Goal: Task Accomplishment & Management: Manage account settings

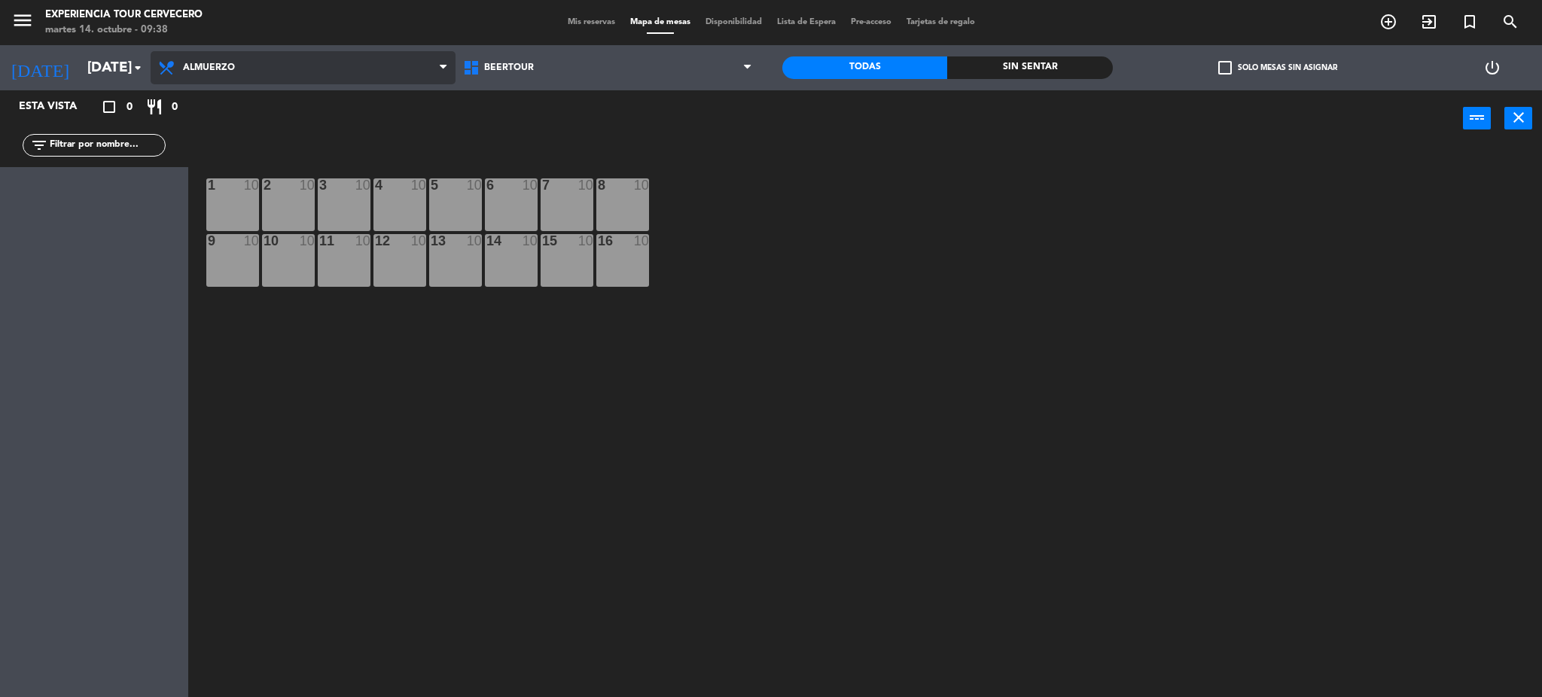
click at [312, 60] on span "Almuerzo" at bounding box center [303, 67] width 305 height 33
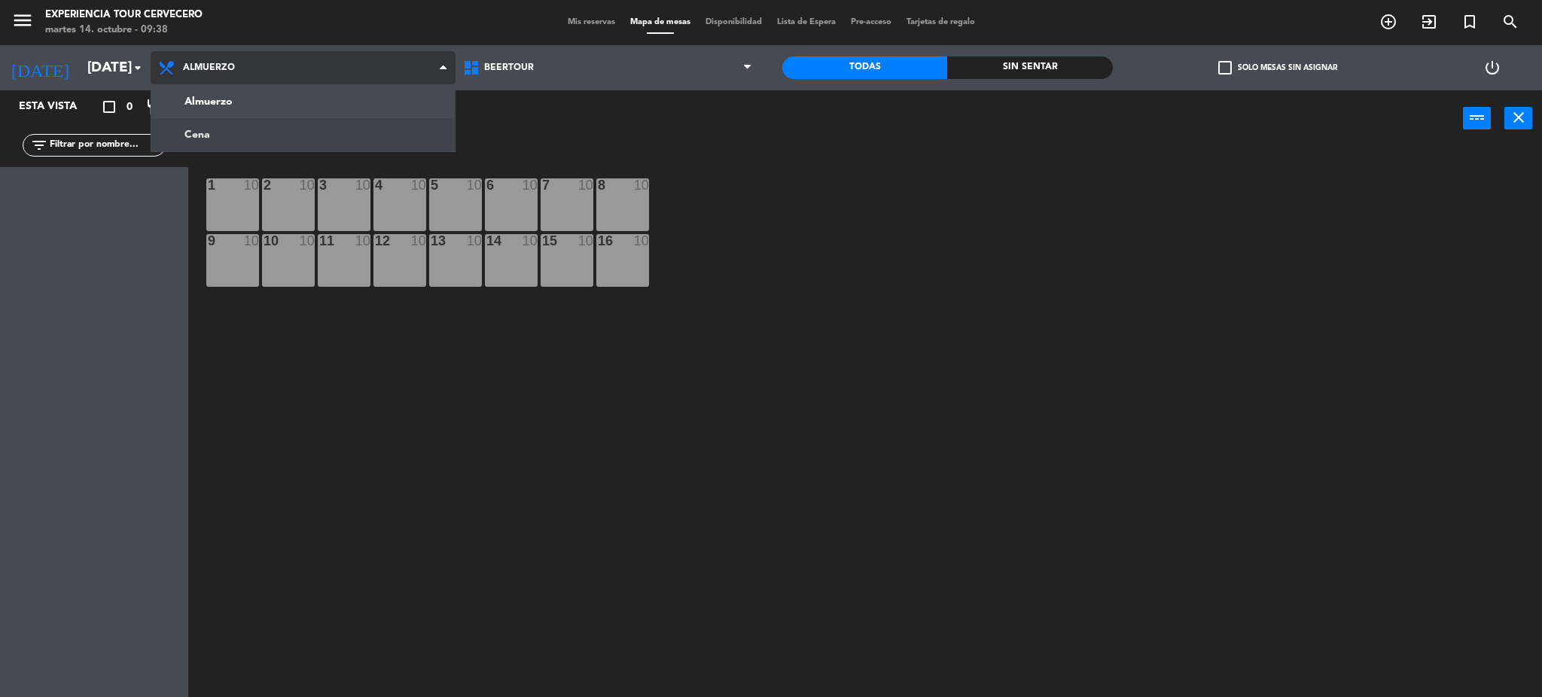
click at [305, 126] on ng-component "menu Experiencia Tour Cervecero martes 14. octubre - 09:38 Mis reservas Mapa de…" at bounding box center [771, 351] width 1542 height 702
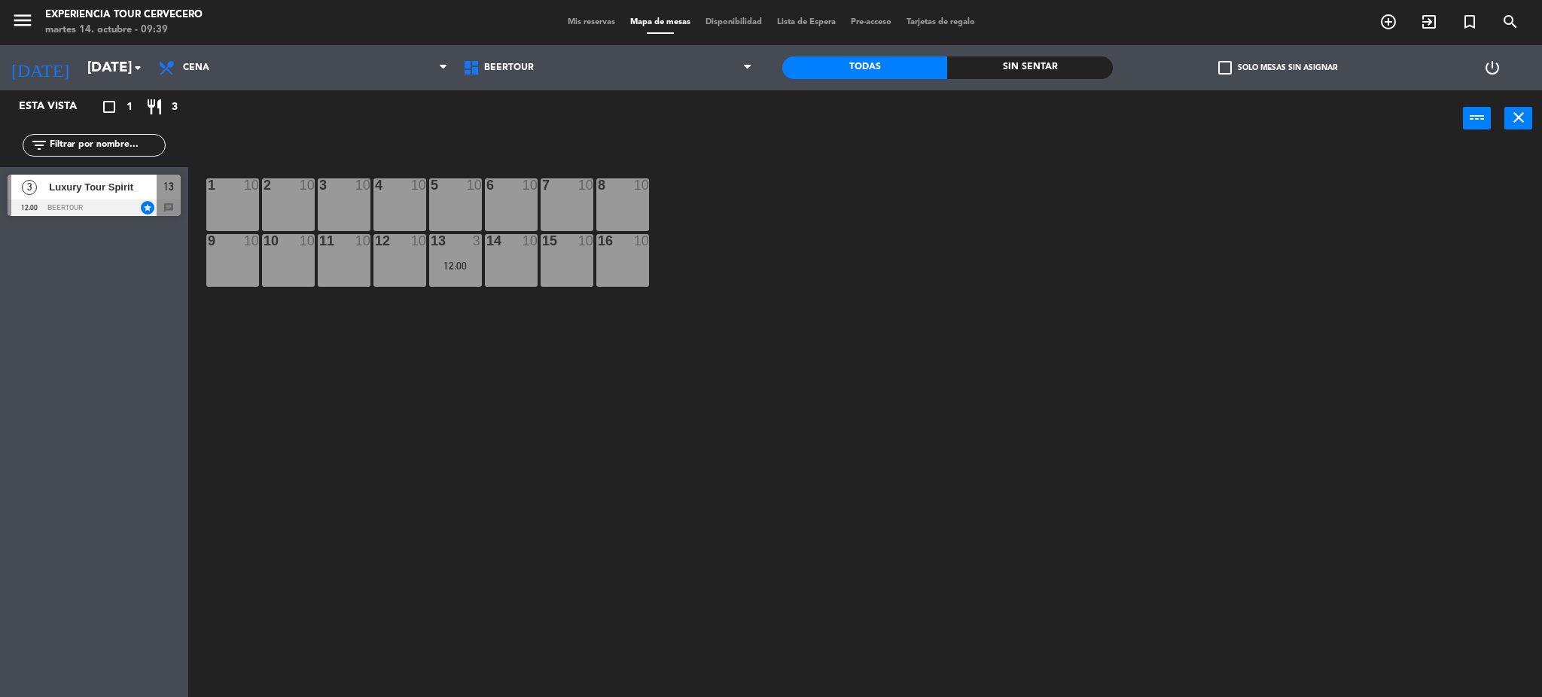
click at [120, 188] on span "Luxury Tour Spirit" at bounding box center [103, 187] width 108 height 16
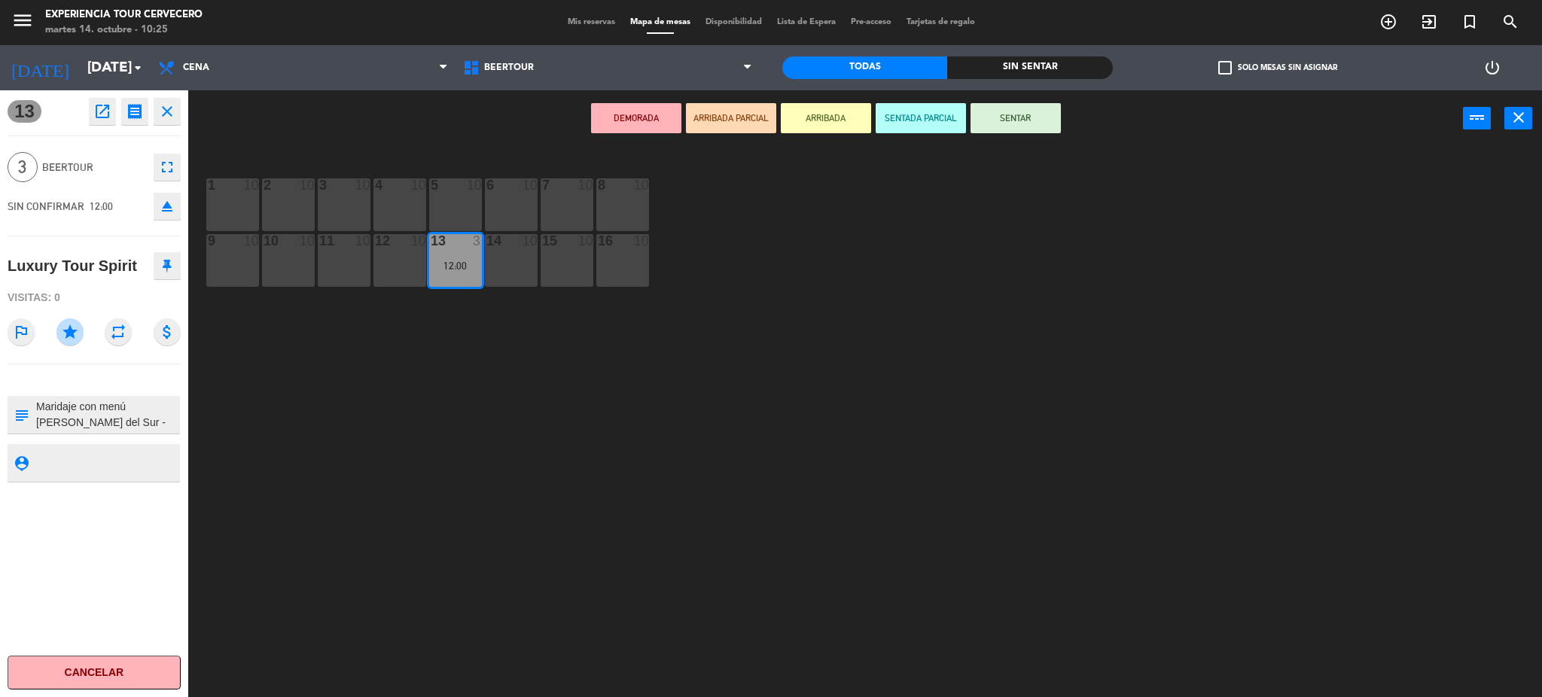
click at [542, 414] on div "1 10 2 10 3 10 4 10 5 10 6 10 7 10 8 10 9 10 10 10 11 10 12 10 13 3 12:00 14 10…" at bounding box center [872, 426] width 1339 height 550
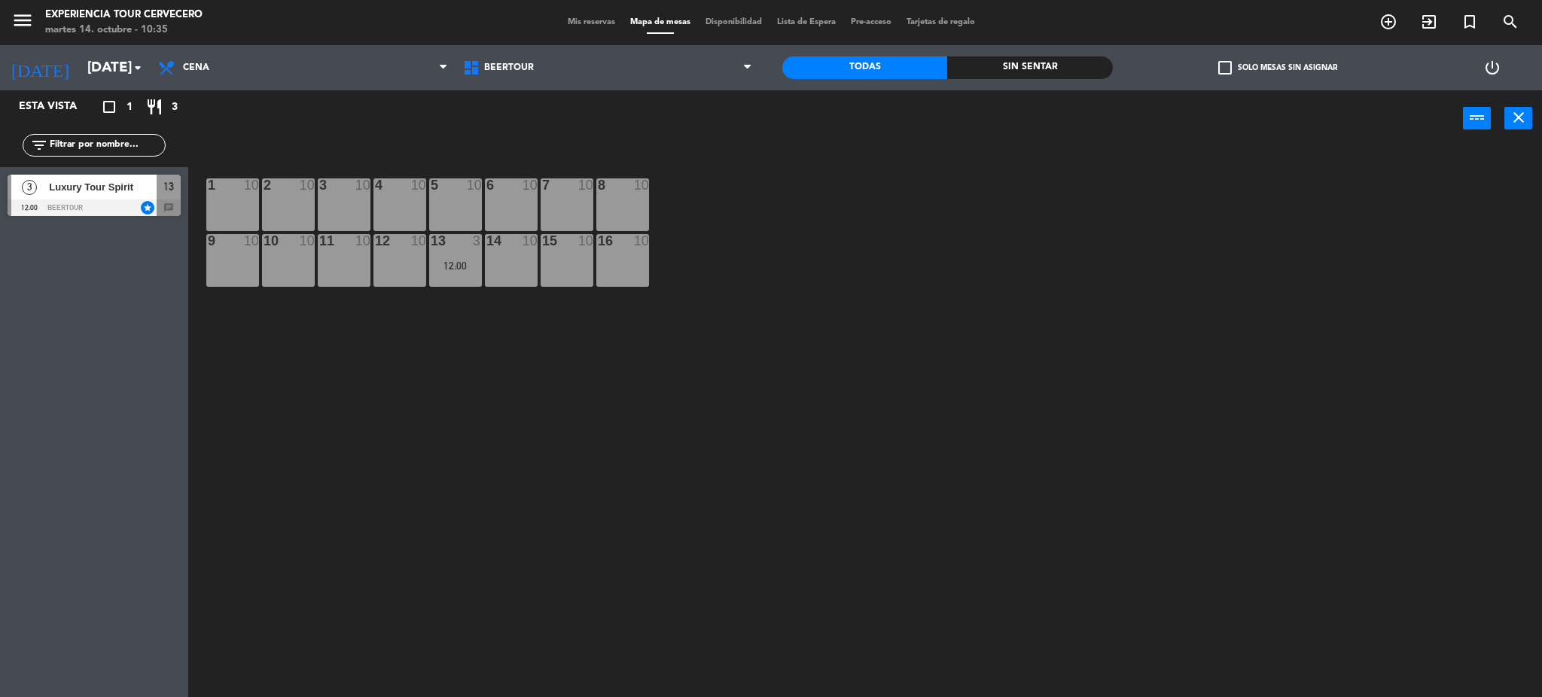
click at [103, 197] on div "Luxury Tour Spirit" at bounding box center [101, 187] width 109 height 25
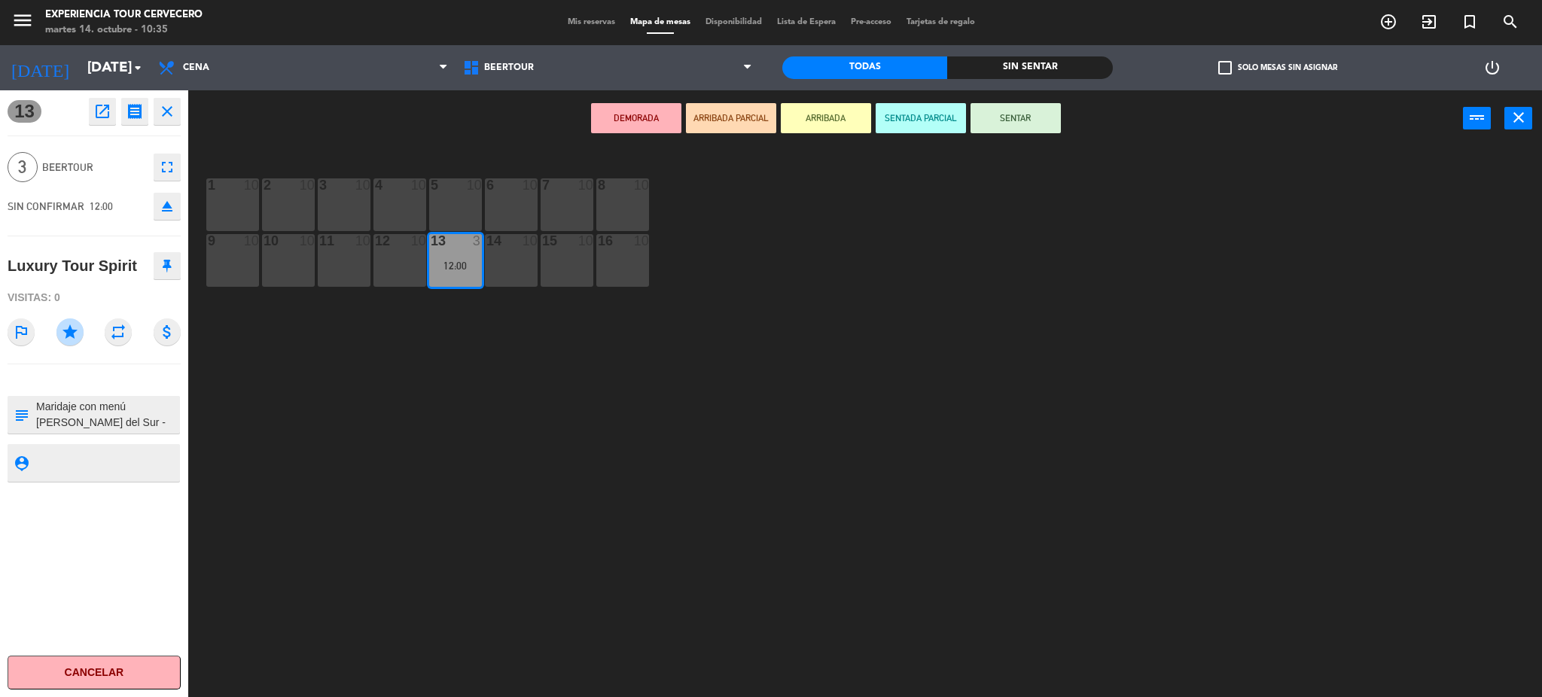
click at [386, 376] on div "1 10 2 10 3 10 4 10 5 10 6 10 7 10 8 10 9 10 10 10 11 10 12 10 13 3 12:00 14 10…" at bounding box center [872, 426] width 1339 height 550
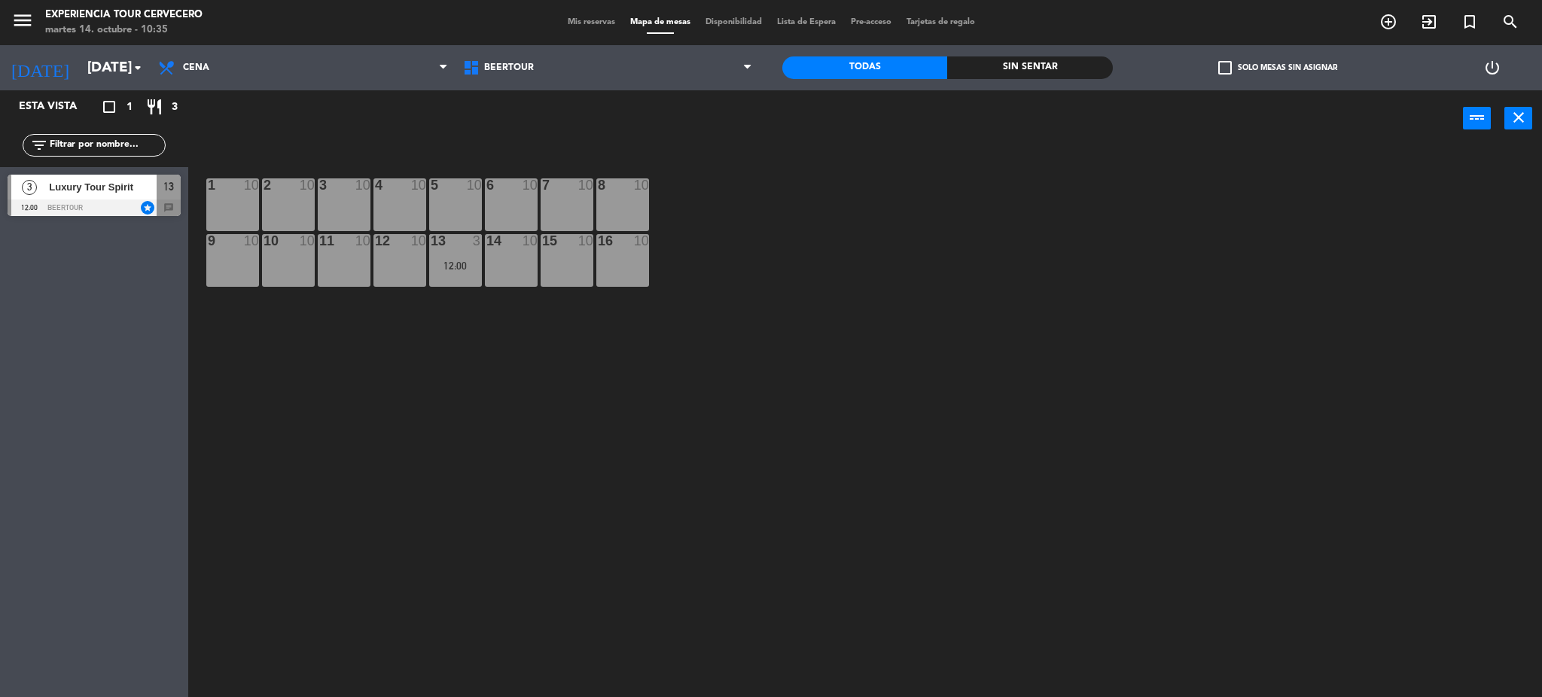
click at [581, 22] on span "Mis reservas" at bounding box center [591, 22] width 62 height 8
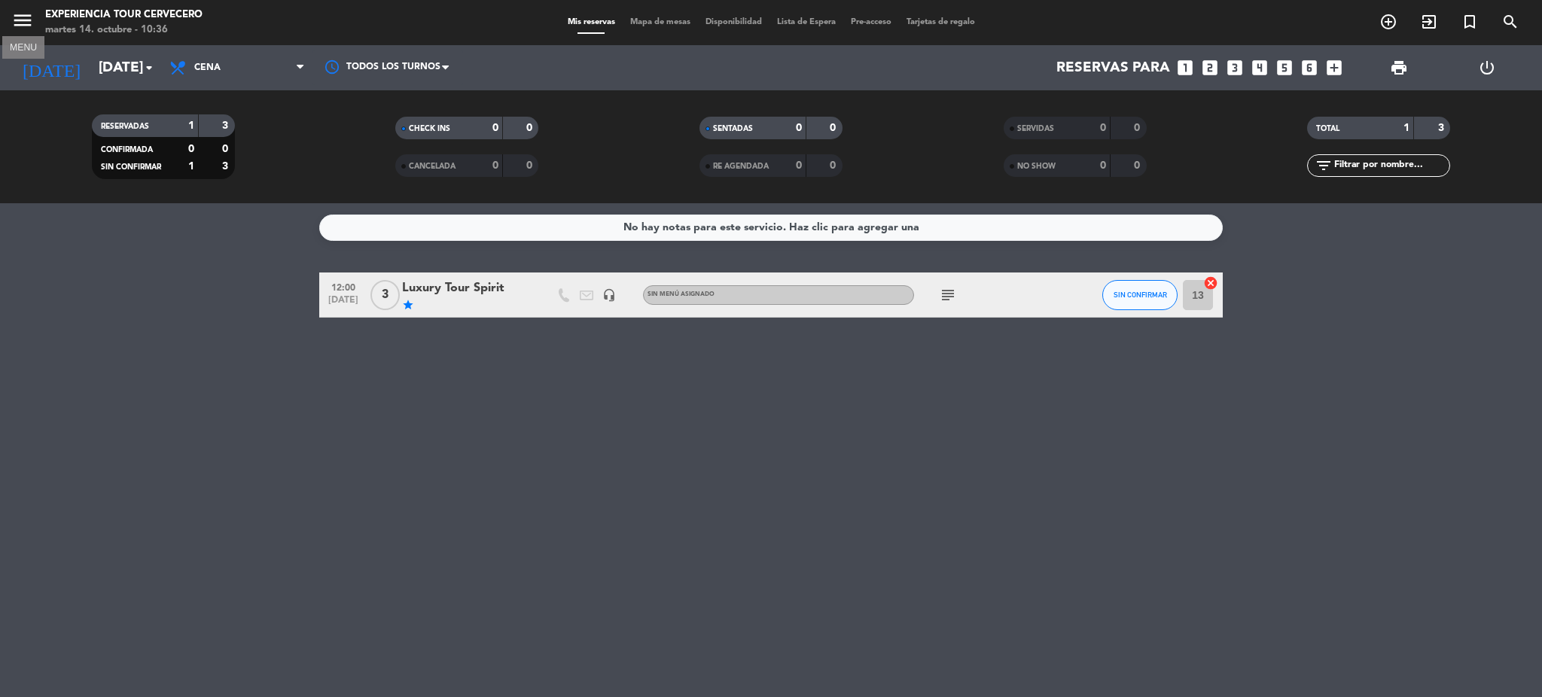
click at [28, 17] on icon "menu" at bounding box center [22, 20] width 23 height 23
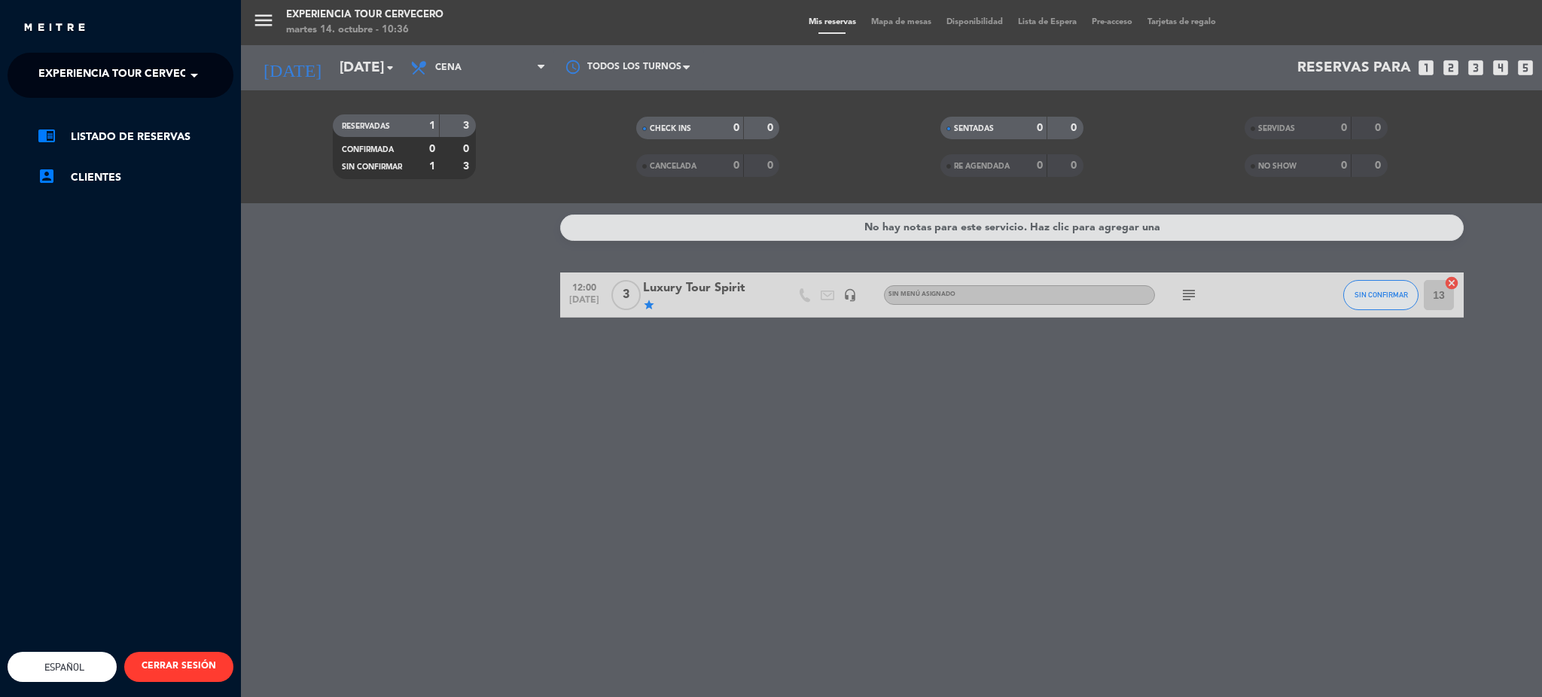
click at [190, 69] on span at bounding box center [198, 75] width 26 height 32
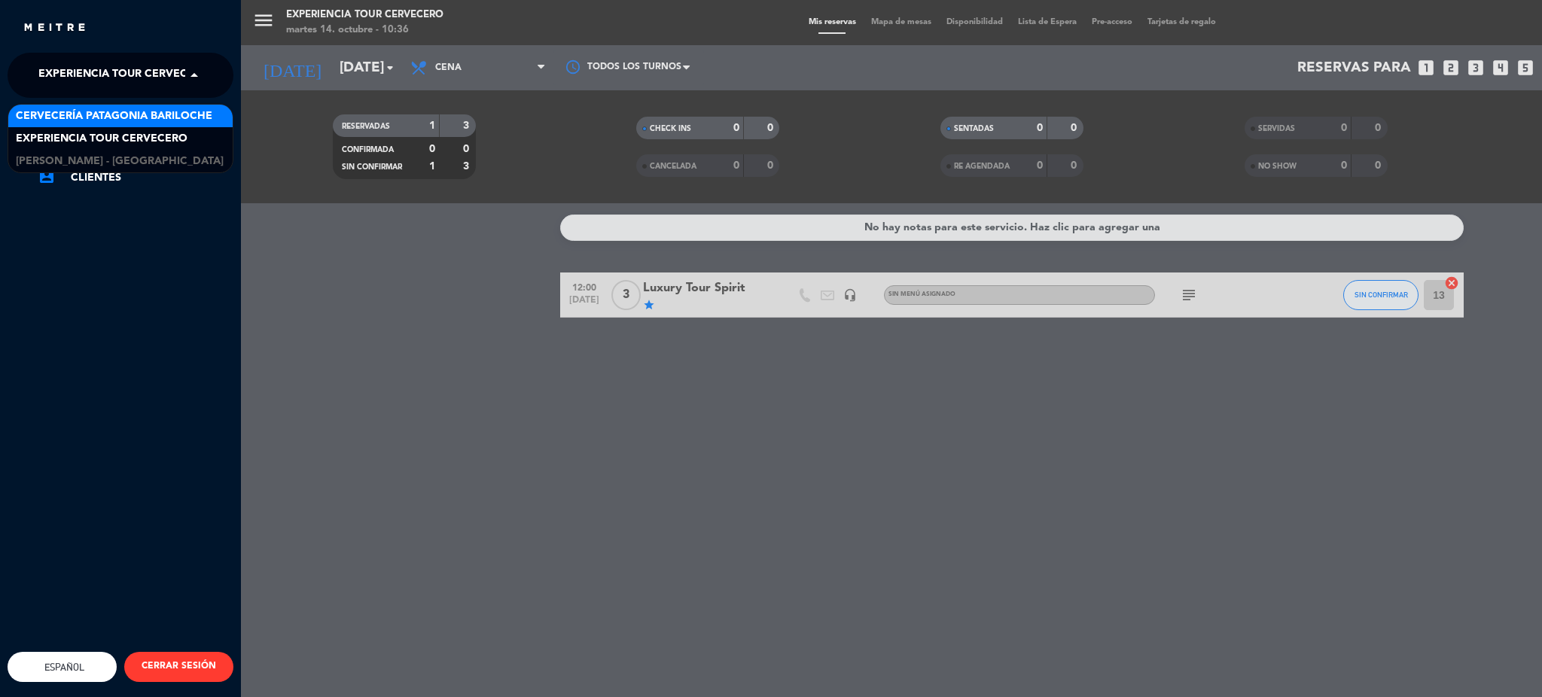
click at [176, 108] on span "Cervecería Patagonia Bariloche" at bounding box center [114, 116] width 197 height 17
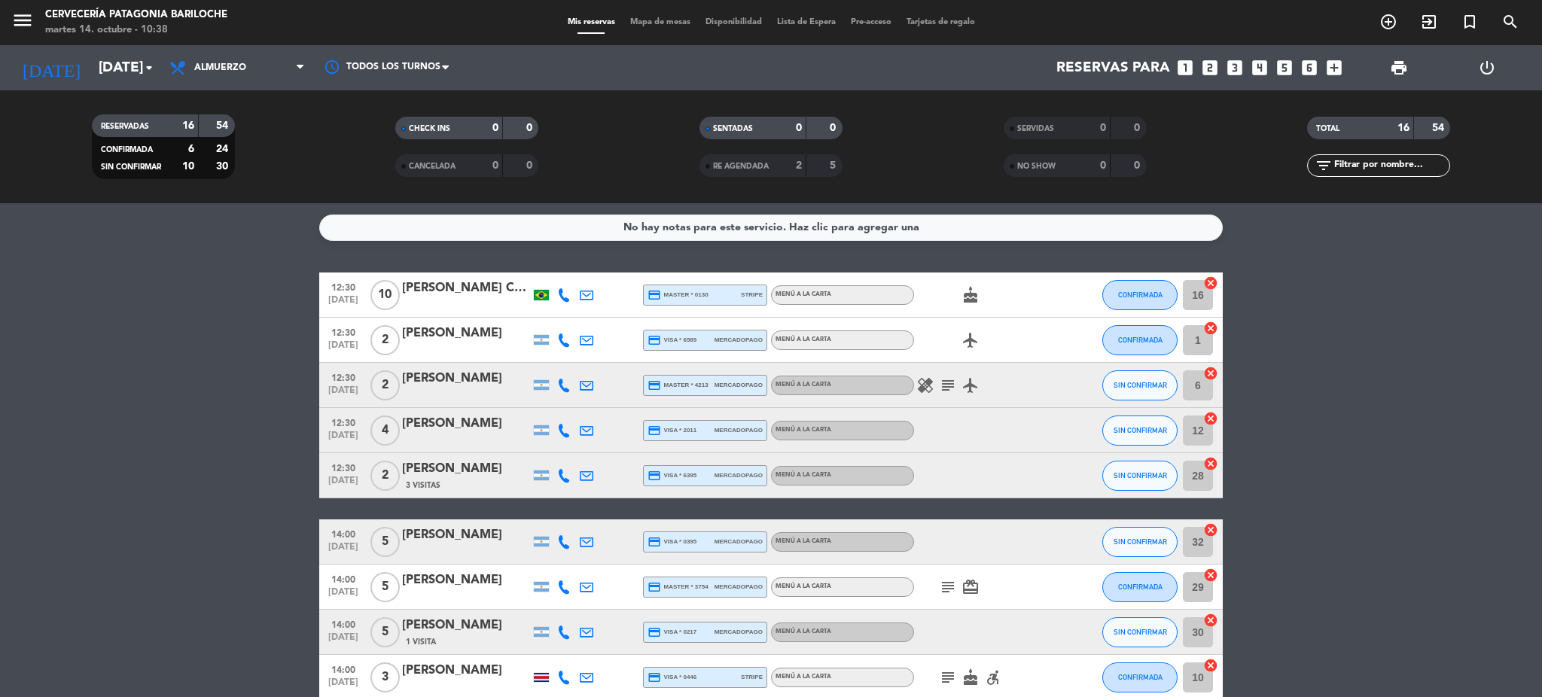
click at [946, 381] on icon "subject" at bounding box center [948, 385] width 18 height 18
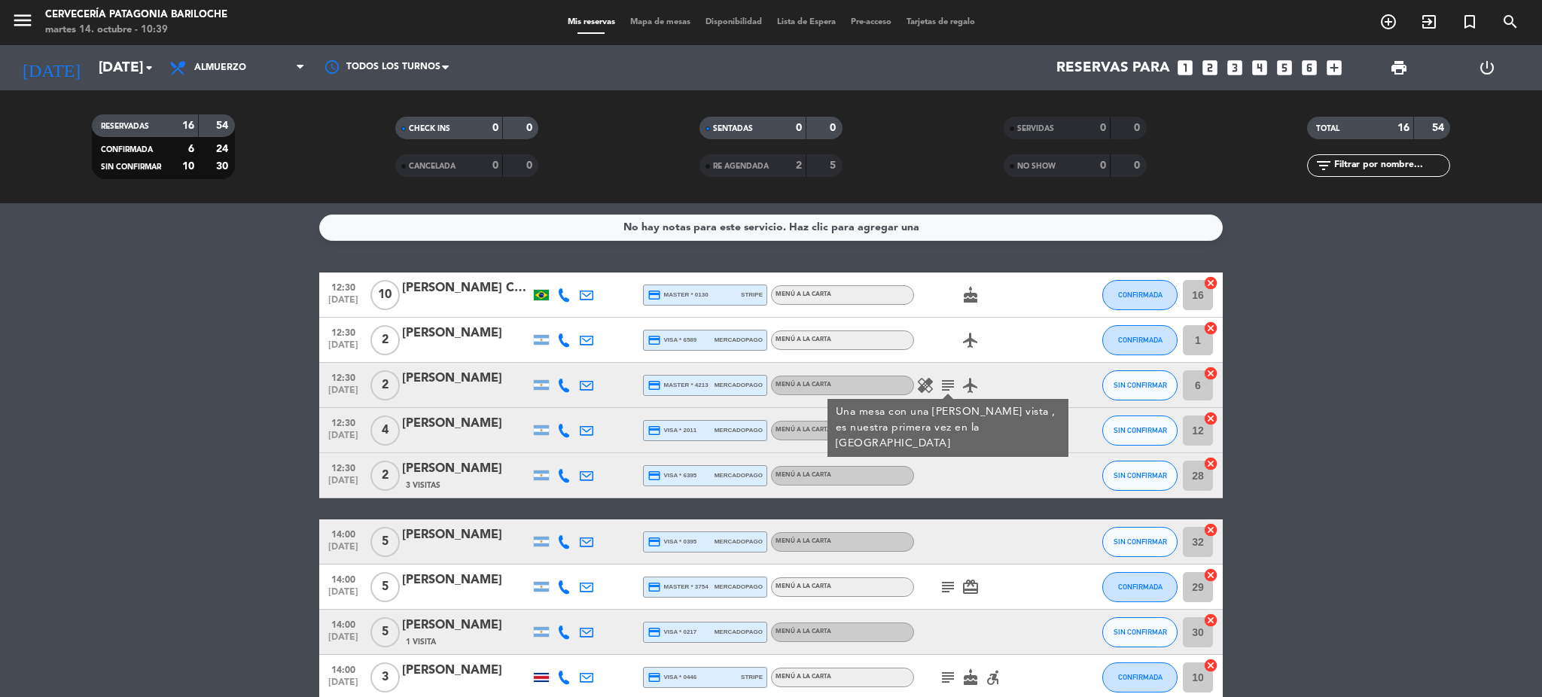
click at [1454, 361] on bookings-row "12:30 [DATE] [PERSON_NAME] Catapan credit_card master * 0130 stripe MENÚ A LA C…" at bounding box center [771, 708] width 1542 height 870
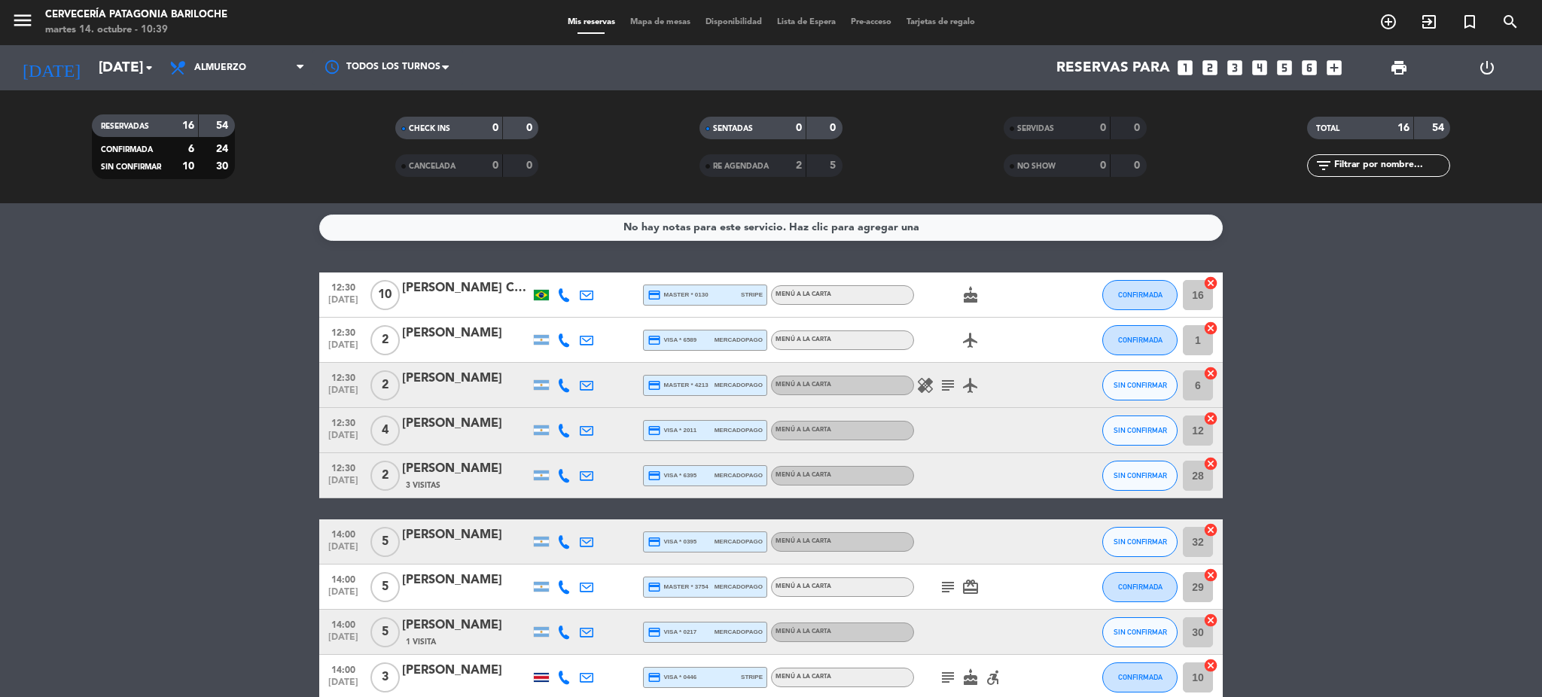
click at [953, 586] on icon "subject" at bounding box center [948, 587] width 18 height 18
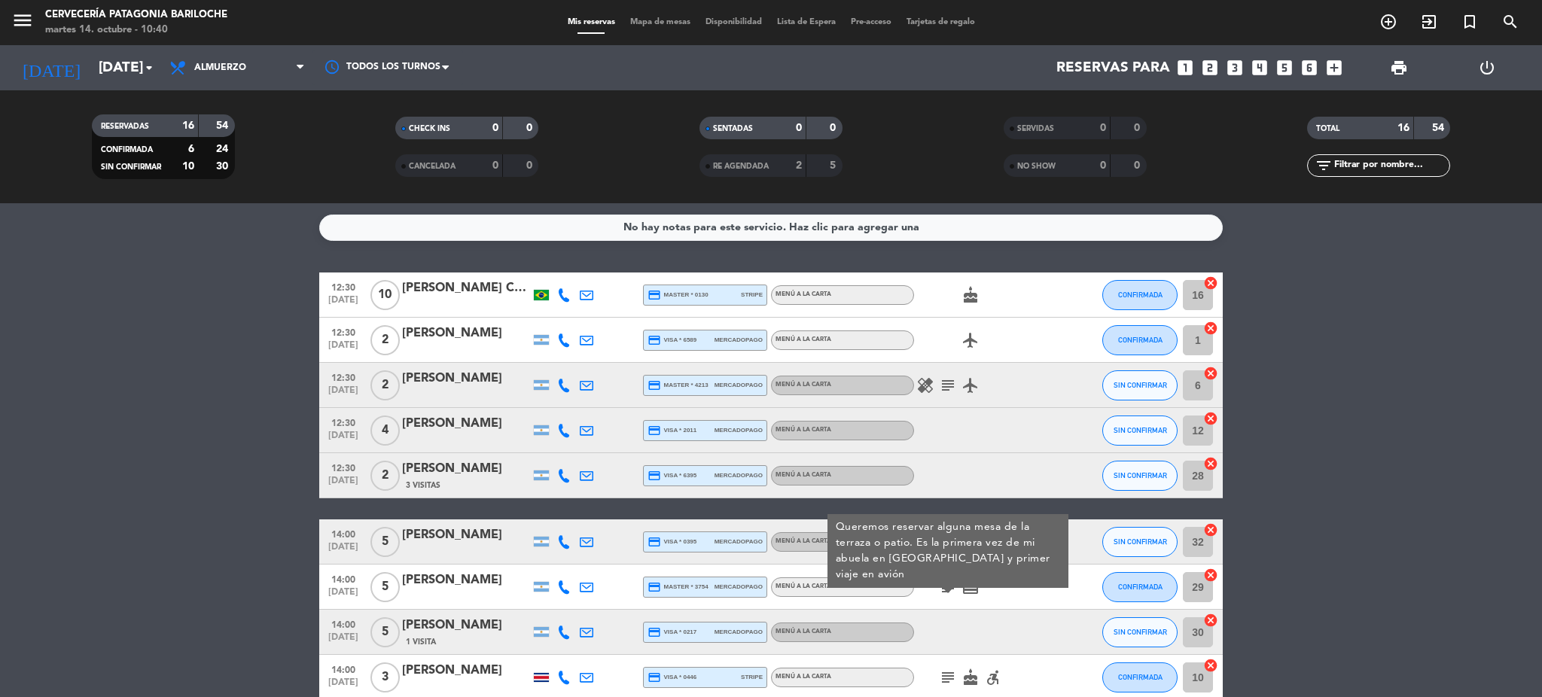
click at [1418, 365] on bookings-row "12:30 [DATE] [PERSON_NAME] Catapan credit_card master * 0130 stripe MENÚ A LA C…" at bounding box center [771, 708] width 1542 height 870
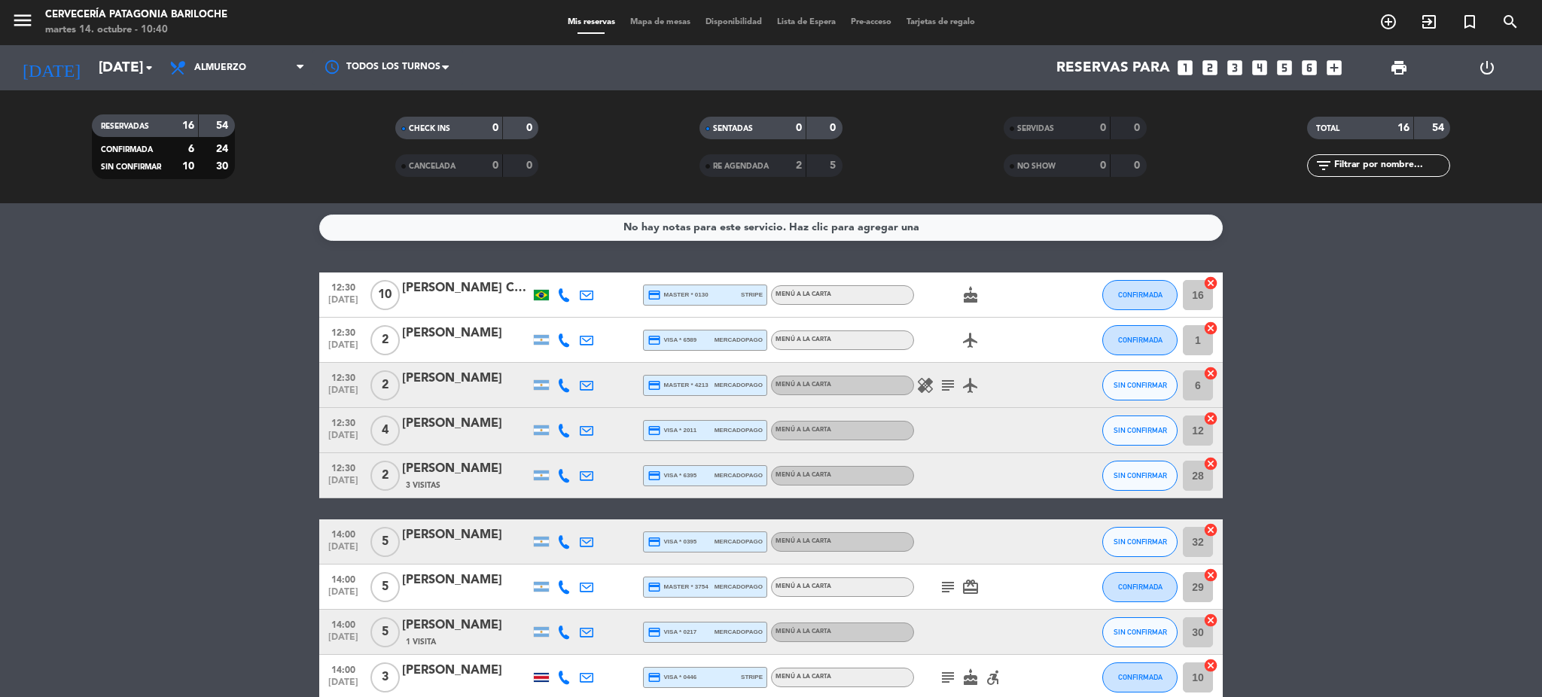
scroll to position [100, 0]
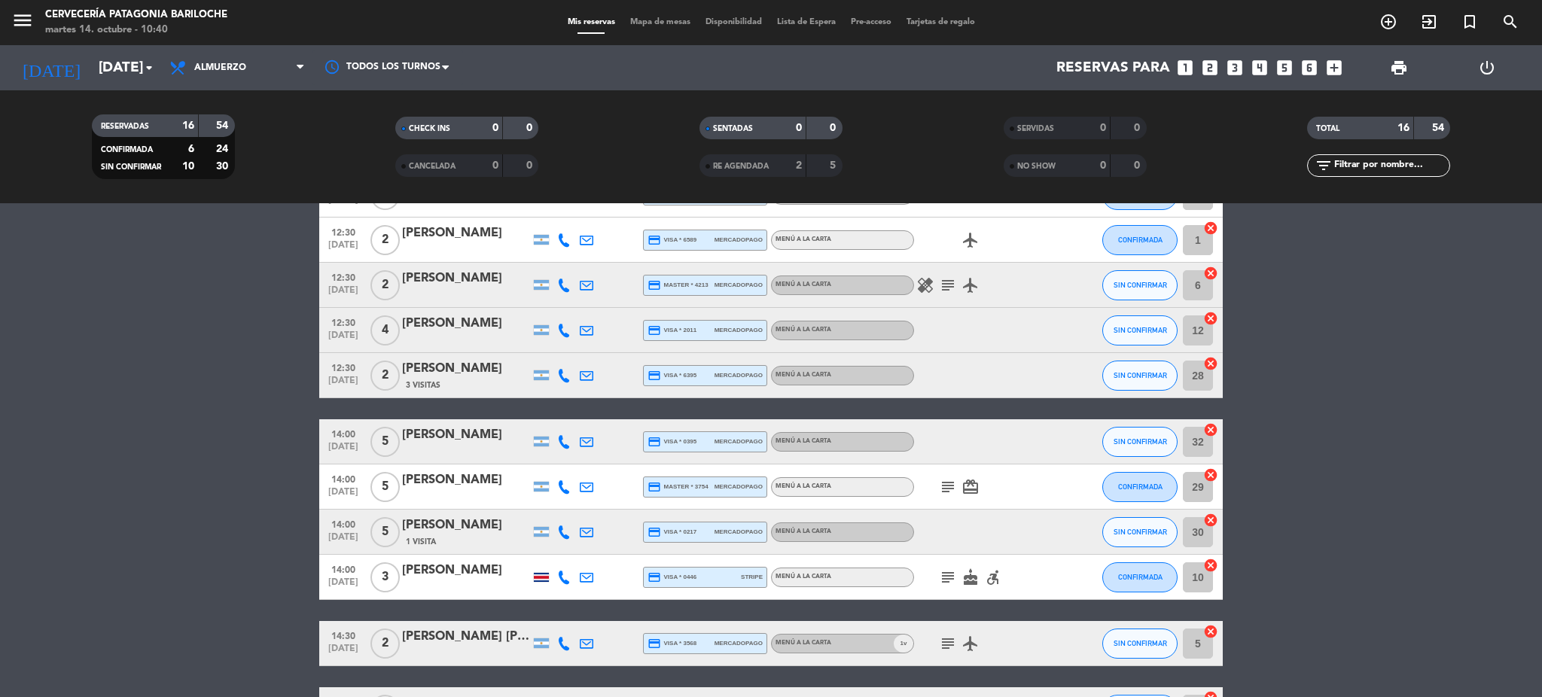
click at [944, 573] on icon "subject" at bounding box center [948, 577] width 18 height 18
click at [1472, 491] on bookings-row "12:30 [DATE] [PERSON_NAME] Catapan credit_card master * 0130 stripe MENÚ A LA C…" at bounding box center [771, 607] width 1542 height 870
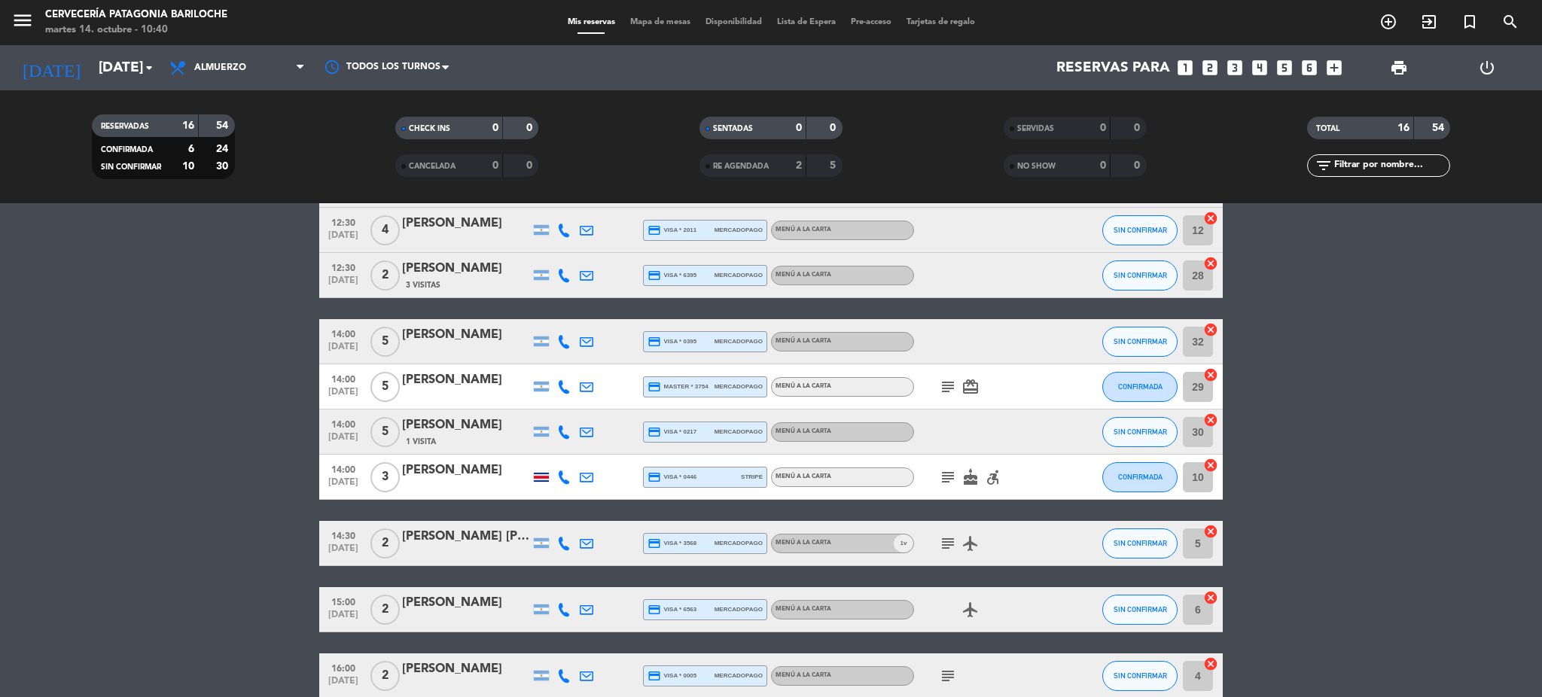
click at [945, 544] on icon "subject" at bounding box center [948, 544] width 18 height 18
click at [1384, 523] on bookings-row "12:30 [DATE] [PERSON_NAME] Catapan credit_card master * 0130 stripe MENÚ A LA C…" at bounding box center [771, 507] width 1542 height 870
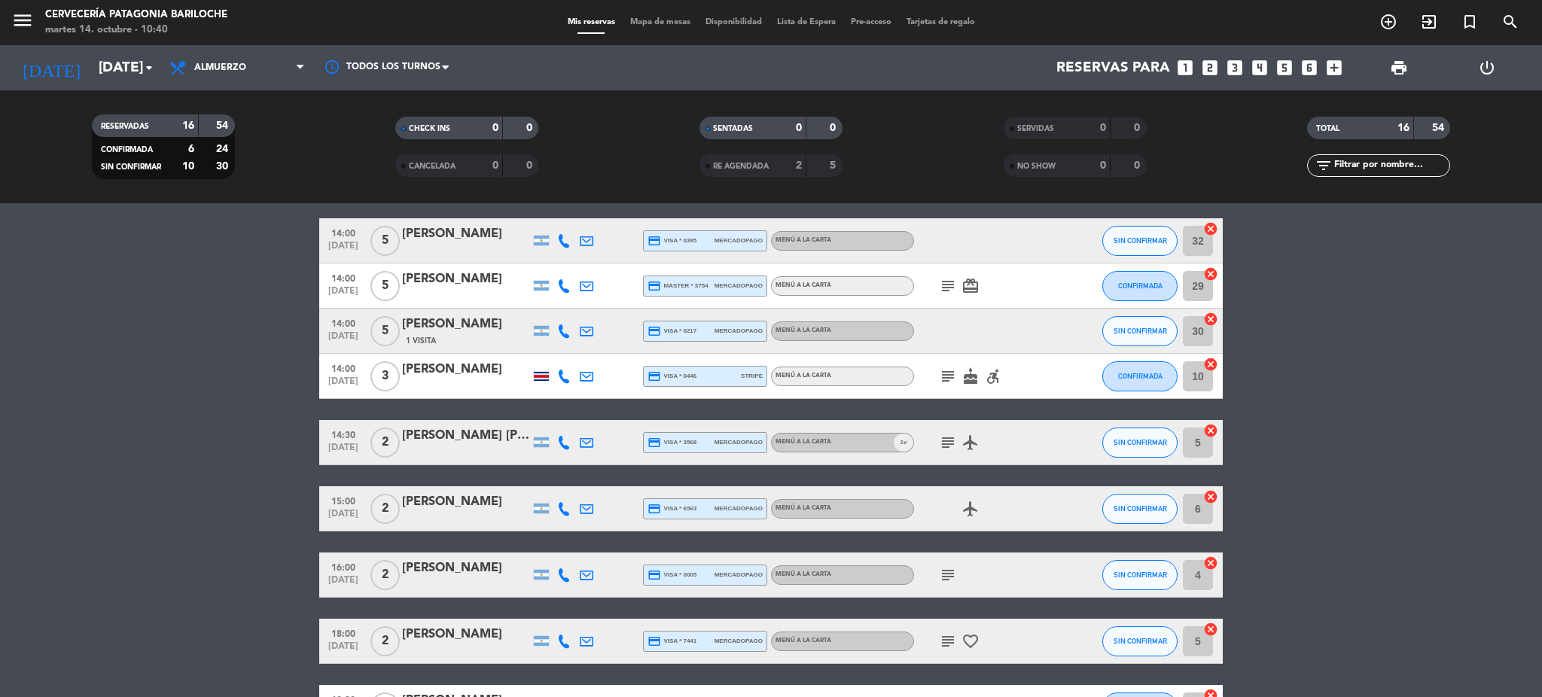
click at [956, 573] on icon "subject" at bounding box center [948, 575] width 18 height 18
click at [946, 643] on icon "subject" at bounding box center [948, 641] width 18 height 18
click at [1383, 549] on bookings-row "12:30 [DATE] [PERSON_NAME] Catapan credit_card master * 0130 stripe MENÚ A LA C…" at bounding box center [771, 406] width 1542 height 870
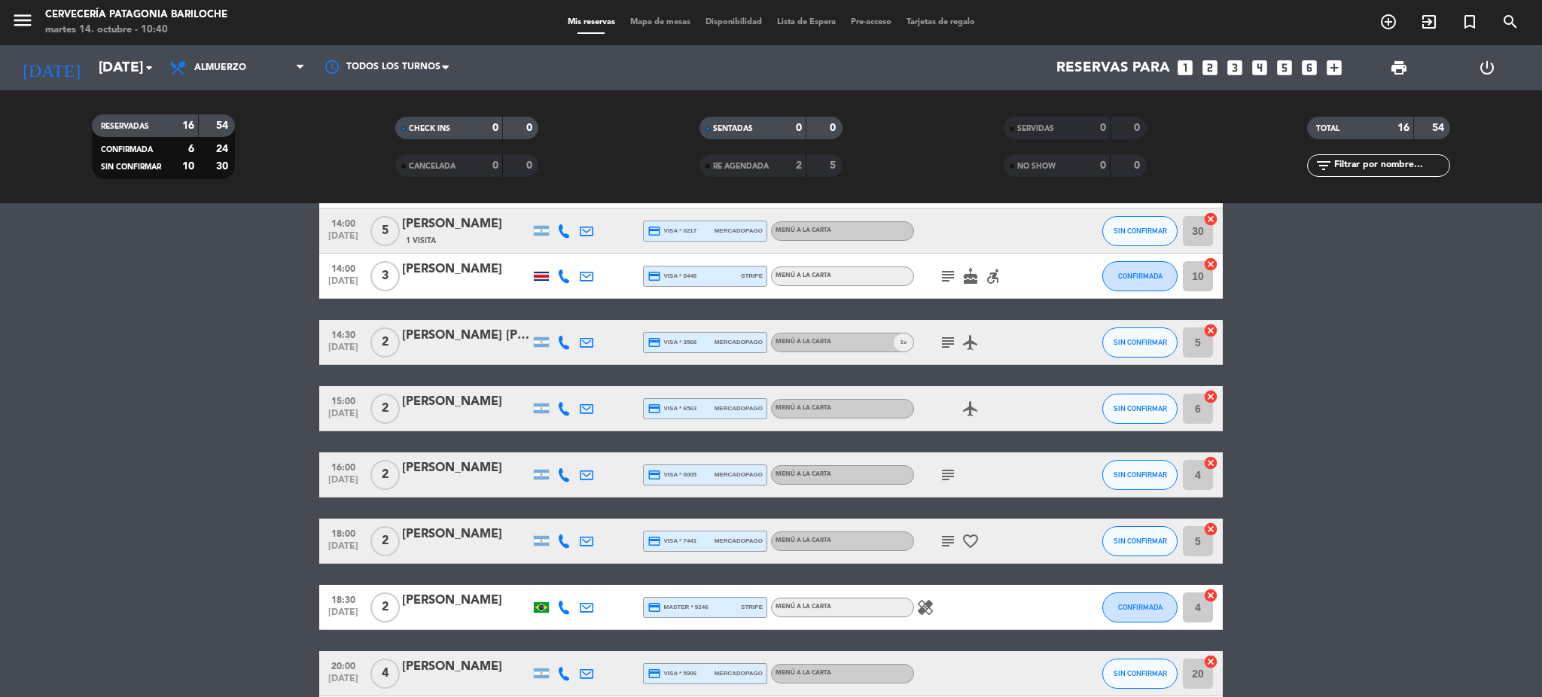
scroll to position [501, 0]
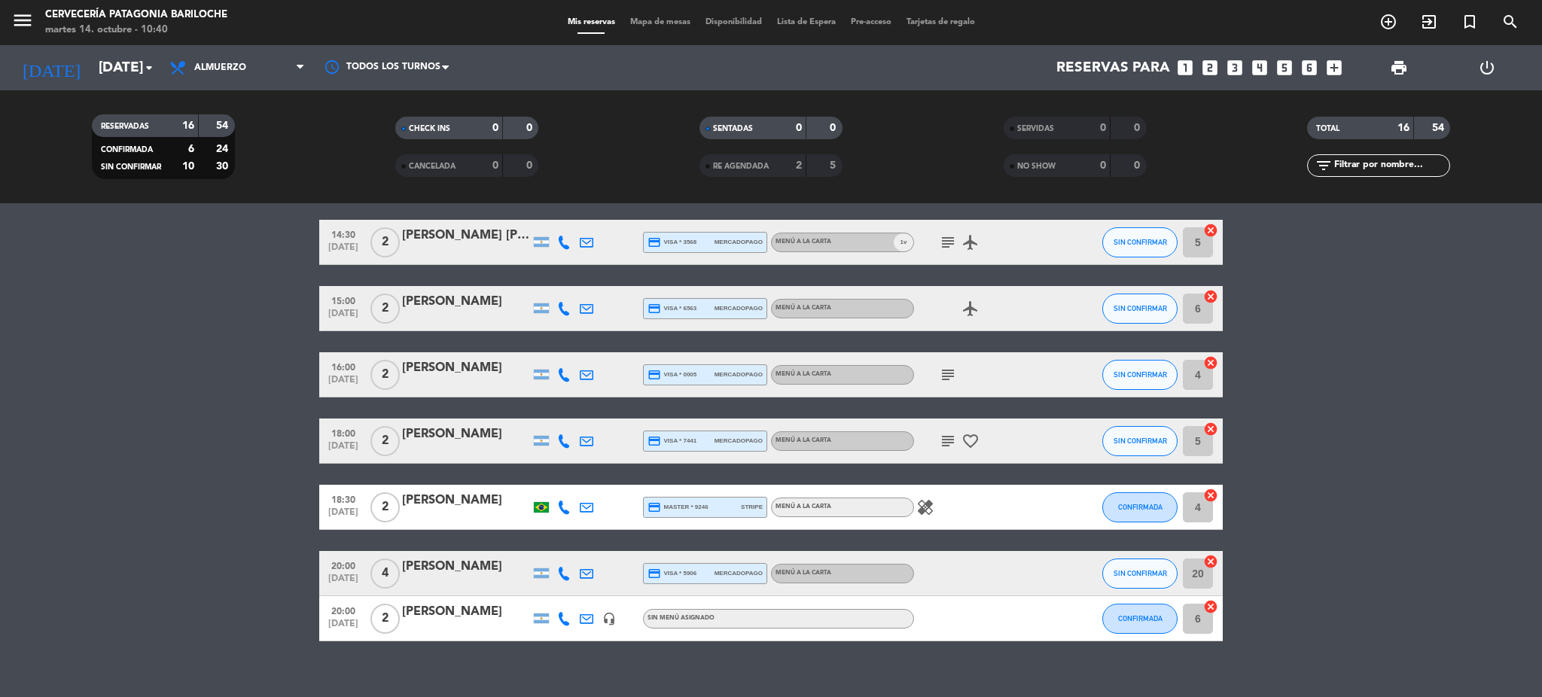
click at [923, 509] on icon "healing" at bounding box center [925, 507] width 18 height 18
click at [1480, 395] on bookings-row "12:30 [DATE] [PERSON_NAME] Catapan credit_card master * 0130 stripe MENÚ A LA C…" at bounding box center [771, 206] width 1542 height 870
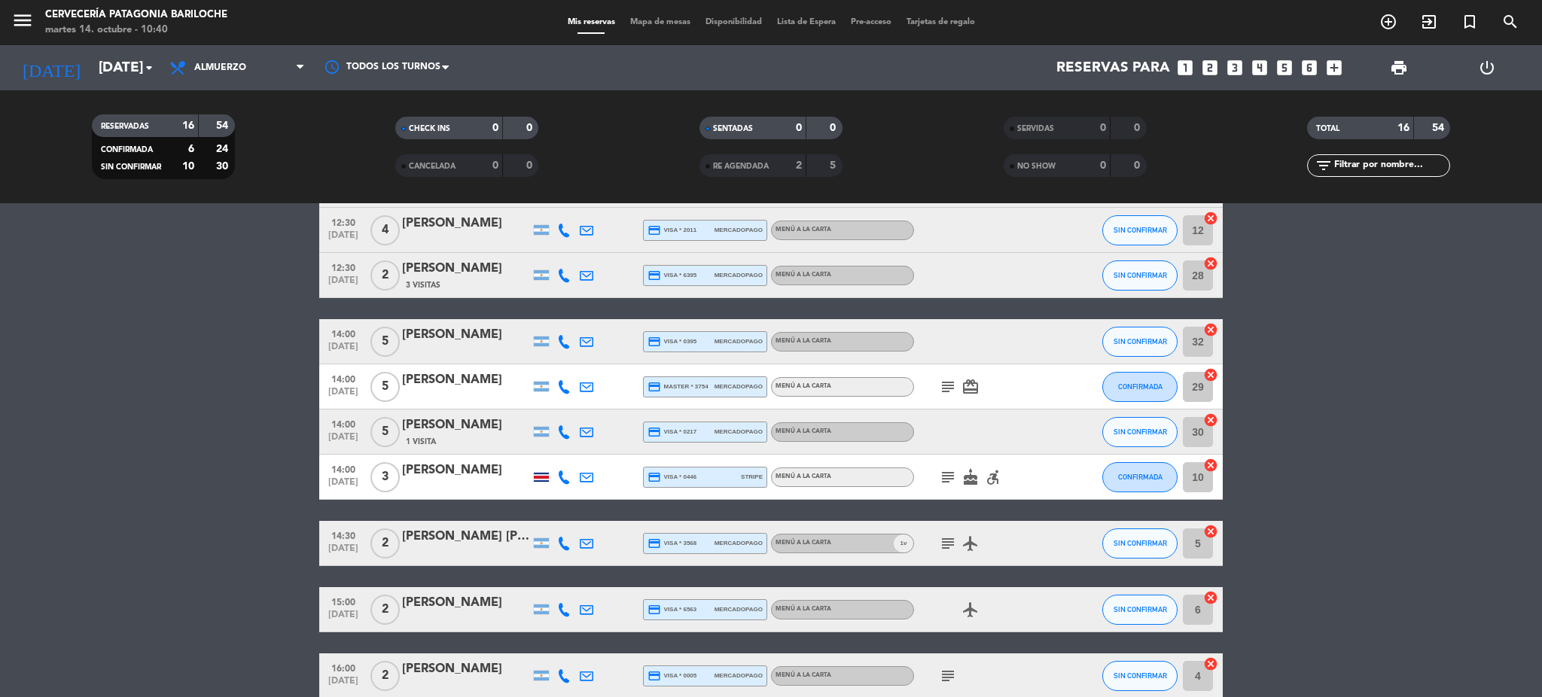
scroll to position [0, 0]
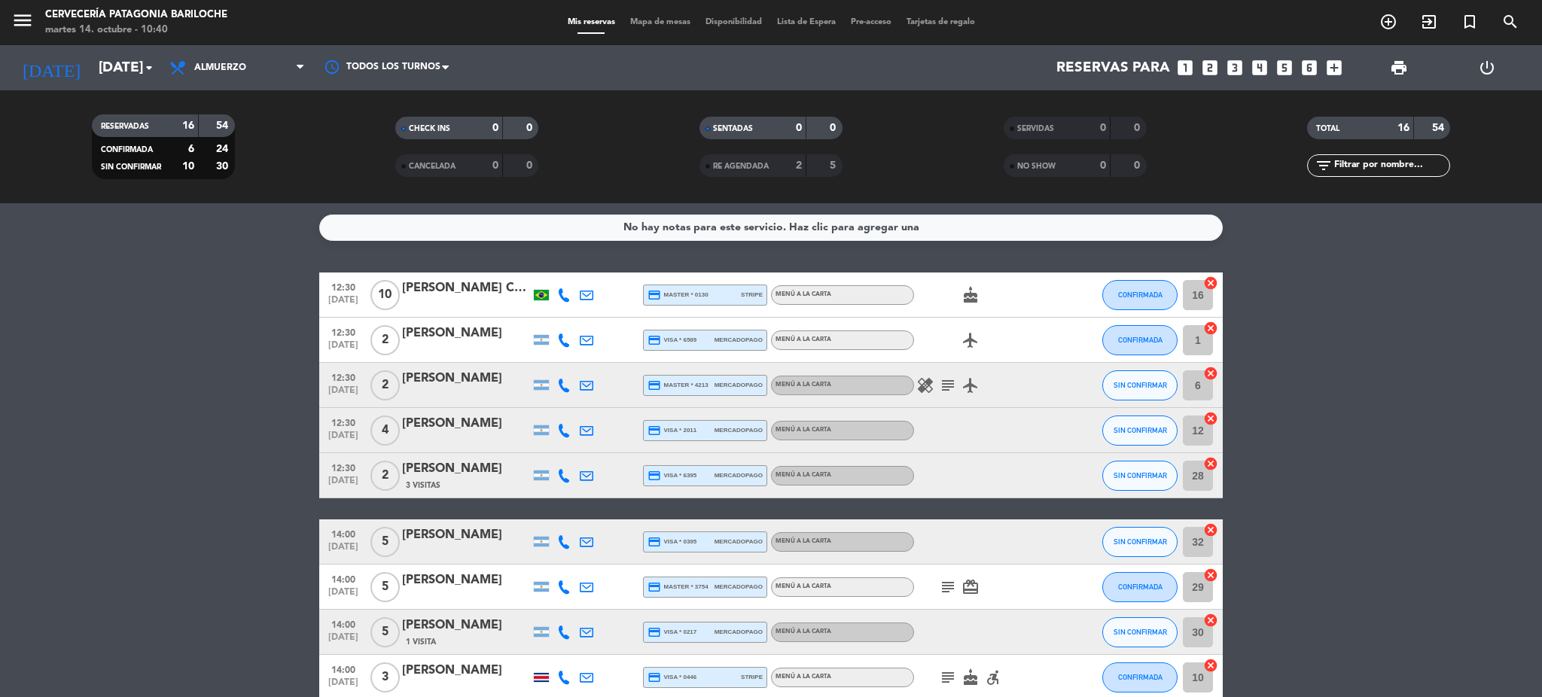
click at [974, 284] on div "cake" at bounding box center [982, 295] width 136 height 44
click at [971, 297] on icon "cake" at bounding box center [971, 295] width 18 height 18
click at [1496, 396] on bookings-row "12:30 [DATE] [PERSON_NAME] Catapan credit_card master * 0130 stripe MENÚ A LA C…" at bounding box center [771, 708] width 1542 height 870
click at [568, 343] on icon at bounding box center [564, 341] width 14 height 14
click at [563, 387] on icon at bounding box center [564, 386] width 14 height 14
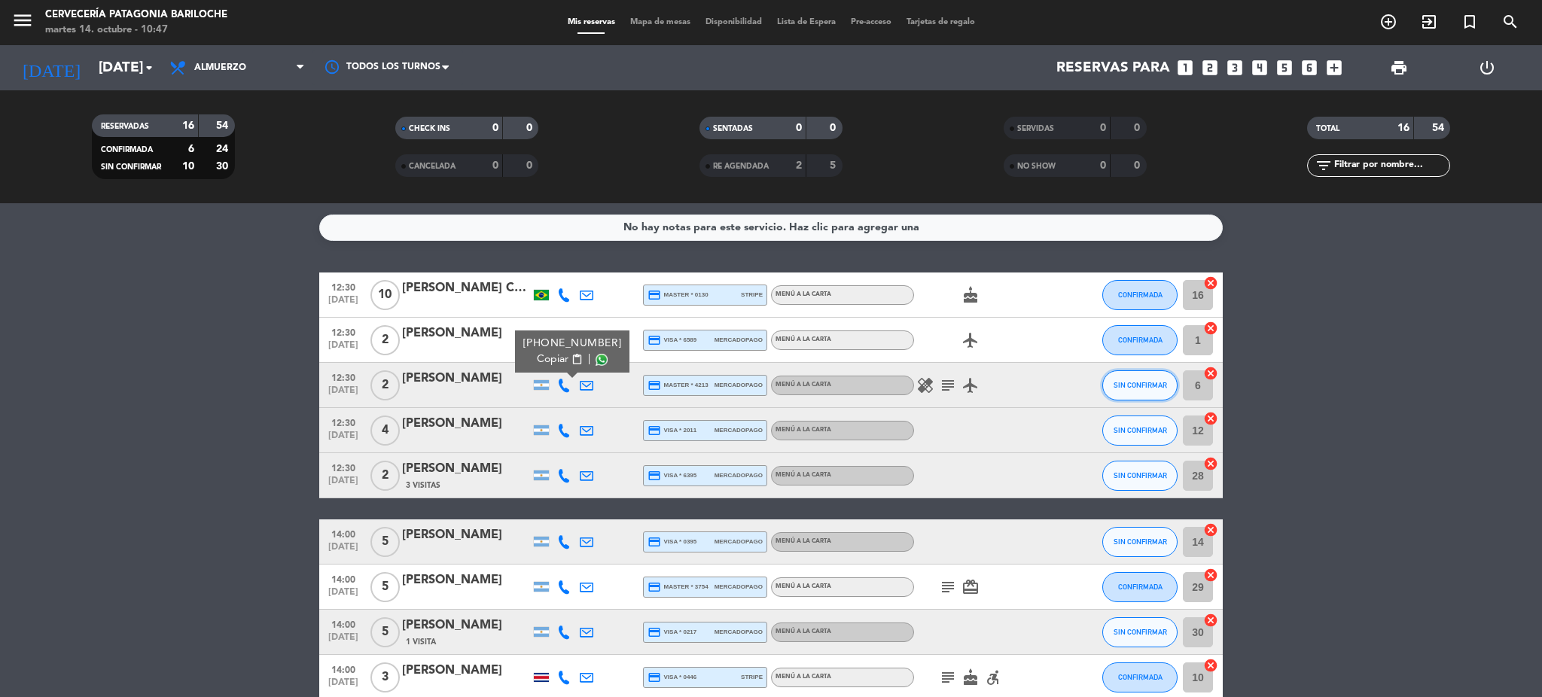
click at [1128, 386] on span "SIN CONFIRMAR" at bounding box center [1140, 385] width 53 height 8
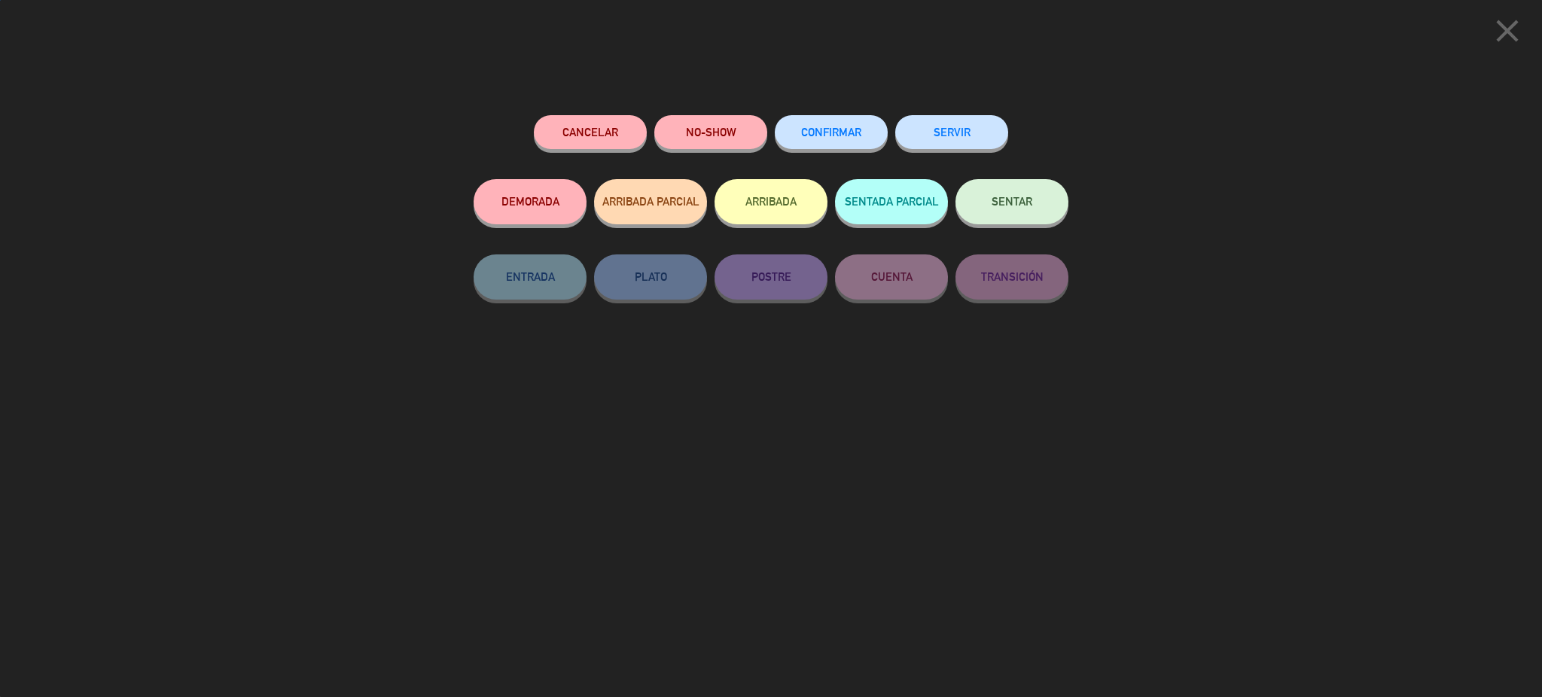
click at [849, 134] on span "CONFIRMAR" at bounding box center [831, 132] width 60 height 13
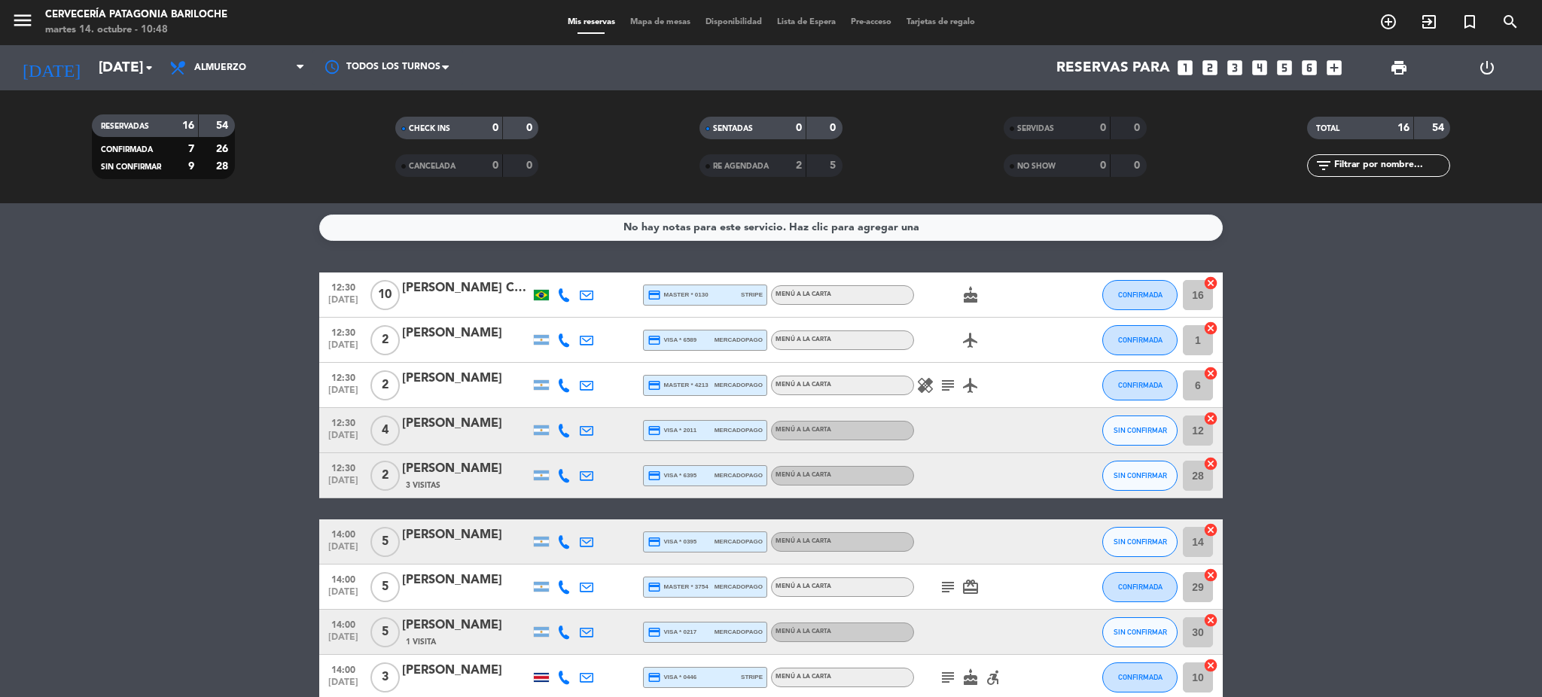
click at [561, 431] on icon at bounding box center [564, 431] width 14 height 14
click at [1135, 422] on button "SIN CONFIRMAR" at bounding box center [1139, 431] width 75 height 30
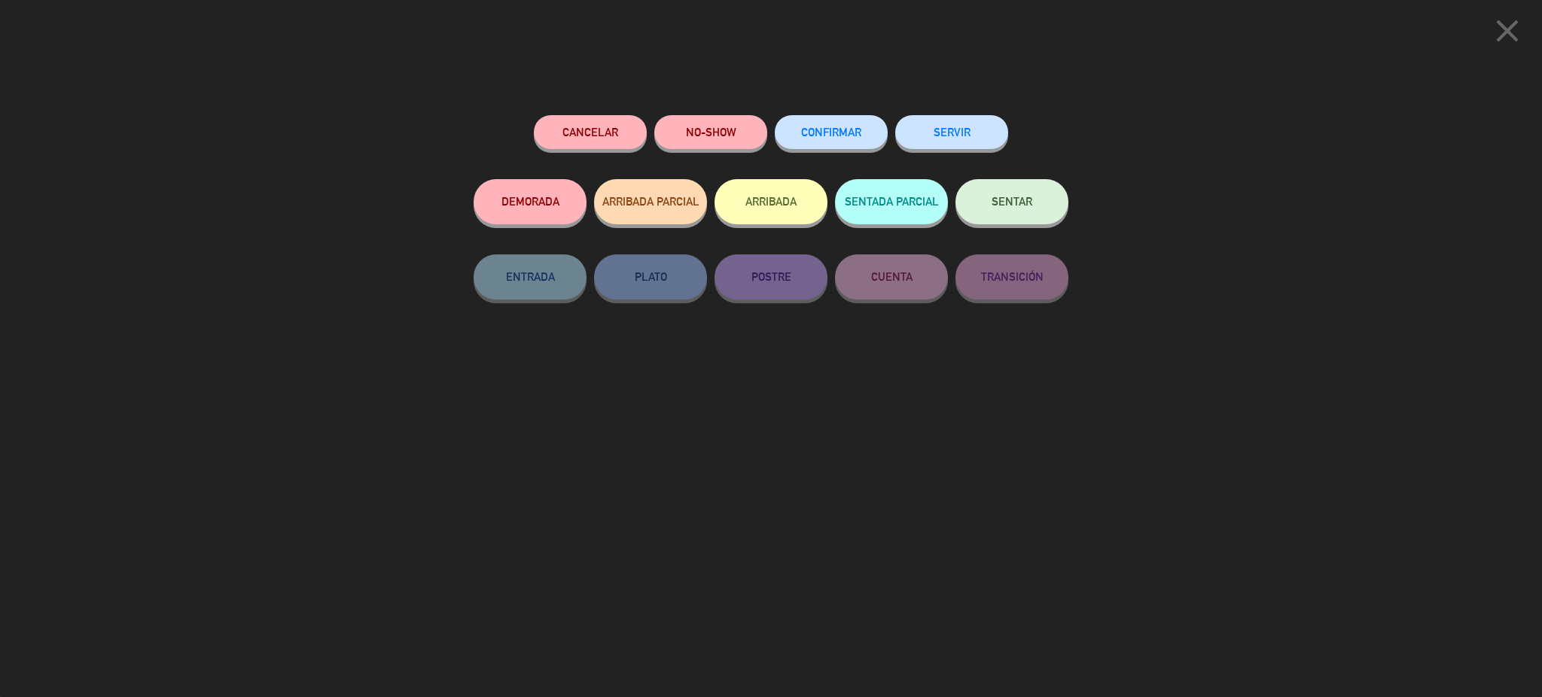
click at [838, 130] on span "CONFIRMAR" at bounding box center [831, 132] width 60 height 13
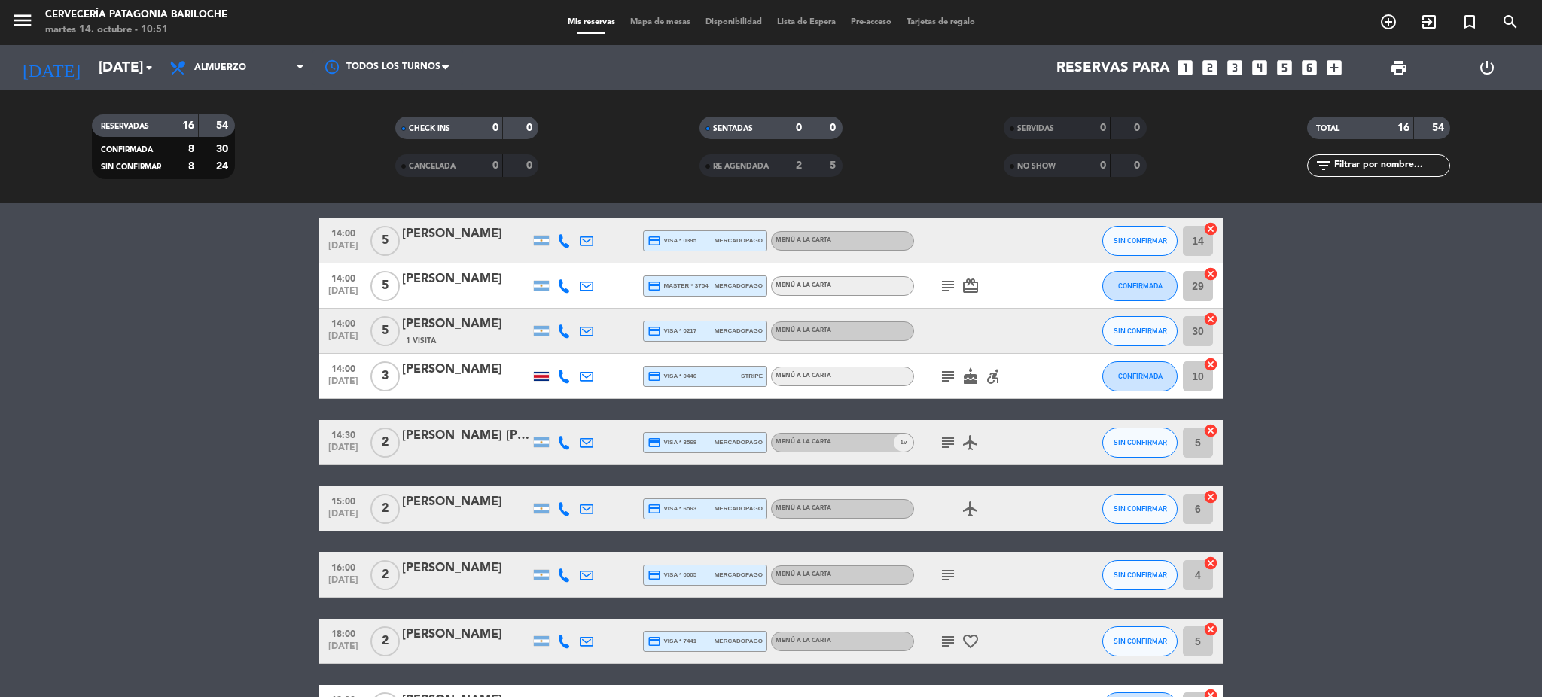
scroll to position [520, 0]
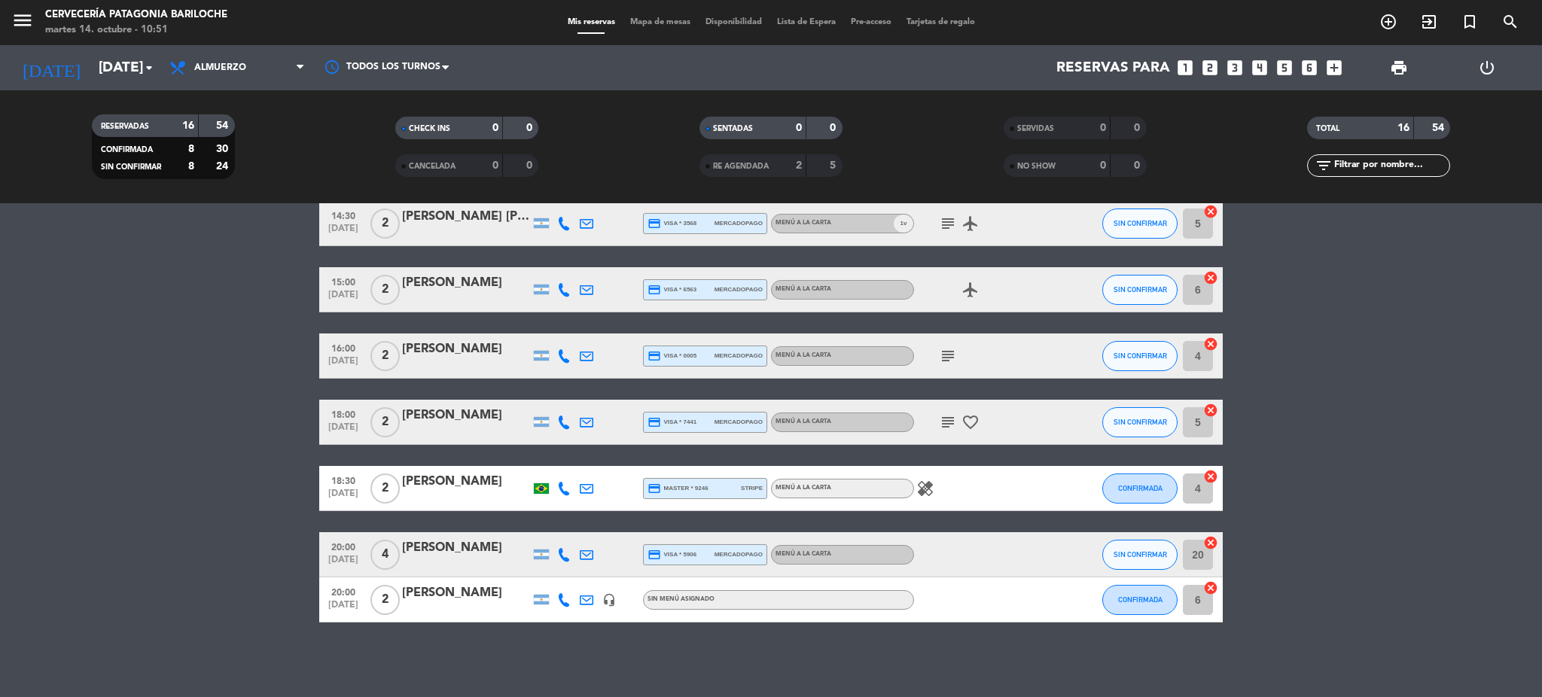
click at [954, 418] on icon "subject" at bounding box center [948, 422] width 18 height 18
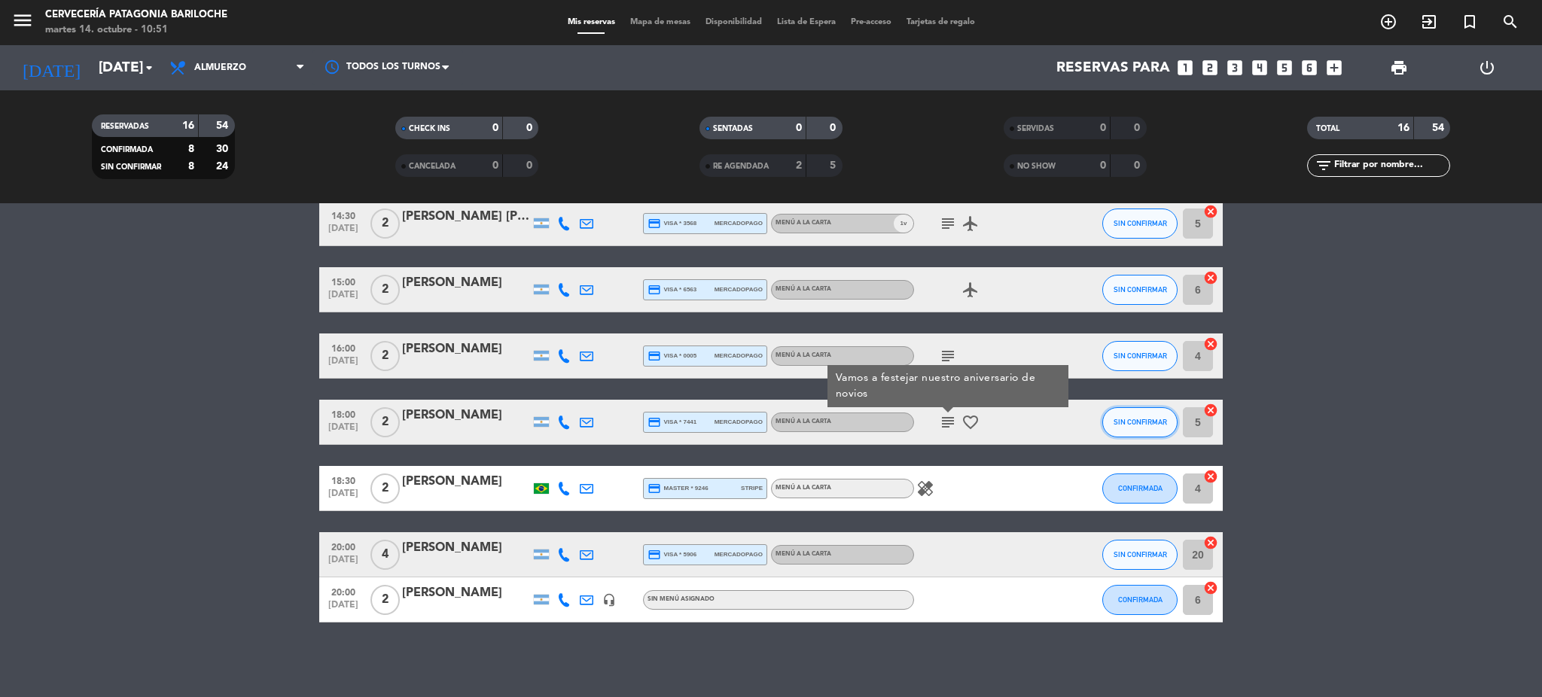
click at [1135, 418] on span "SIN CONFIRMAR" at bounding box center [1140, 422] width 53 height 8
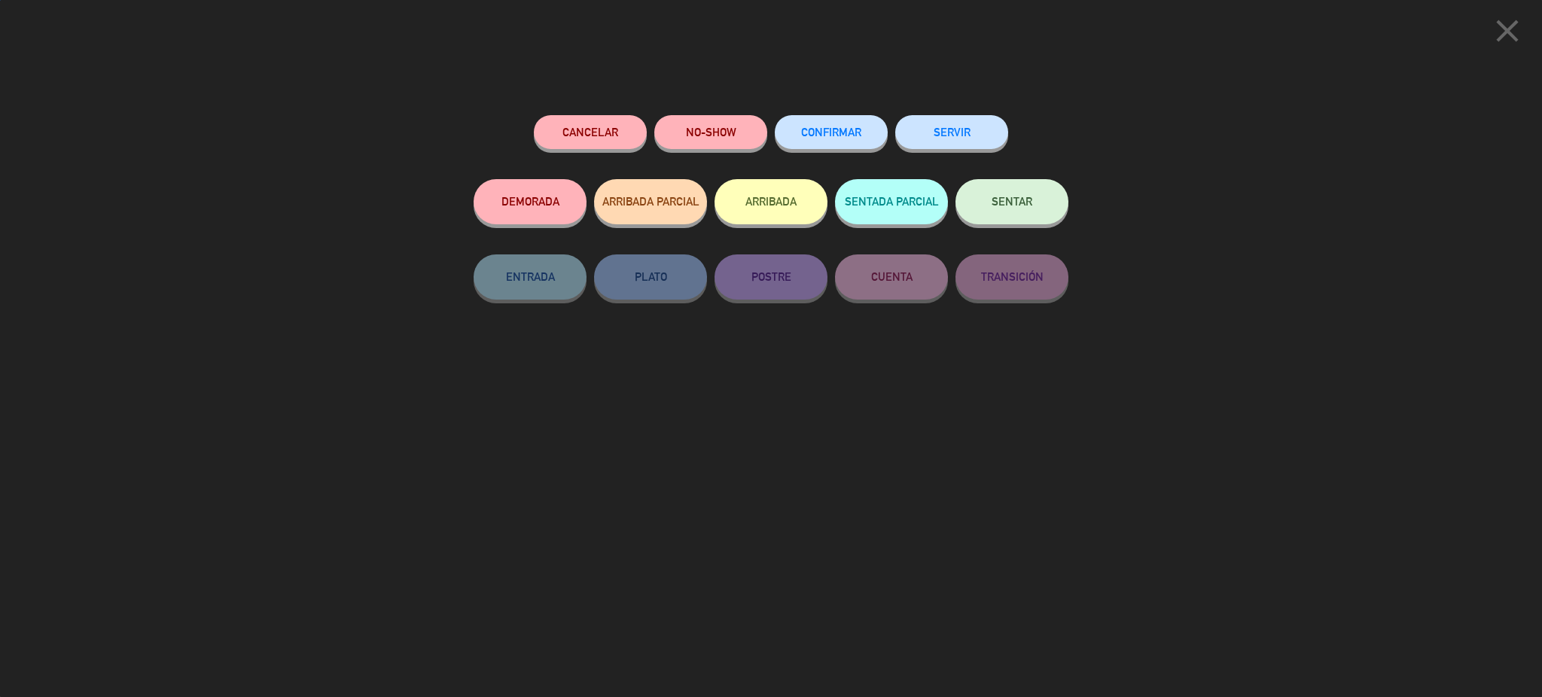
click at [837, 127] on span "CONFIRMAR" at bounding box center [831, 132] width 60 height 13
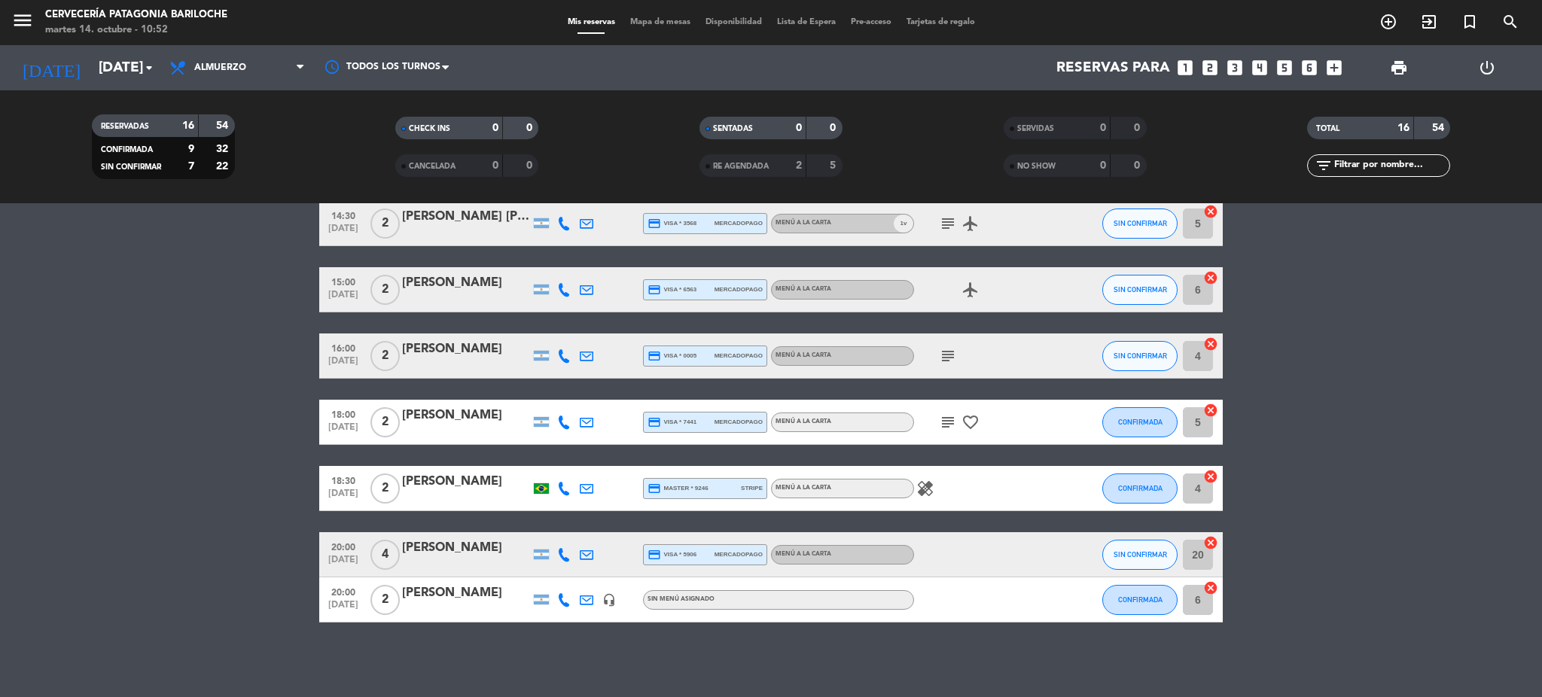
scroll to position [419, 0]
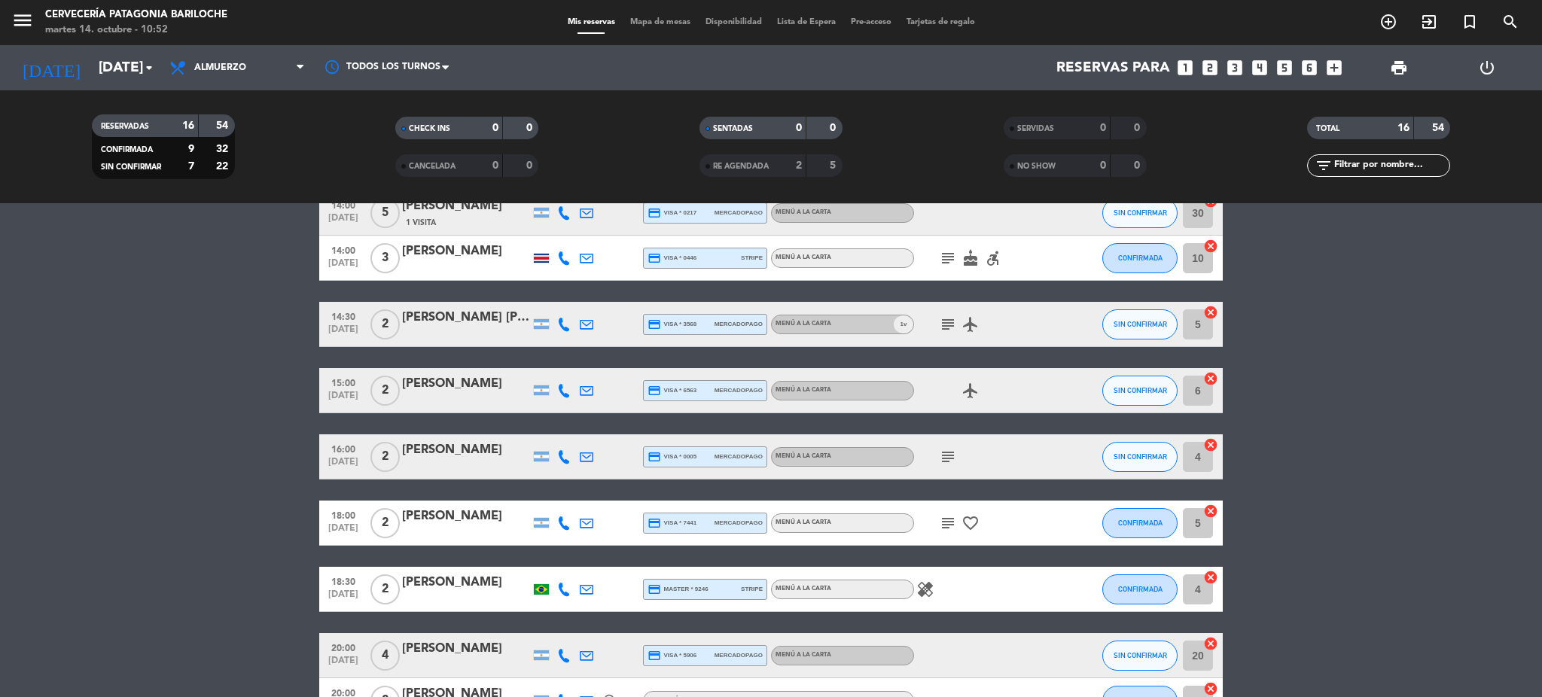
click at [940, 261] on icon "subject" at bounding box center [948, 258] width 18 height 18
click at [1434, 492] on bookings-row "12:30 [DATE] [PERSON_NAME] Catapan credit_card master * 0130 stripe MENÚ A LA C…" at bounding box center [771, 288] width 1542 height 870
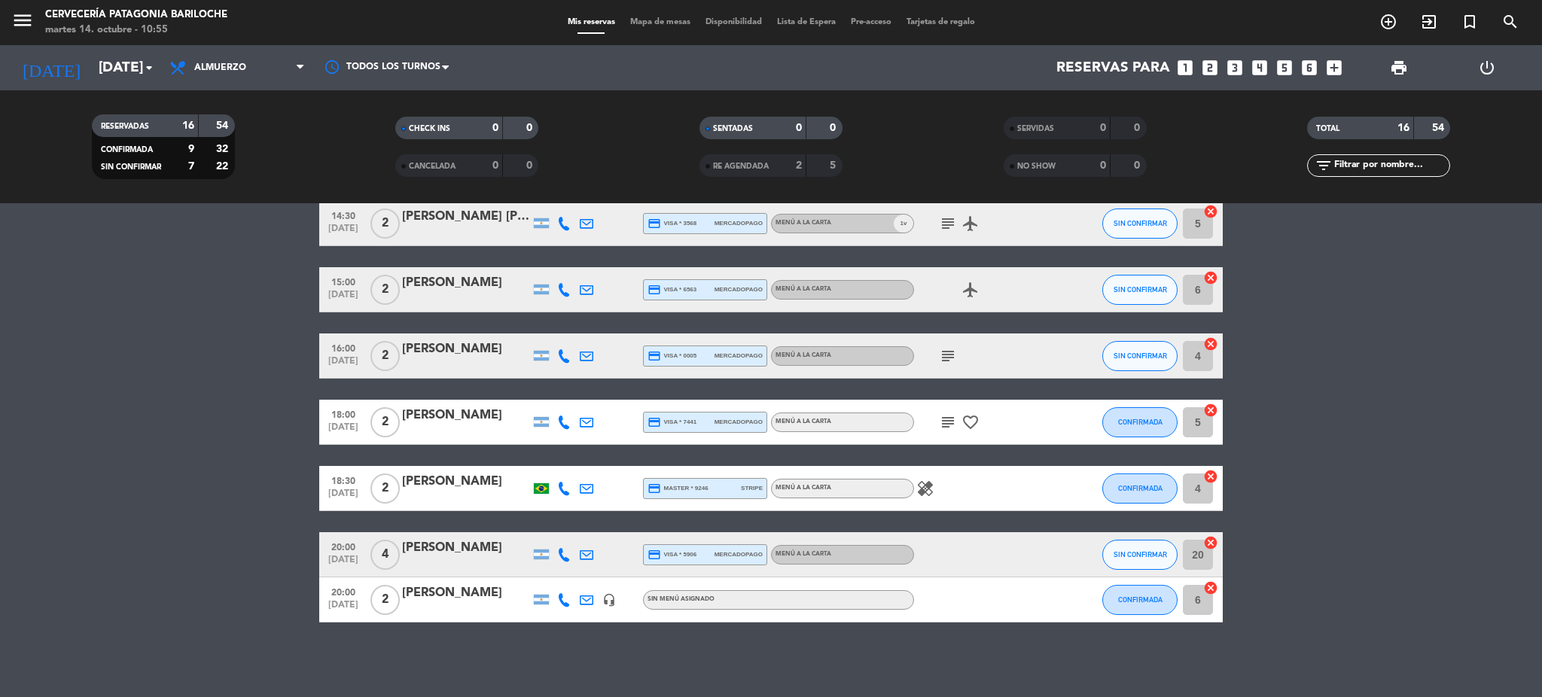
scroll to position [0, 0]
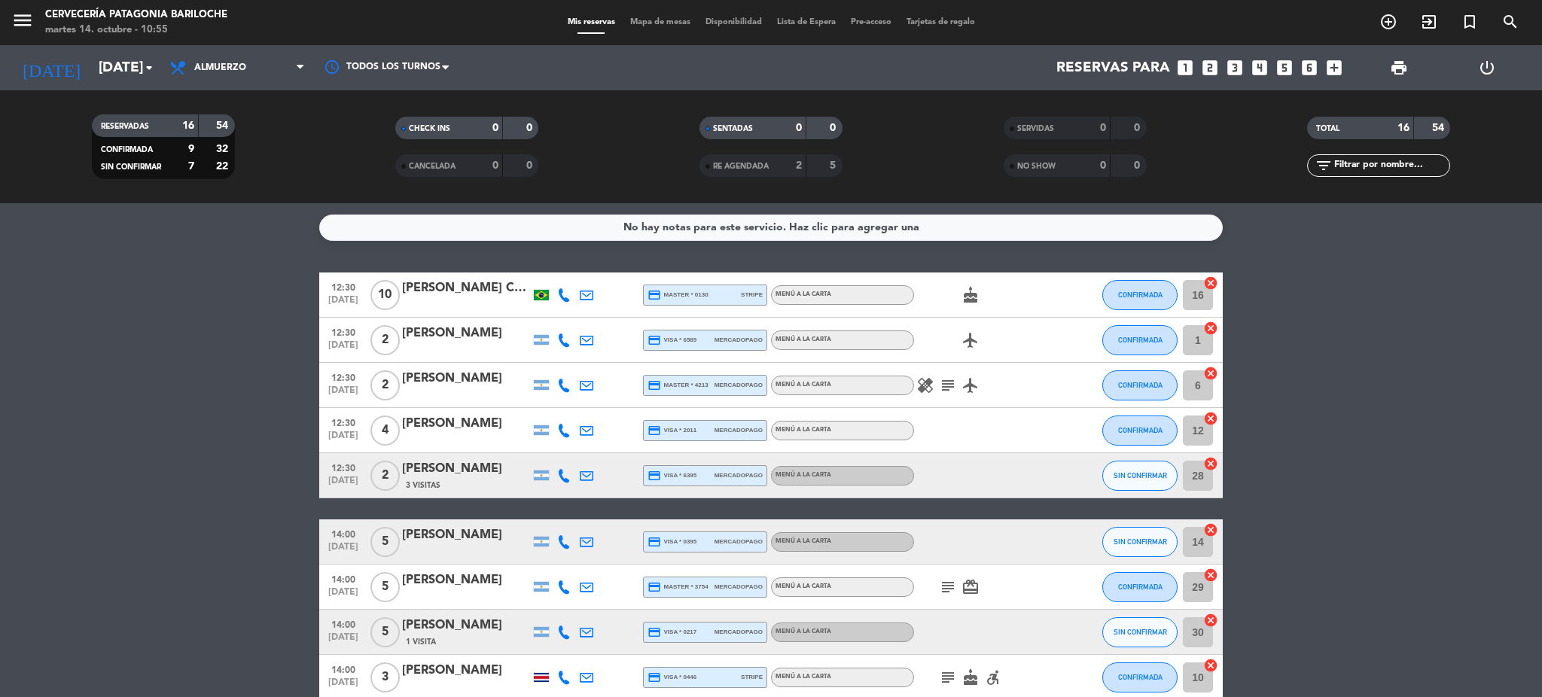
click at [950, 384] on icon "subject" at bounding box center [948, 385] width 18 height 18
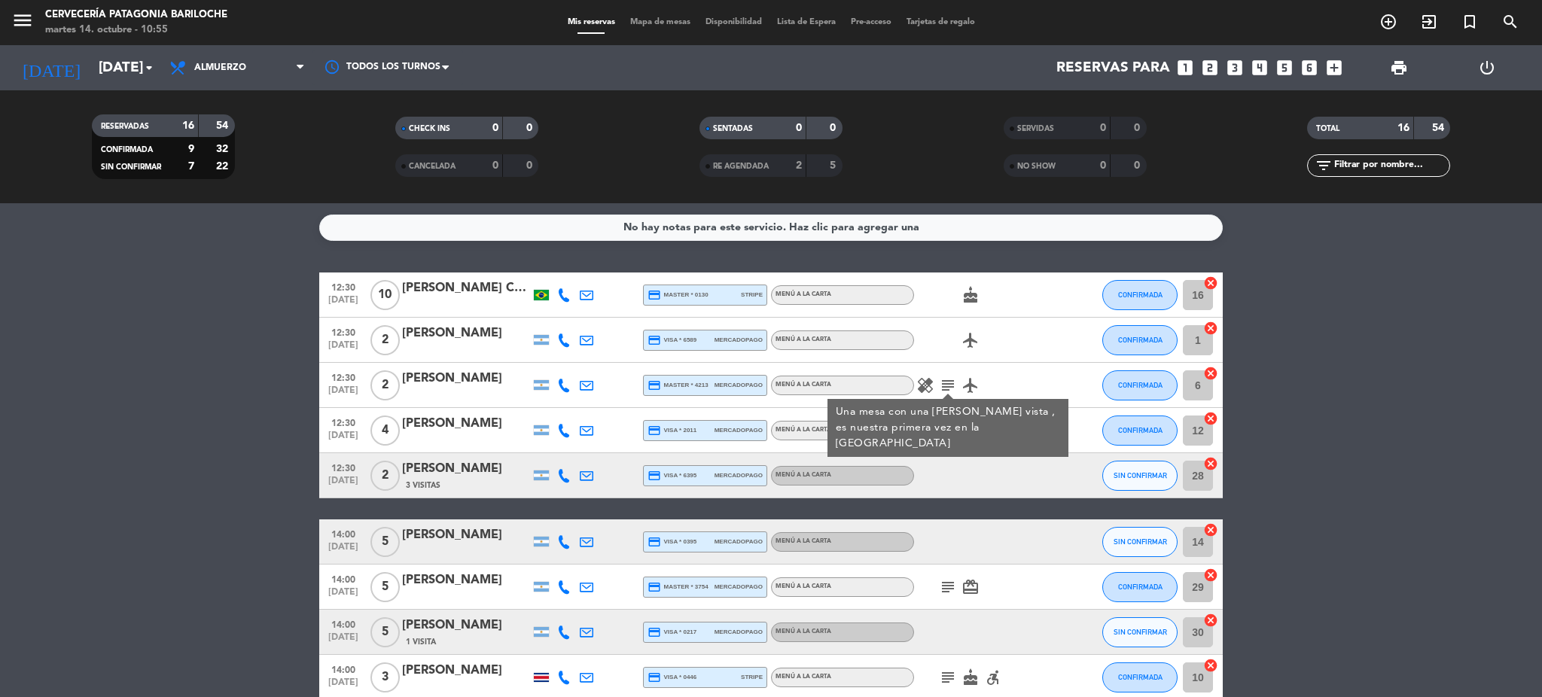
click at [924, 384] on icon "healing" at bounding box center [925, 385] width 18 height 18
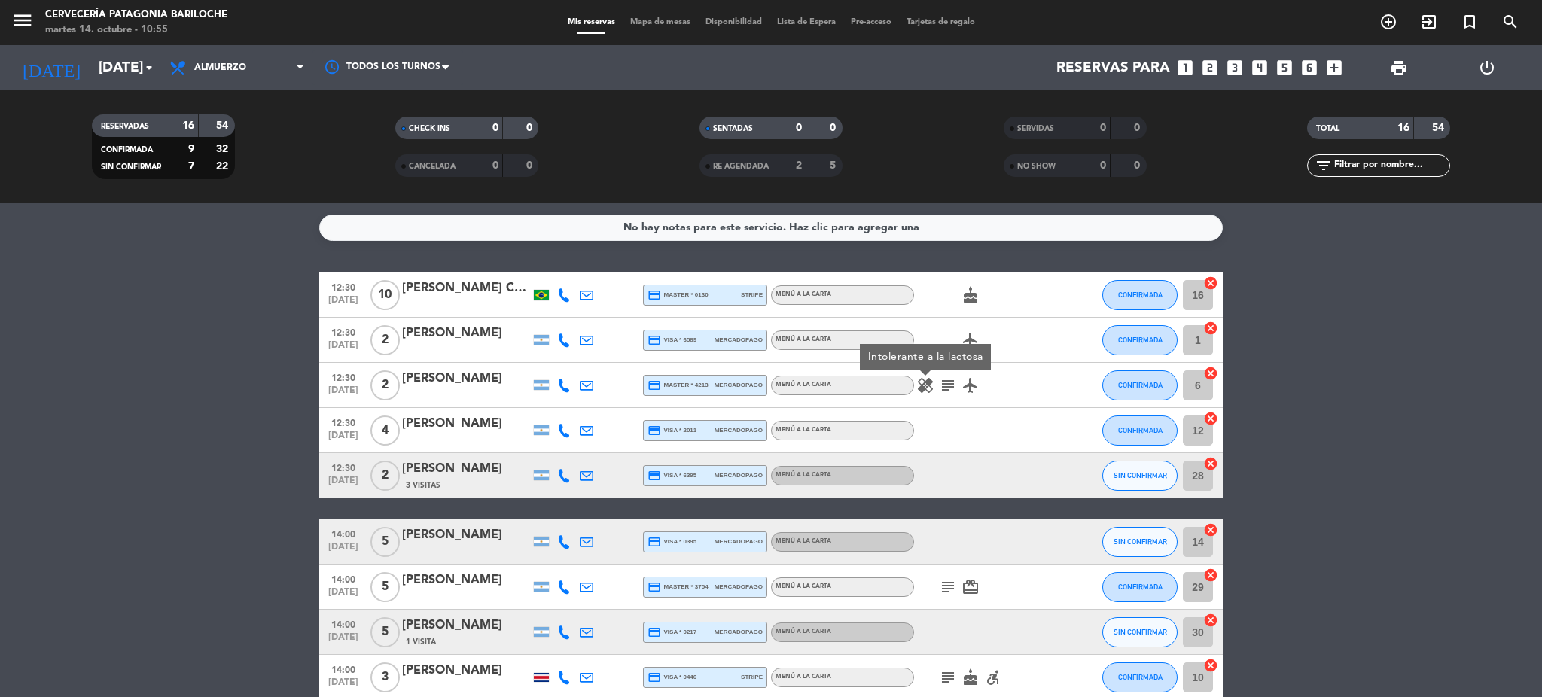
click at [1015, 553] on div at bounding box center [982, 542] width 136 height 44
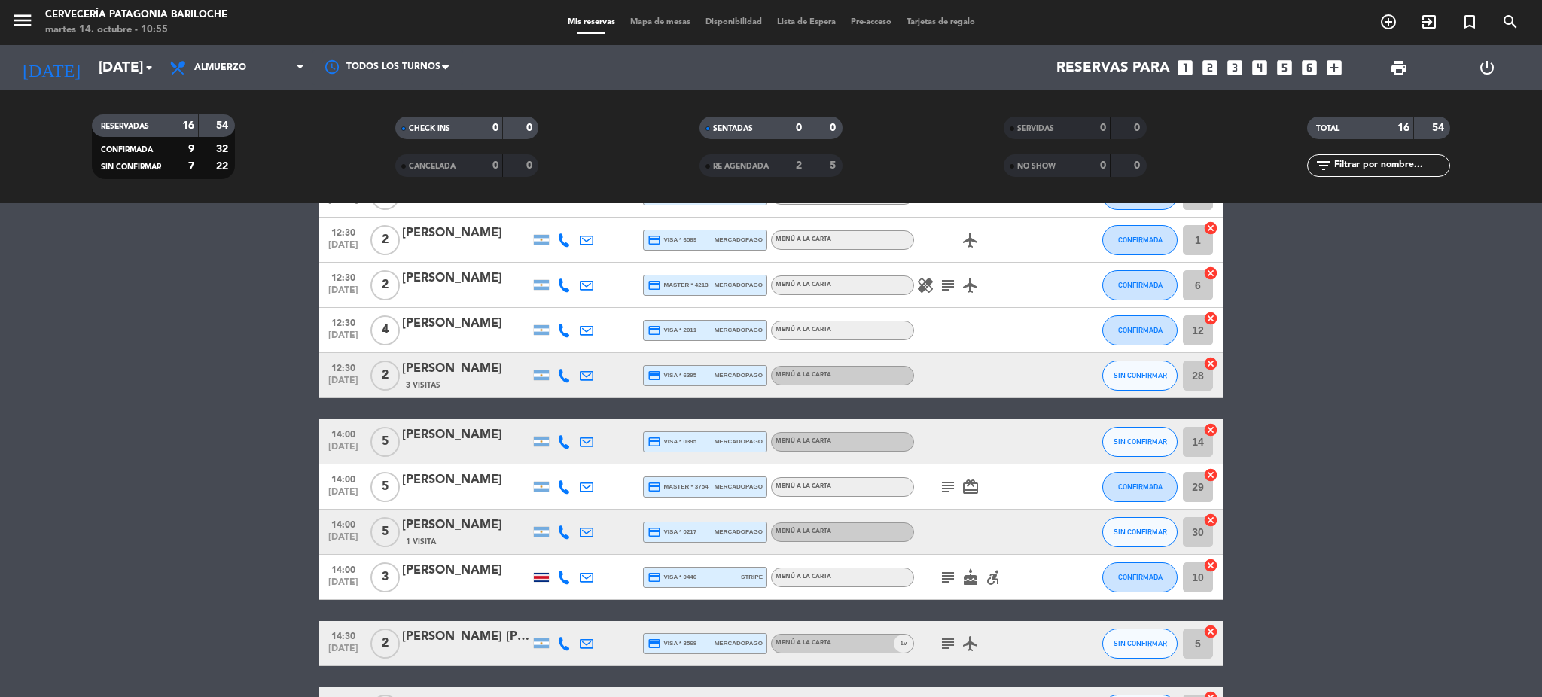
click at [977, 485] on icon "card_giftcard" at bounding box center [971, 487] width 18 height 18
click at [946, 485] on icon "subject" at bounding box center [948, 487] width 18 height 18
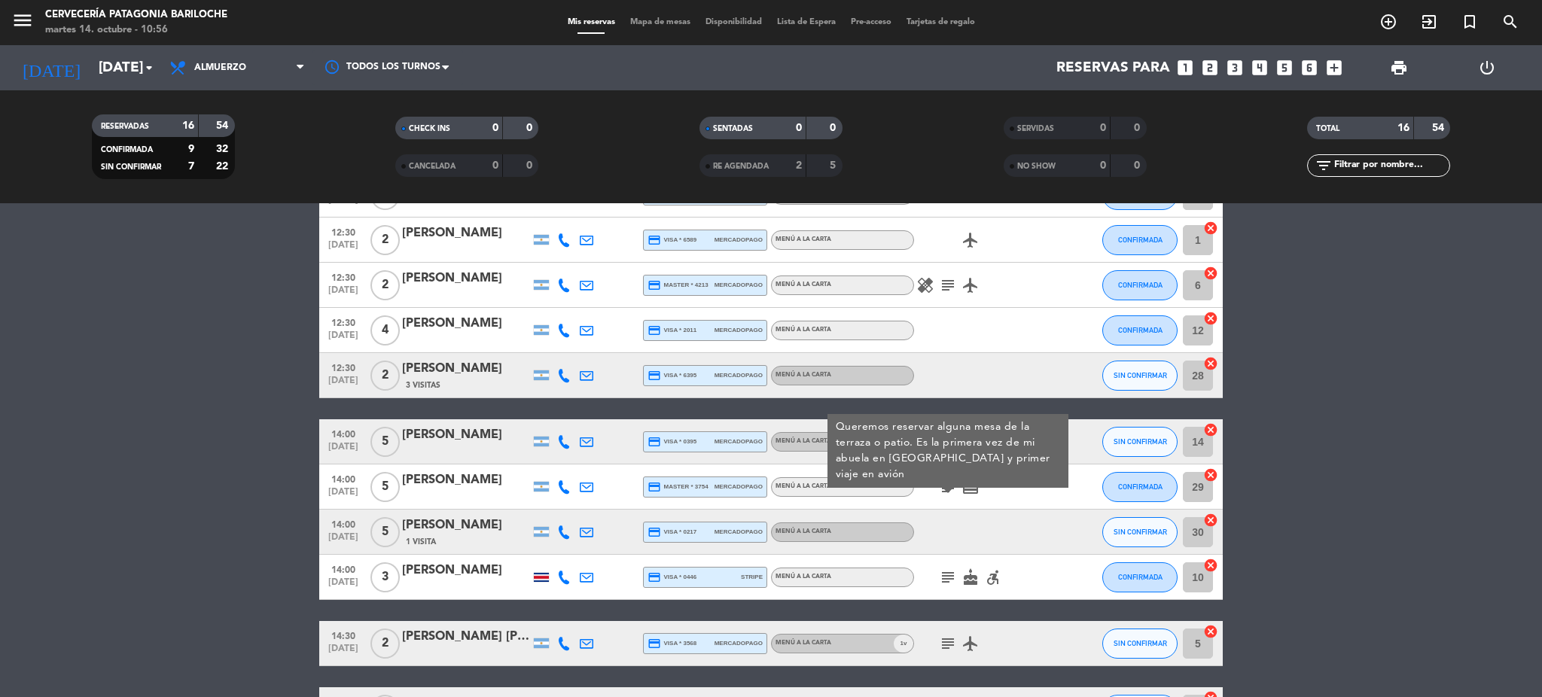
click at [946, 581] on icon "subject" at bounding box center [948, 577] width 18 height 18
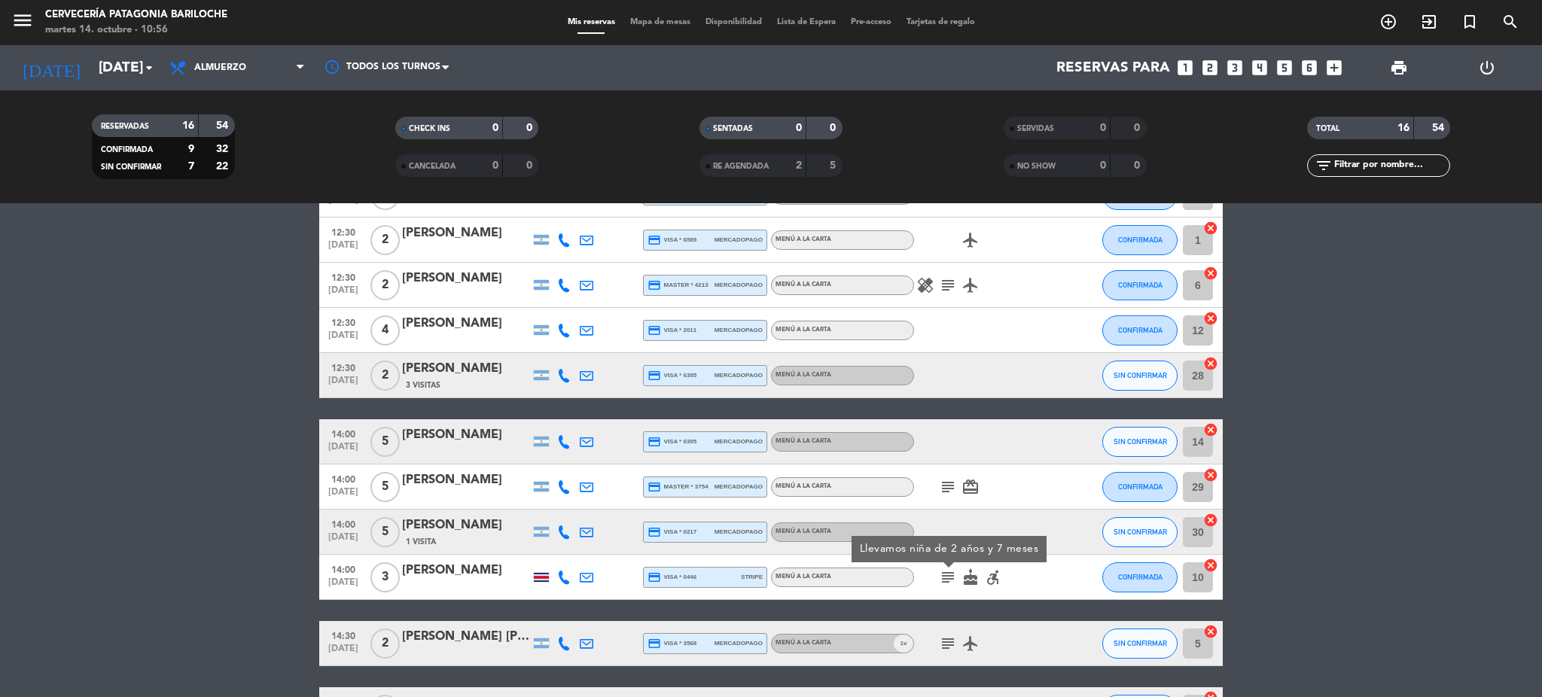
click at [1053, 511] on div at bounding box center [1070, 532] width 41 height 44
click at [944, 574] on icon "subject" at bounding box center [948, 577] width 18 height 18
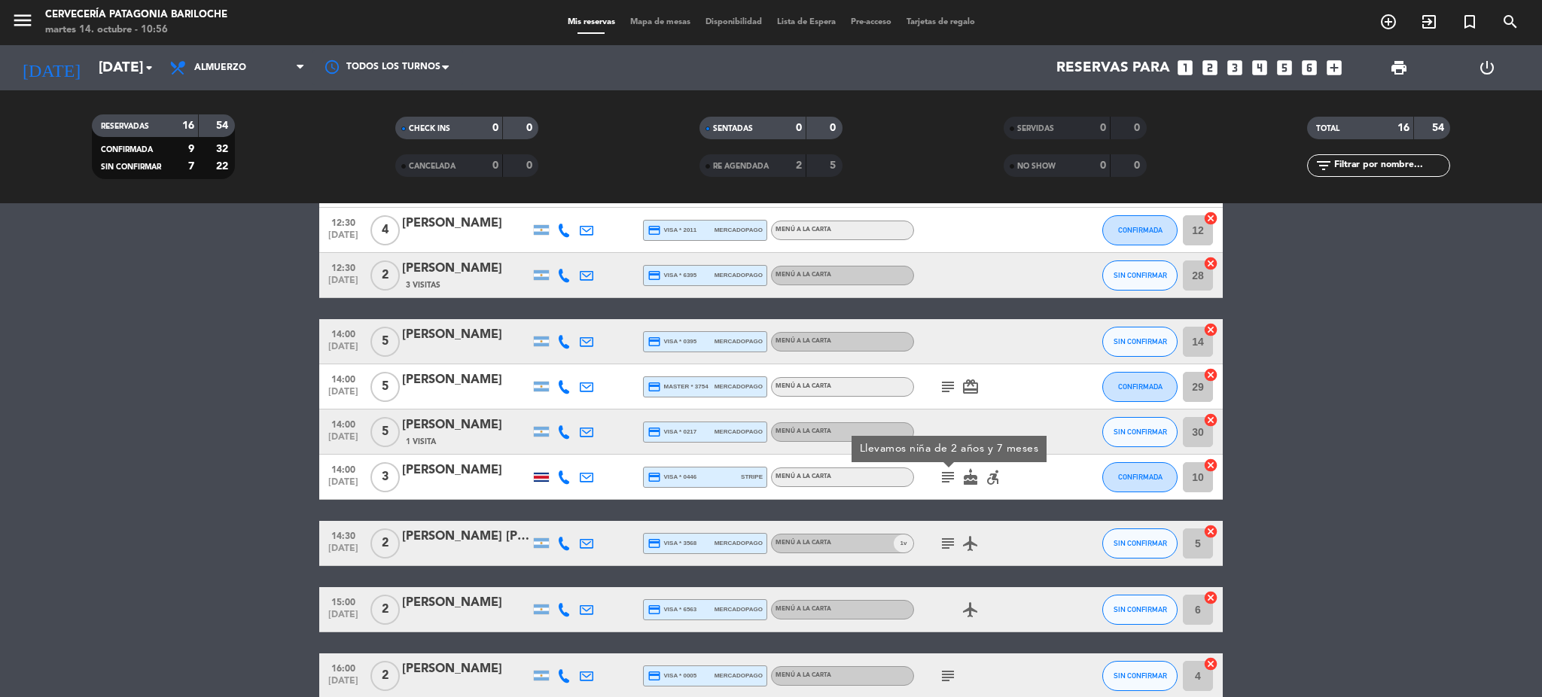
scroll to position [301, 0]
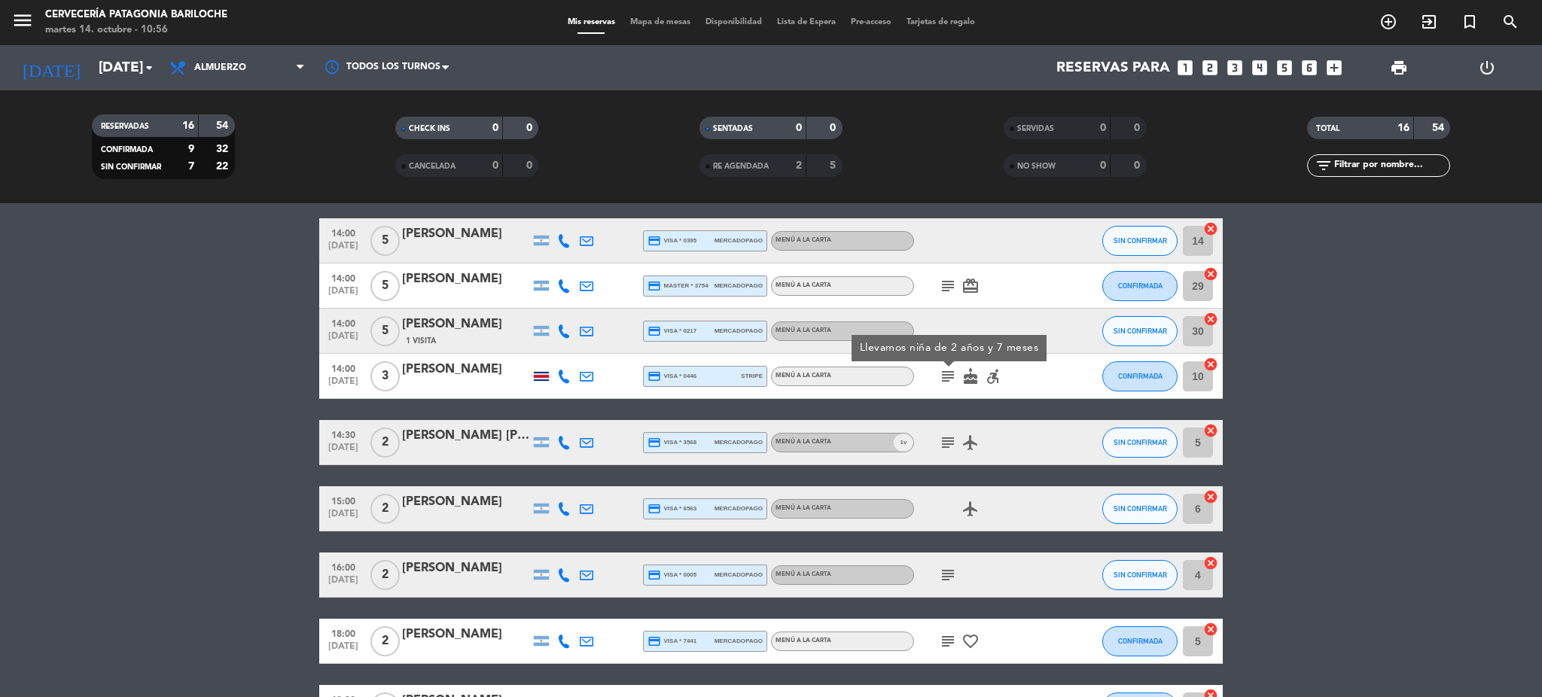
click at [946, 450] on icon "subject" at bounding box center [948, 443] width 18 height 18
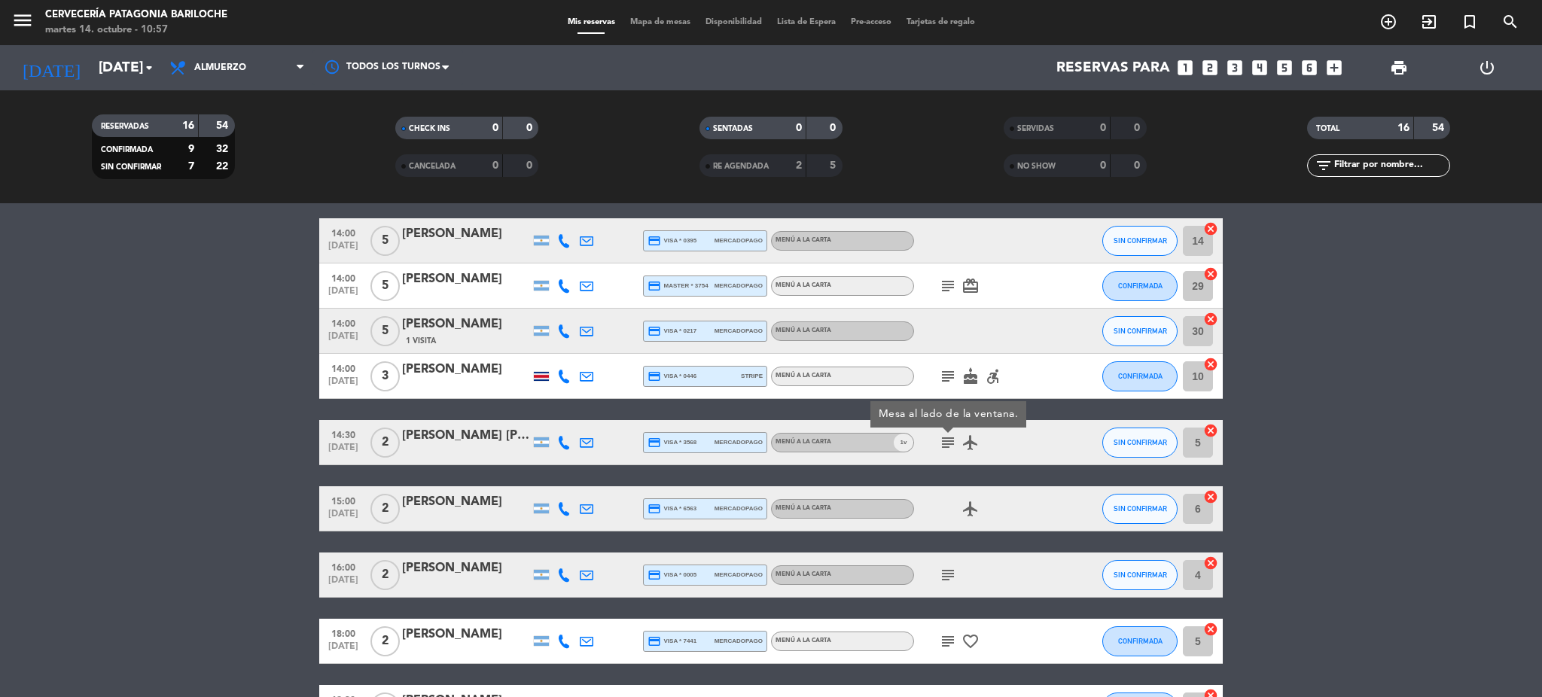
scroll to position [0, 0]
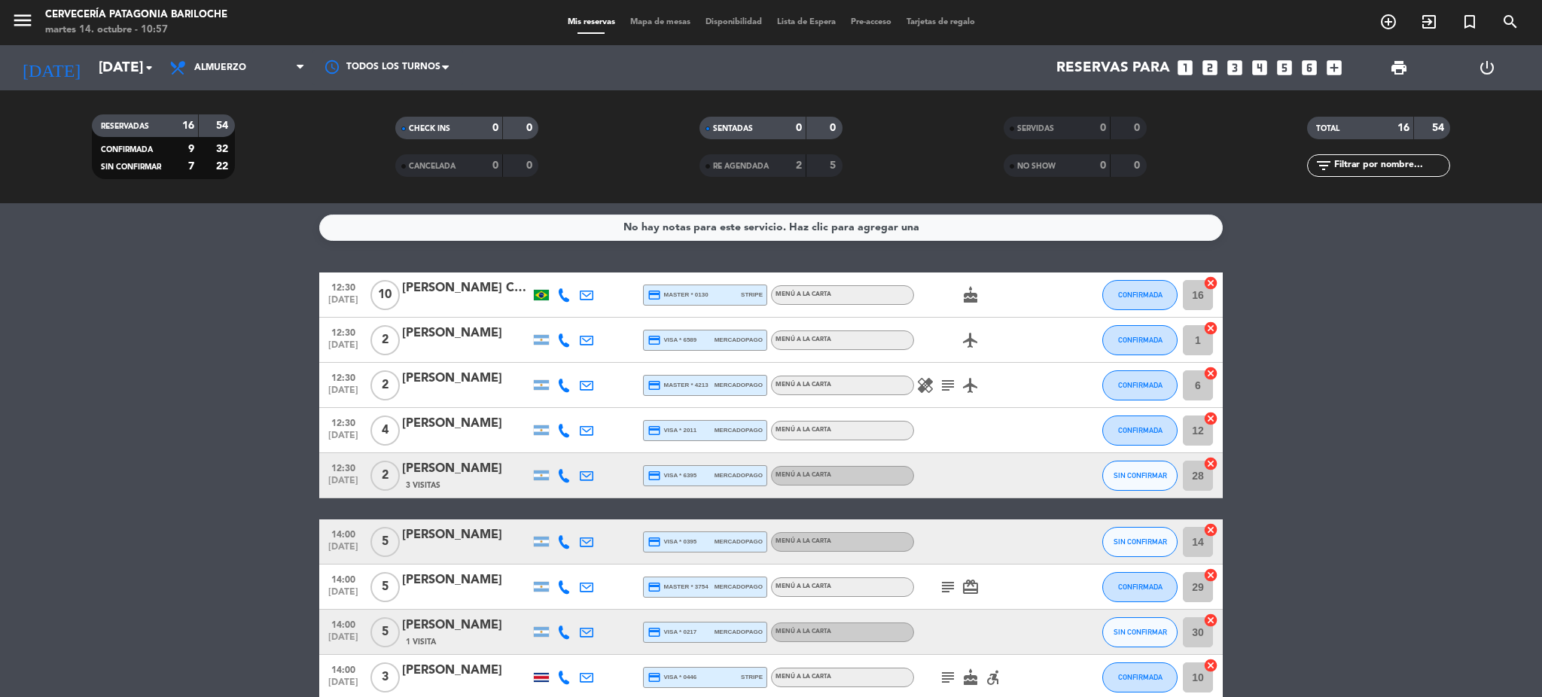
click at [565, 427] on icon at bounding box center [564, 431] width 14 height 14
click at [572, 405] on span "content_paste" at bounding box center [577, 404] width 11 height 11
click at [1435, 503] on bookings-row "12:30 [DATE] [PERSON_NAME] Catapan credit_card master * 0130 stripe MENÚ A LA C…" at bounding box center [771, 708] width 1542 height 870
click at [562, 470] on icon at bounding box center [564, 476] width 14 height 14
click at [559, 450] on span "Copiar" at bounding box center [553, 450] width 32 height 16
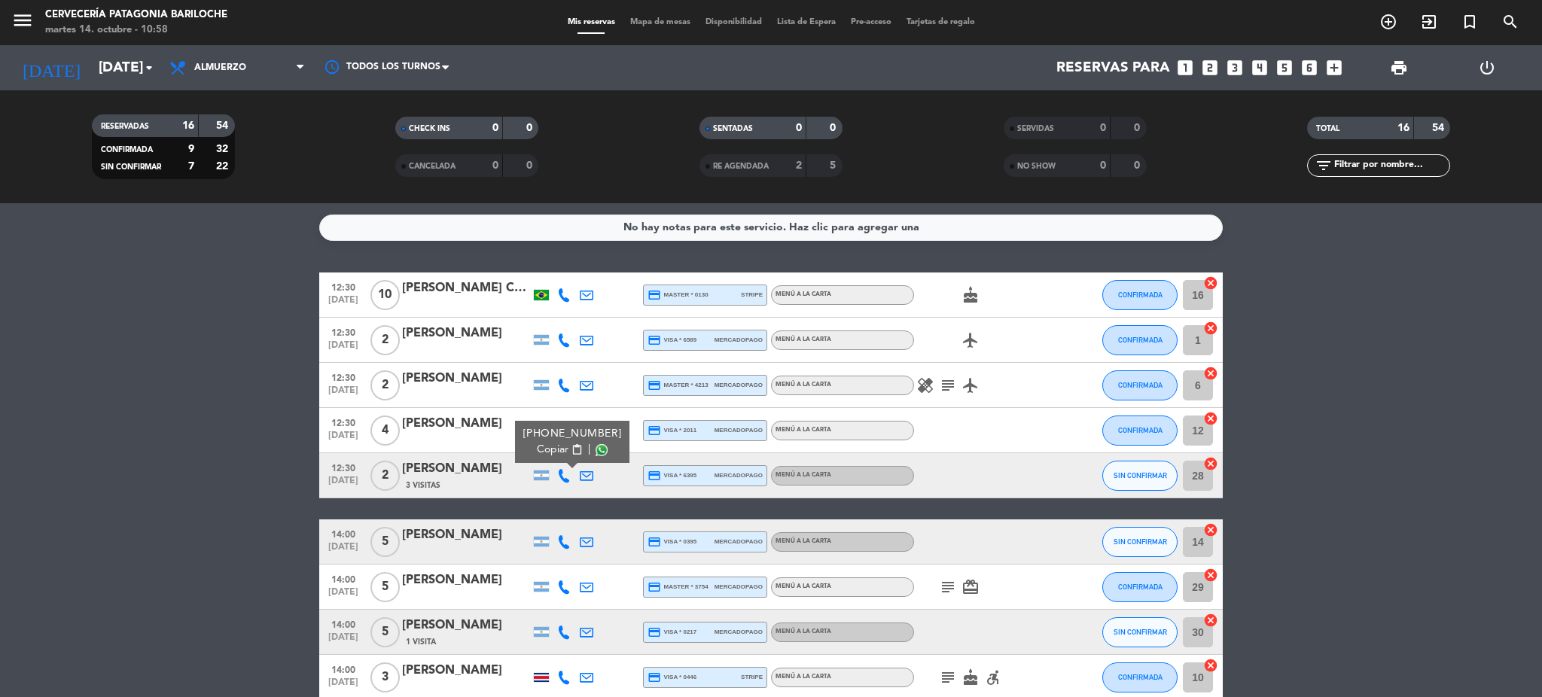
click at [572, 451] on span "content_paste" at bounding box center [577, 449] width 11 height 11
click at [217, 450] on bookings-row "12:30 [DATE] [PERSON_NAME] Catapan credit_card master * 0130 stripe MENÚ A LA C…" at bounding box center [771, 708] width 1542 height 870
click at [1135, 542] on span "SIN CONFIRMAR" at bounding box center [1140, 542] width 53 height 8
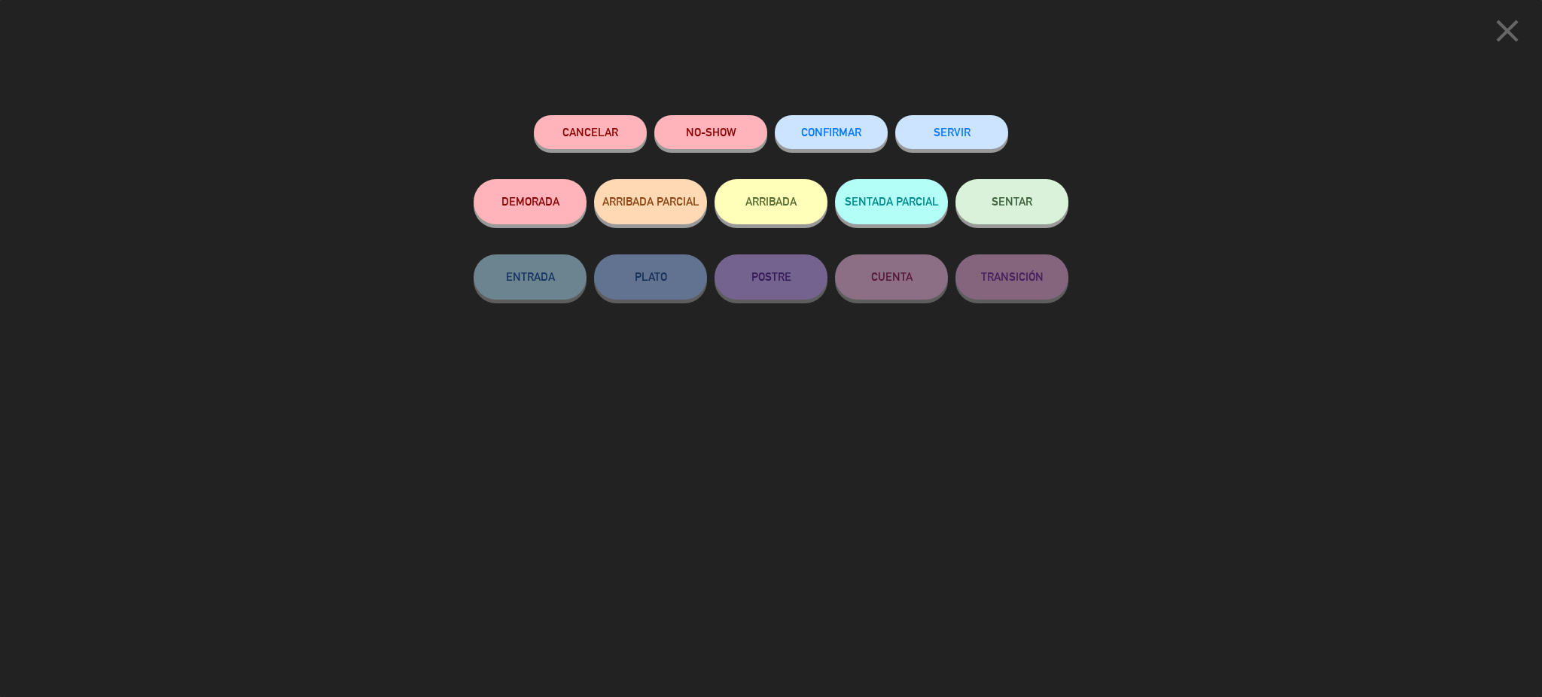
click at [845, 126] on button "CONFIRMAR" at bounding box center [831, 132] width 113 height 34
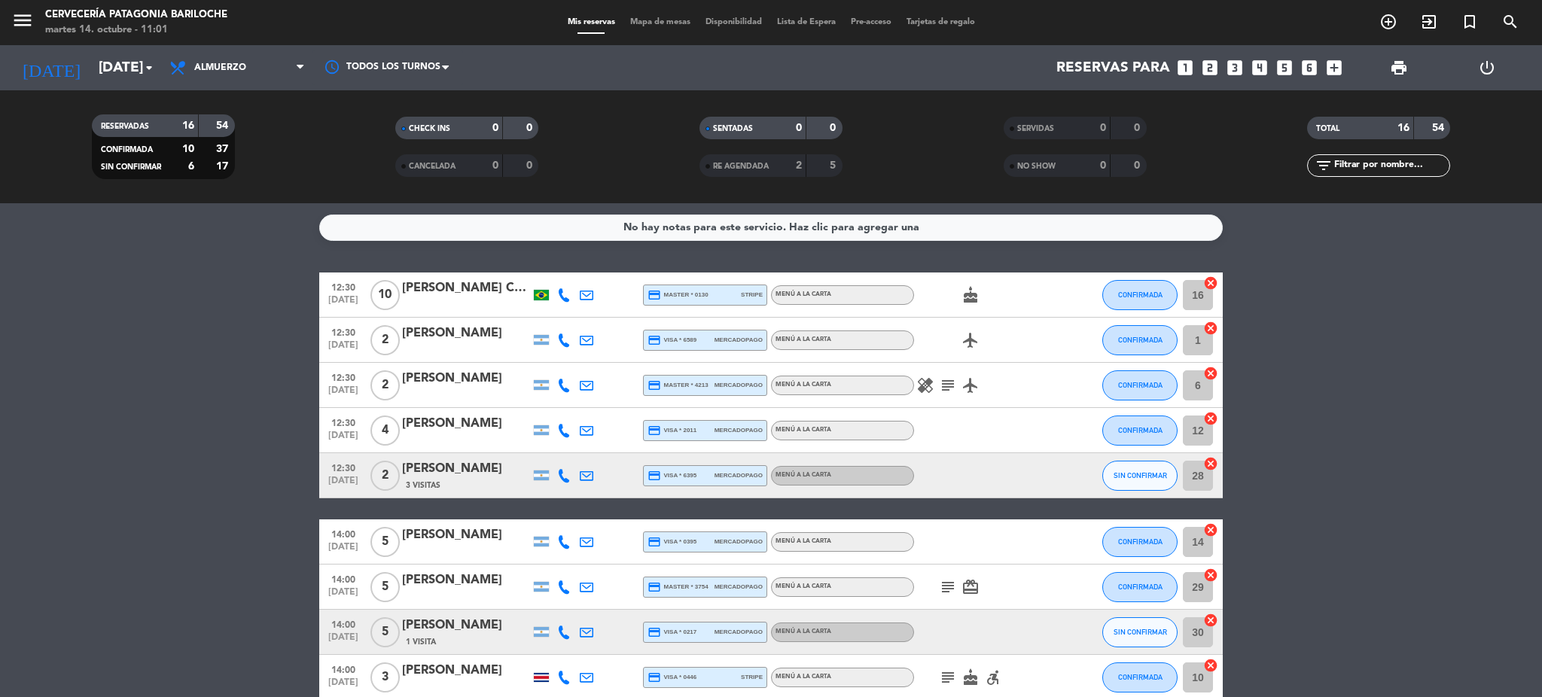
click at [953, 386] on icon "subject" at bounding box center [948, 385] width 18 height 18
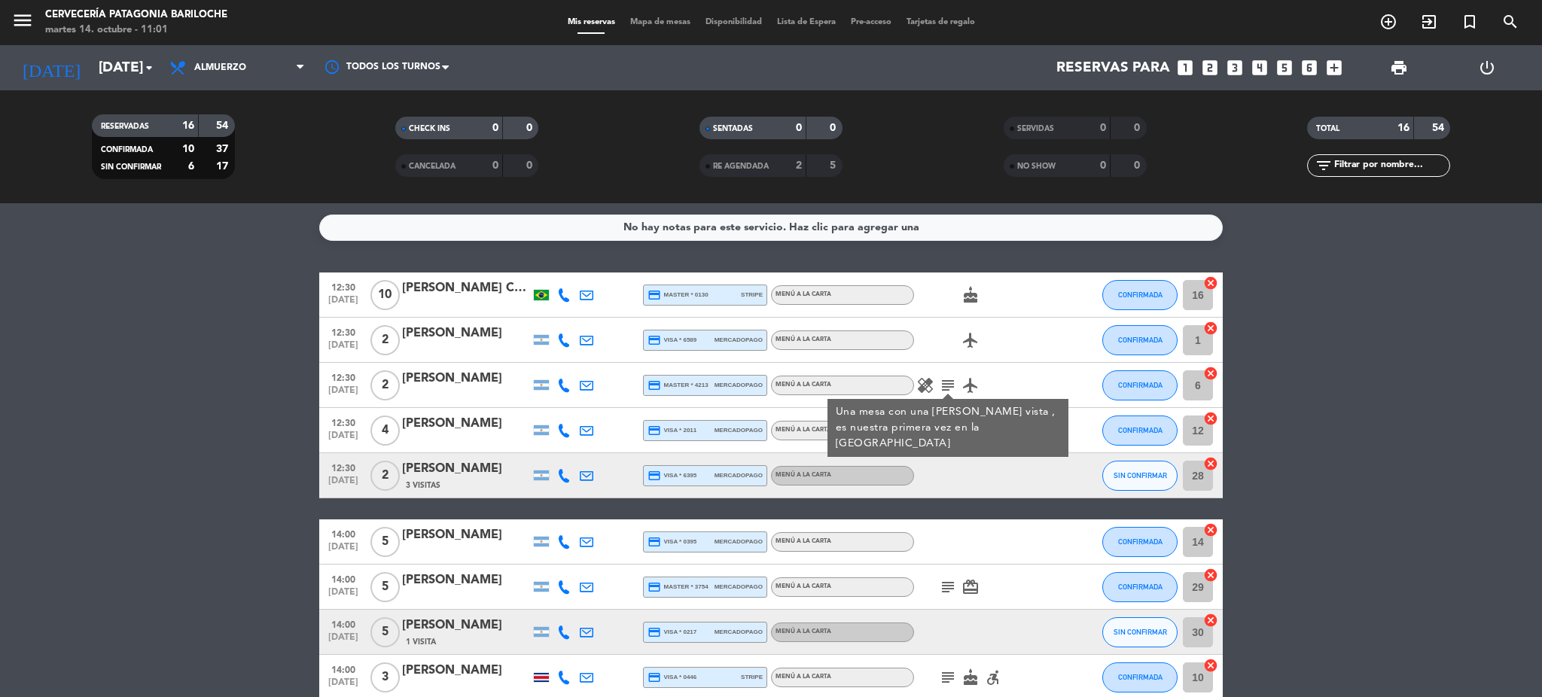
click at [1358, 395] on bookings-row "12:30 [DATE] [PERSON_NAME] Catapan credit_card master * 0130 stripe MENÚ A LA C…" at bounding box center [771, 708] width 1542 height 870
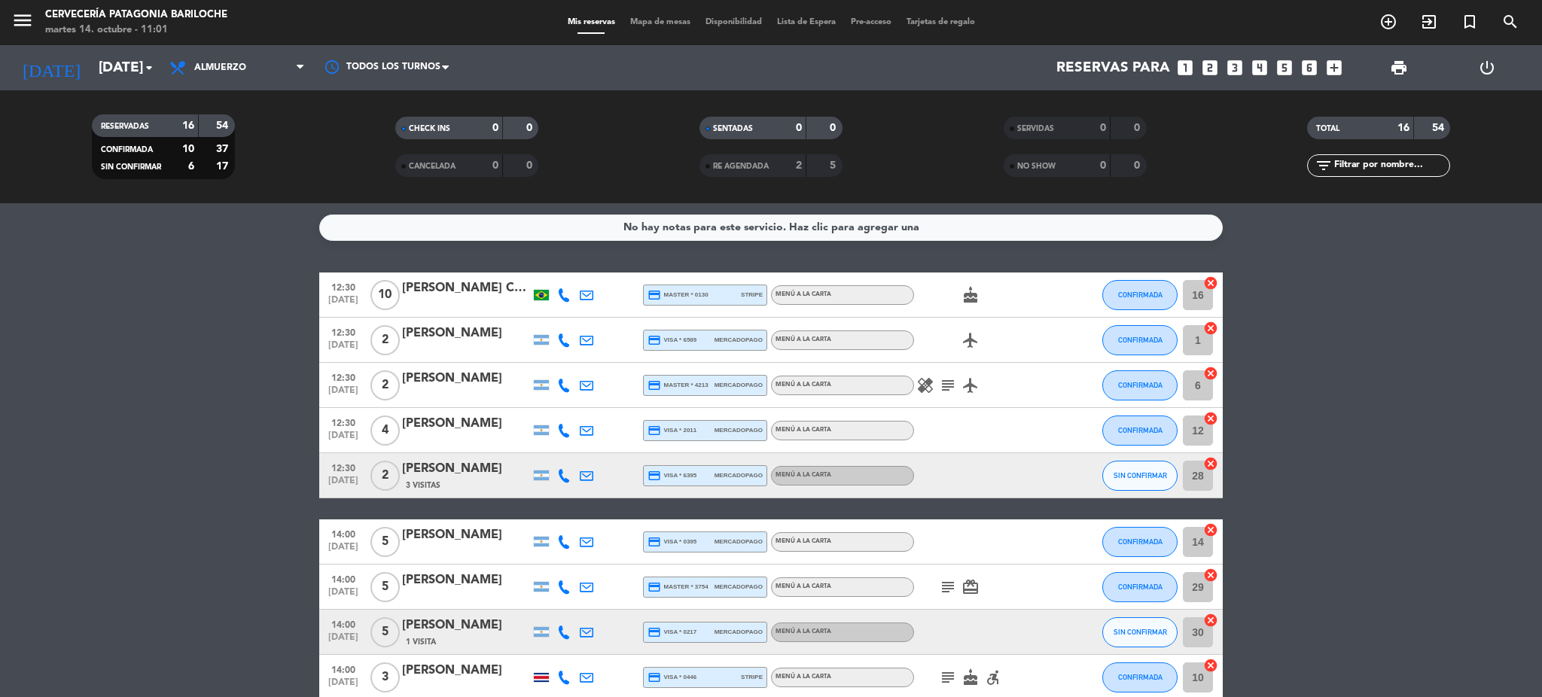
scroll to position [100, 0]
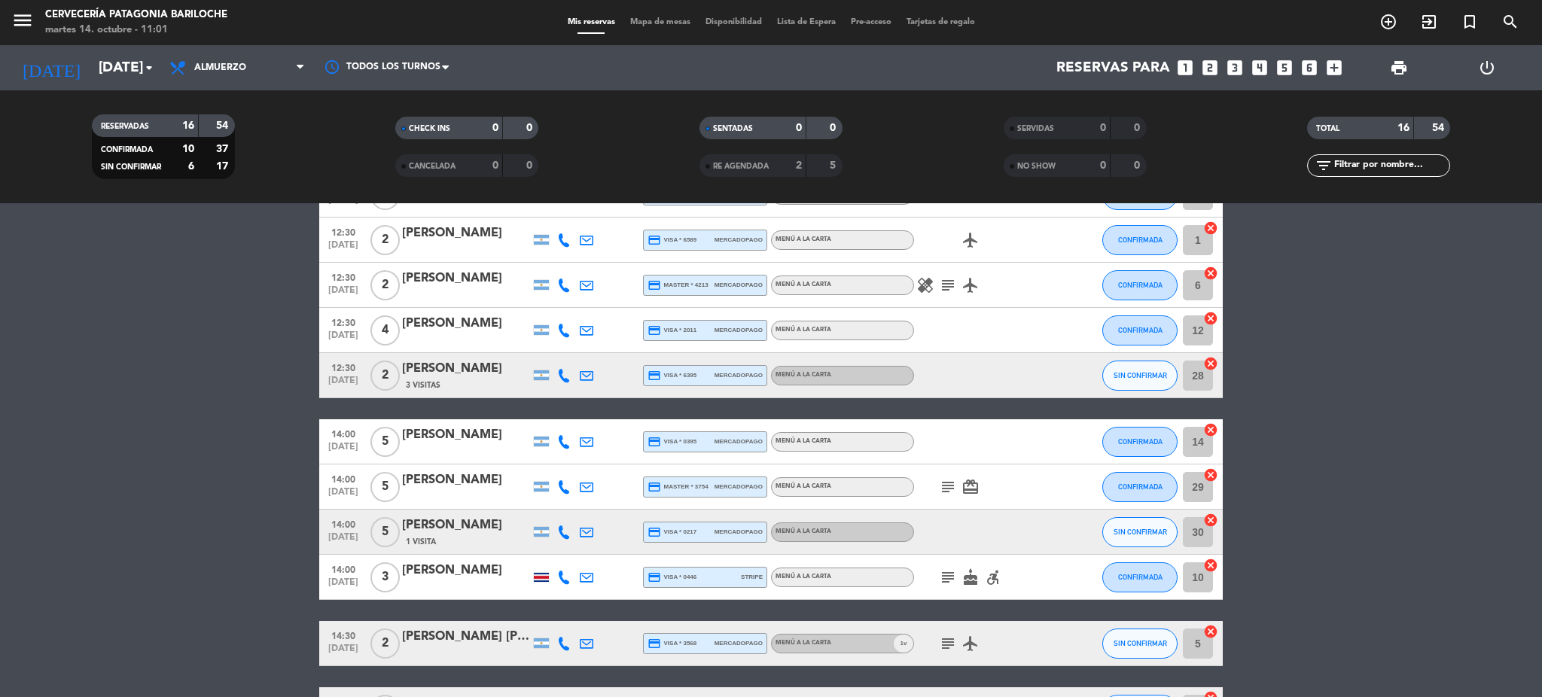
click at [949, 486] on icon "subject" at bounding box center [948, 487] width 18 height 18
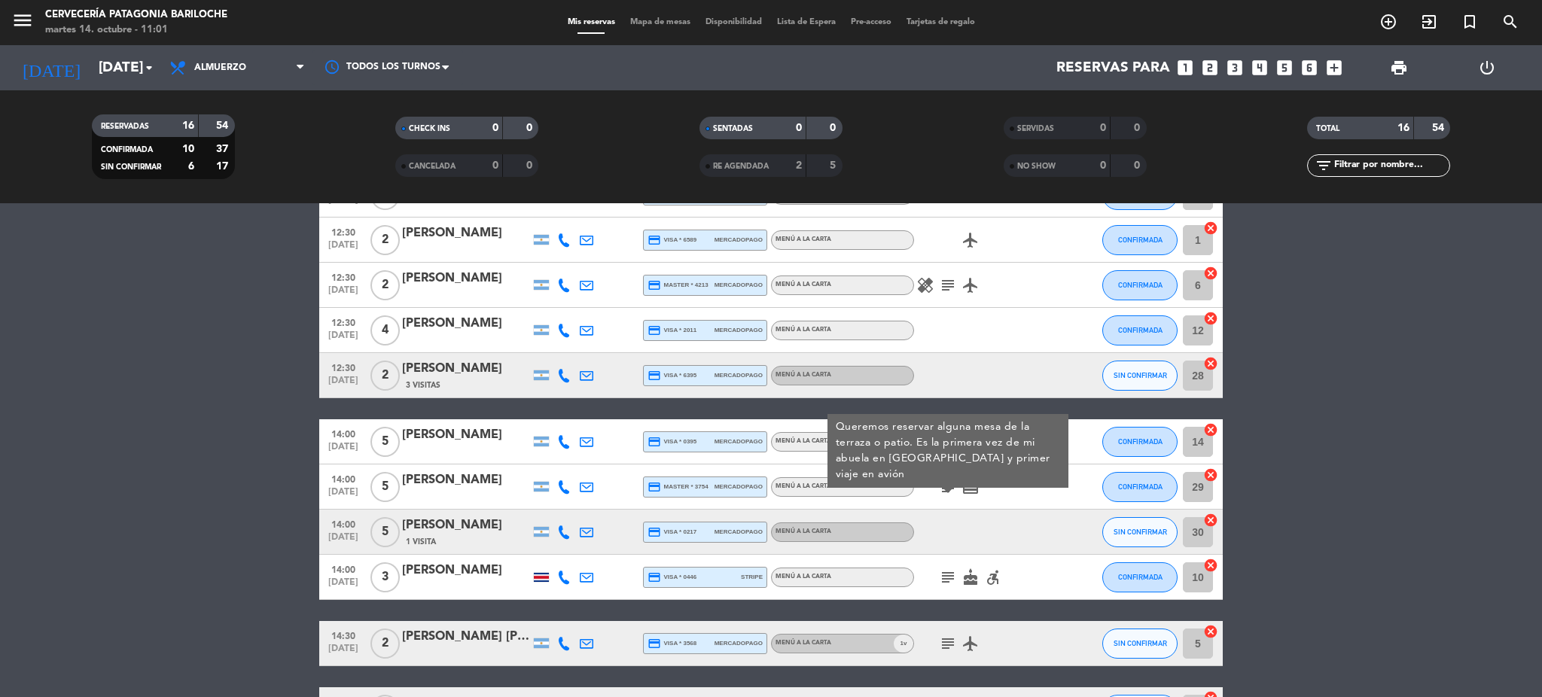
click at [1321, 492] on bookings-row "12:30 [DATE] [PERSON_NAME] Catapan credit_card master * 0130 stripe MENÚ A LA C…" at bounding box center [771, 607] width 1542 height 870
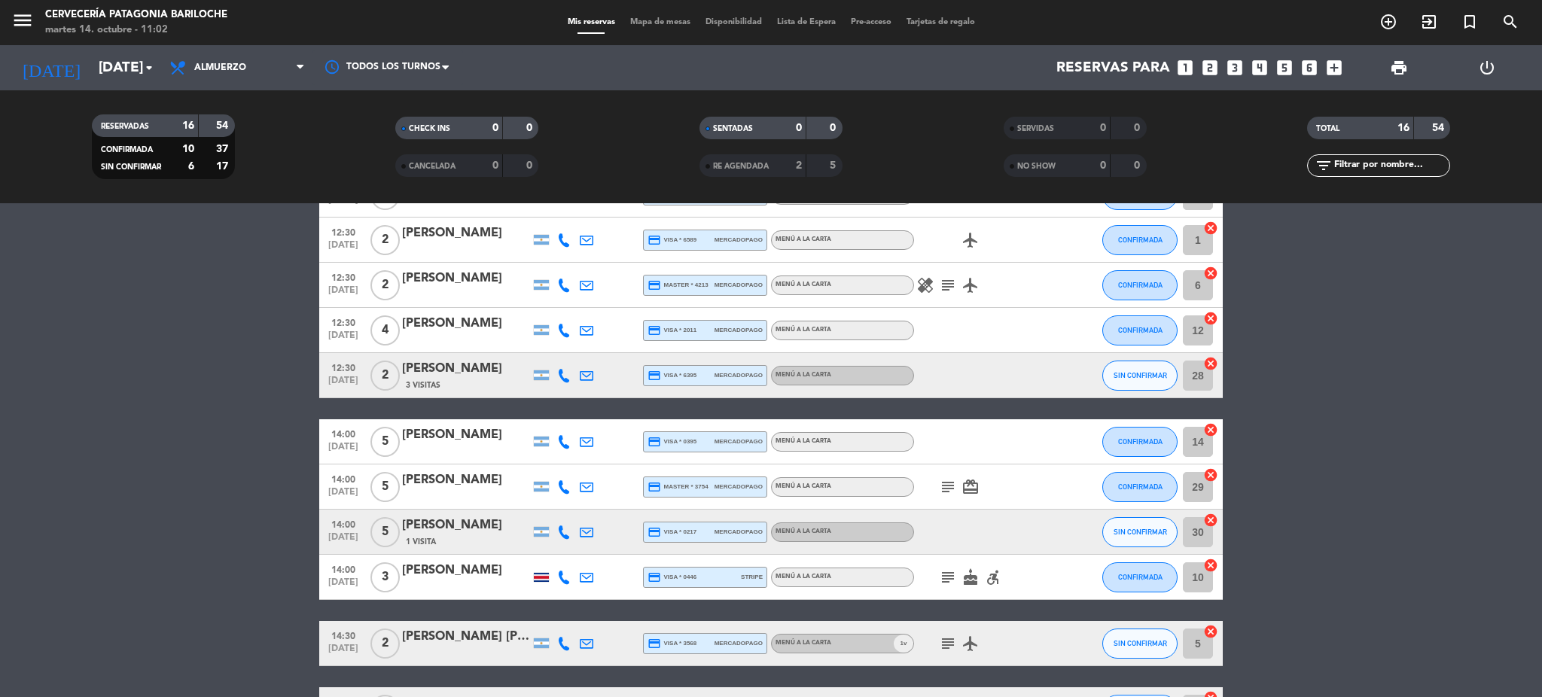
click at [557, 528] on icon at bounding box center [564, 533] width 14 height 14
click at [572, 504] on span "content_paste" at bounding box center [577, 506] width 11 height 11
click at [67, 352] on bookings-row "12:30 [DATE] [PERSON_NAME] Catapan credit_card master * 0130 stripe MENÚ A LA C…" at bounding box center [771, 607] width 1542 height 870
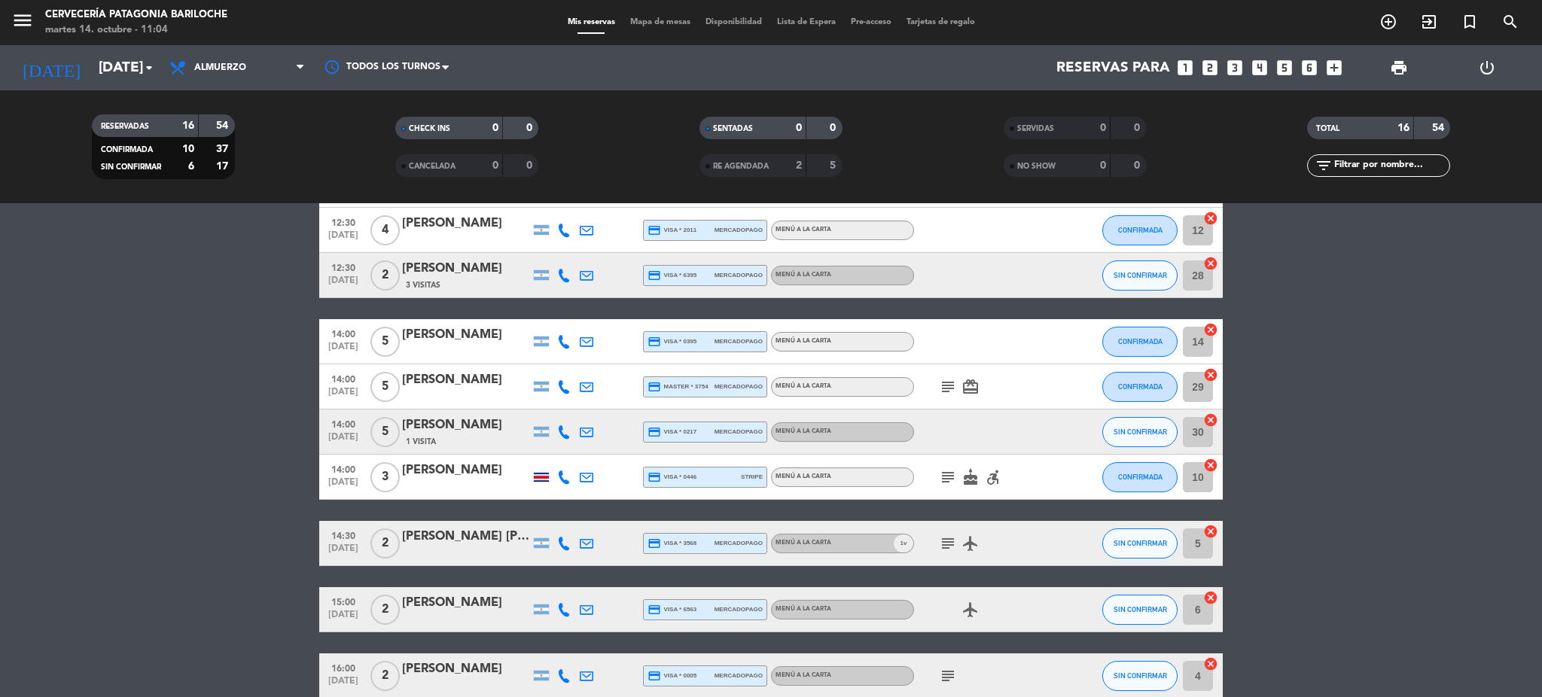
click at [560, 547] on icon at bounding box center [564, 544] width 14 height 14
click at [572, 519] on span "content_paste" at bounding box center [577, 517] width 11 height 11
click at [950, 545] on icon "subject" at bounding box center [948, 544] width 18 height 18
click at [136, 395] on bookings-row "12:30 [DATE] [PERSON_NAME] Catapan credit_card master * 0130 stripe MENÚ A LA C…" at bounding box center [771, 507] width 1542 height 870
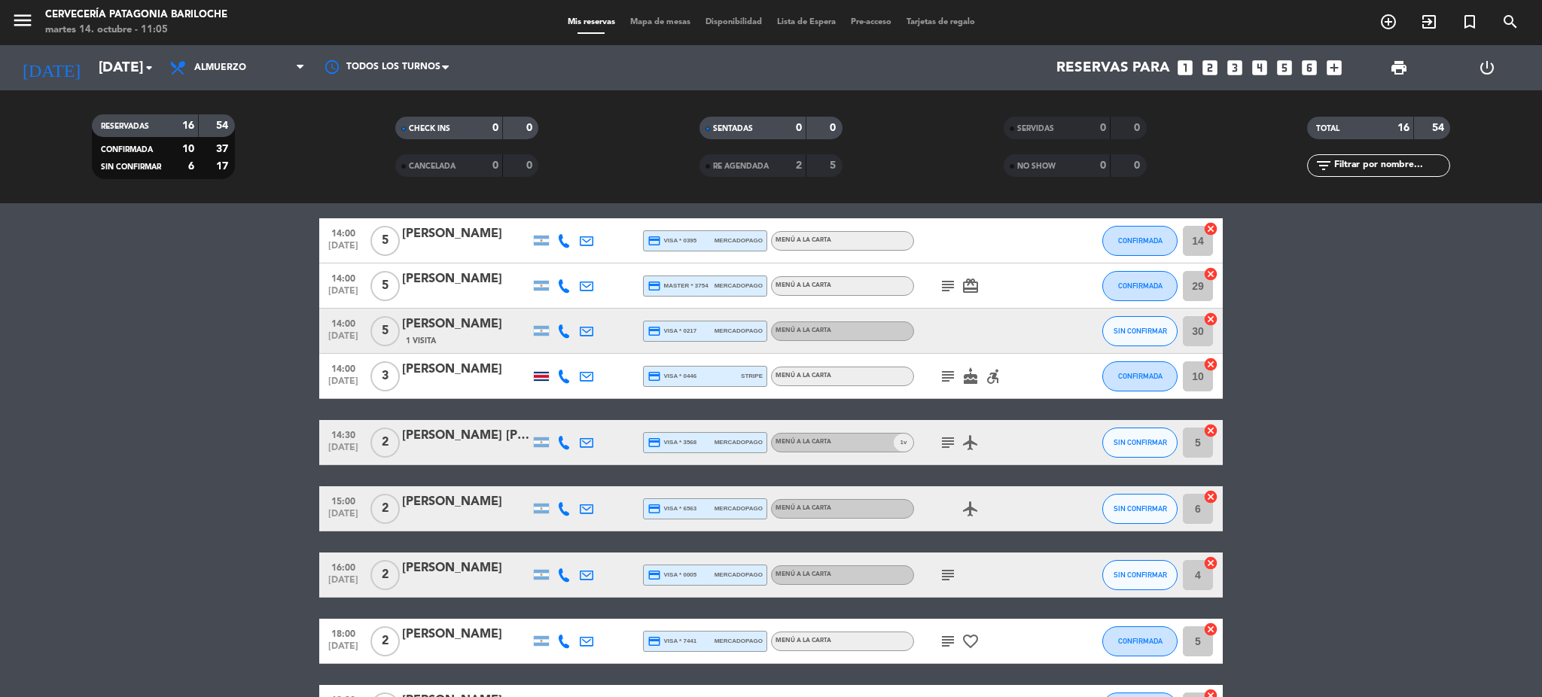
click at [567, 510] on icon at bounding box center [564, 509] width 14 height 14
click at [572, 483] on span "content_paste" at bounding box center [577, 482] width 11 height 11
click at [559, 331] on icon at bounding box center [564, 332] width 14 height 14
click at [1151, 331] on span "SIN CONFIRMAR" at bounding box center [1140, 331] width 53 height 8
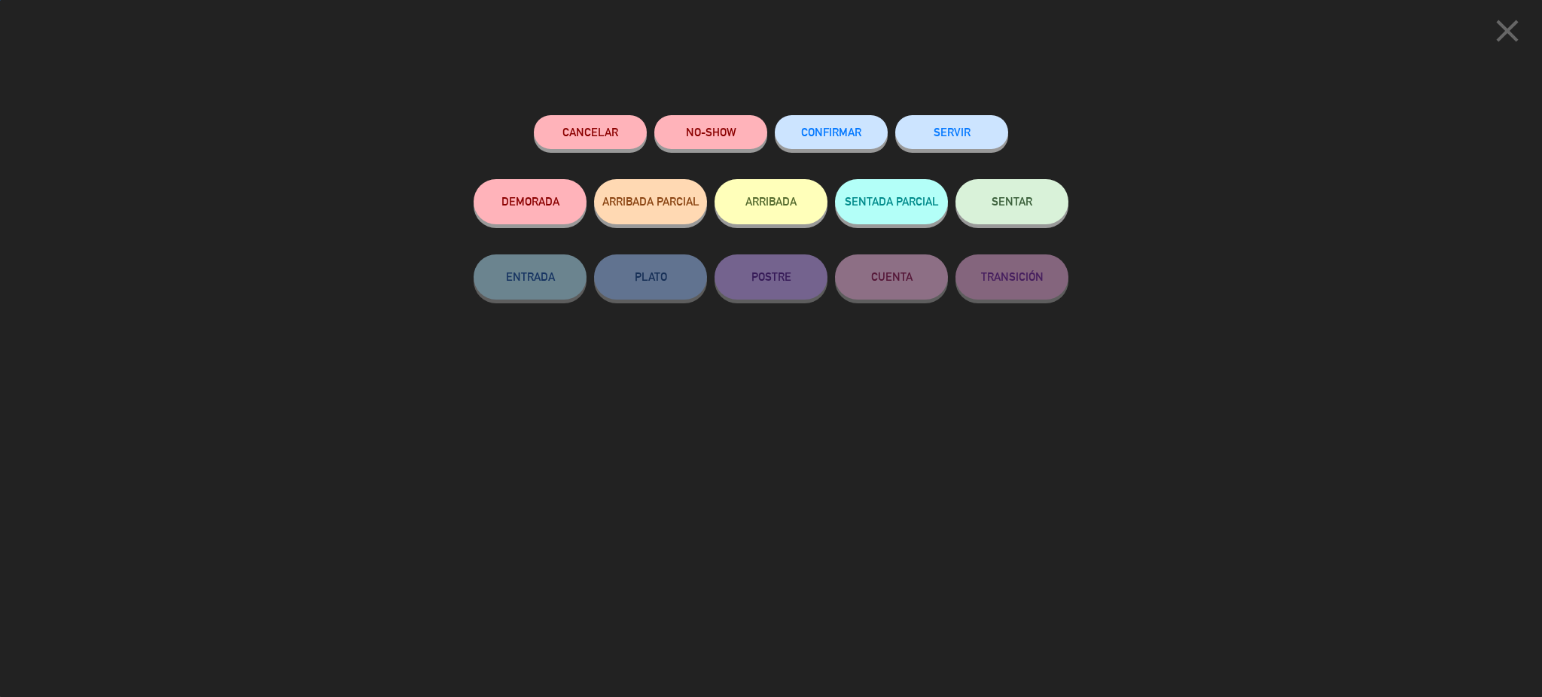
click at [832, 121] on button "CONFIRMAR" at bounding box center [831, 132] width 113 height 34
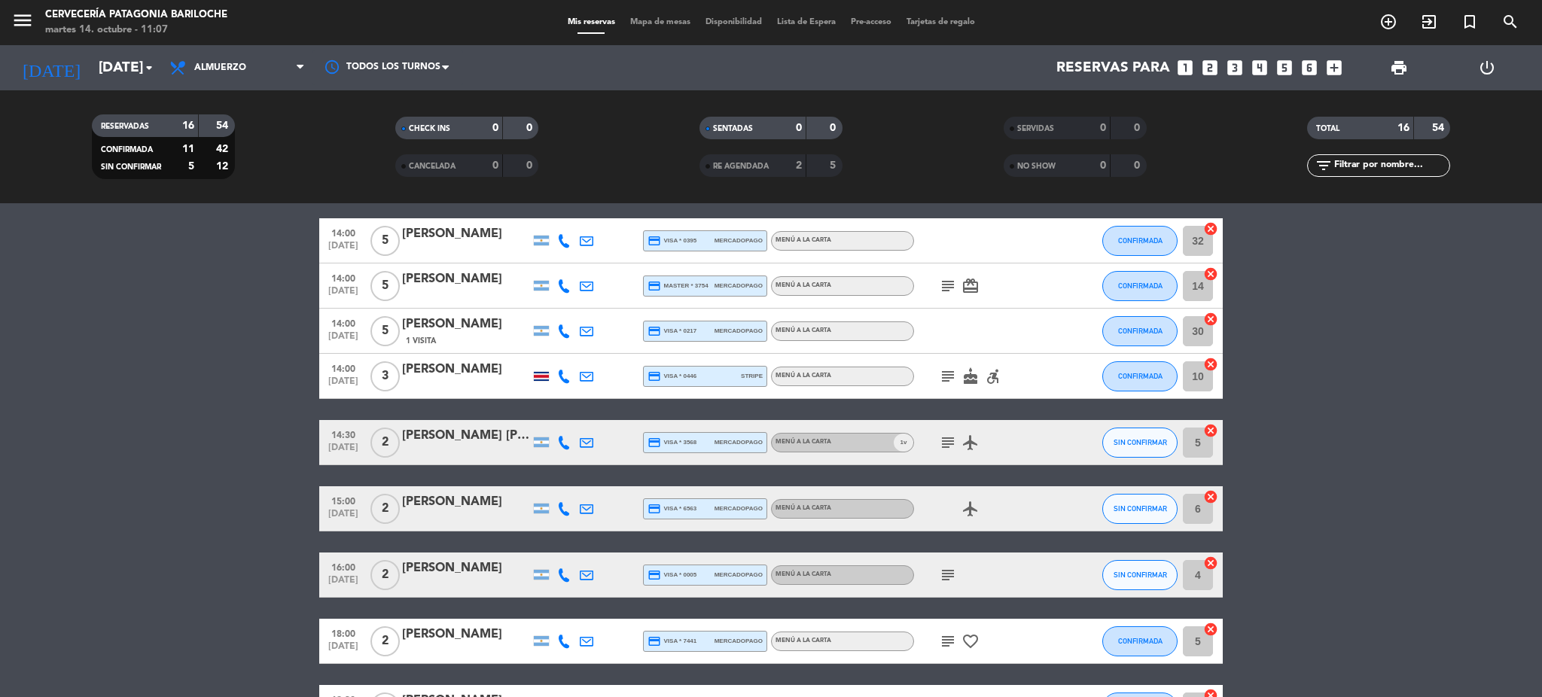
scroll to position [401, 0]
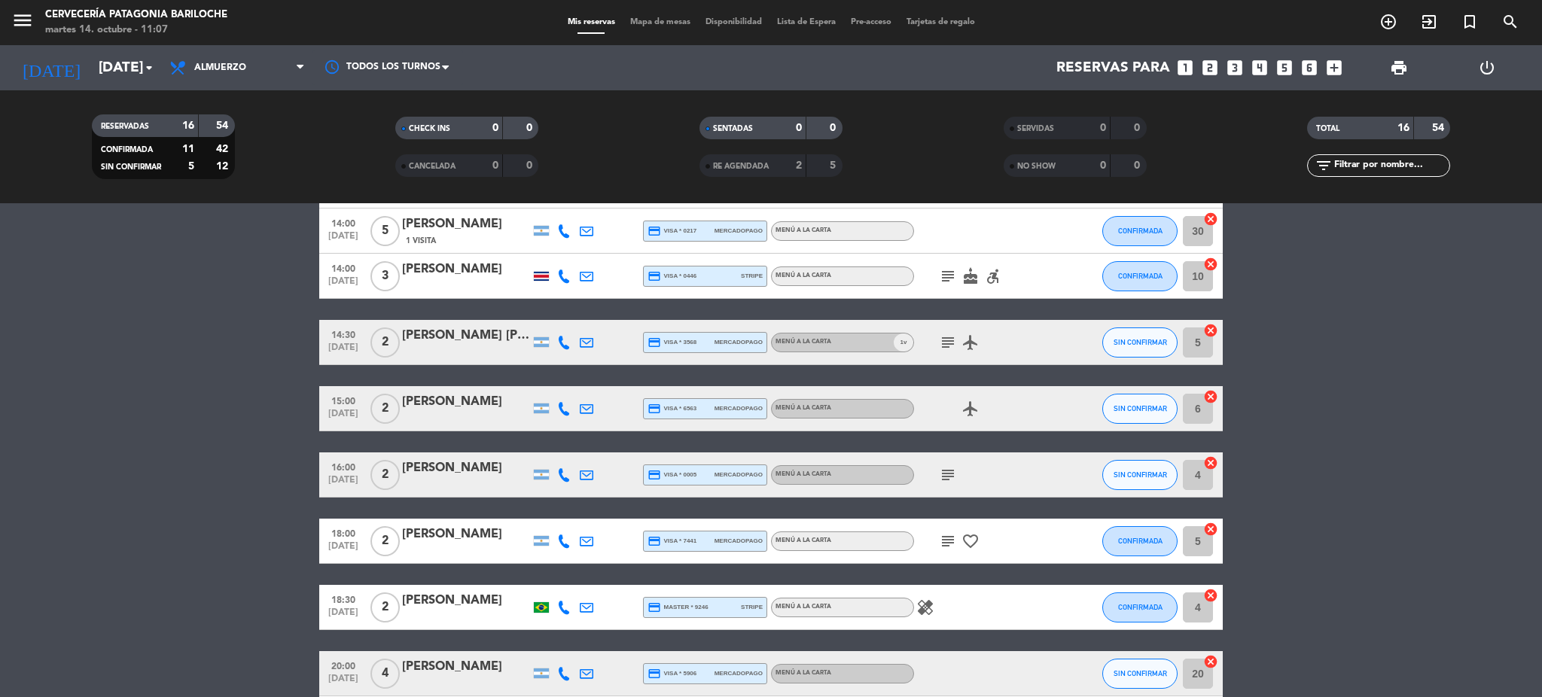
click at [569, 340] on icon at bounding box center [564, 343] width 14 height 14
click at [572, 316] on span "content_paste" at bounding box center [577, 316] width 11 height 11
click at [1129, 334] on button "SIN CONFIRMAR" at bounding box center [1139, 343] width 75 height 30
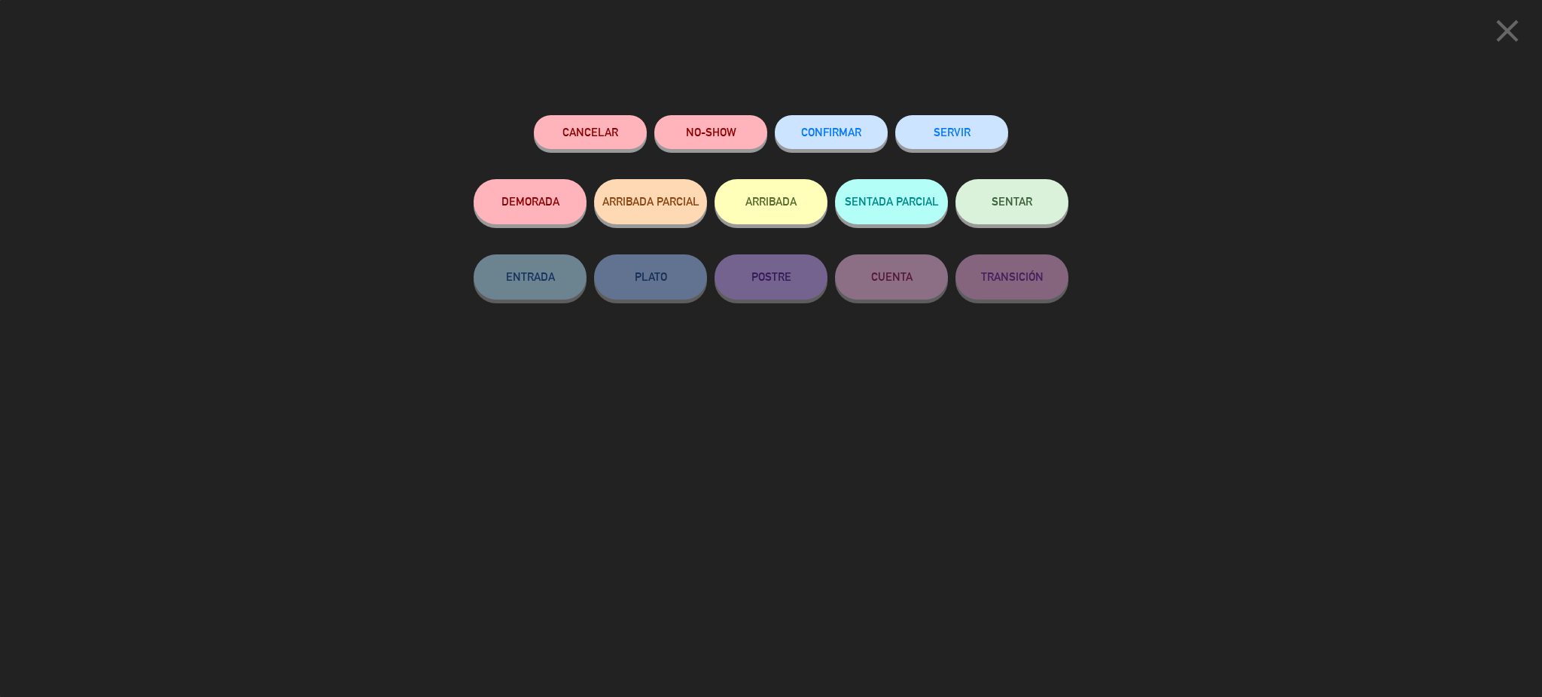
click at [846, 140] on button "CONFIRMAR" at bounding box center [831, 132] width 113 height 34
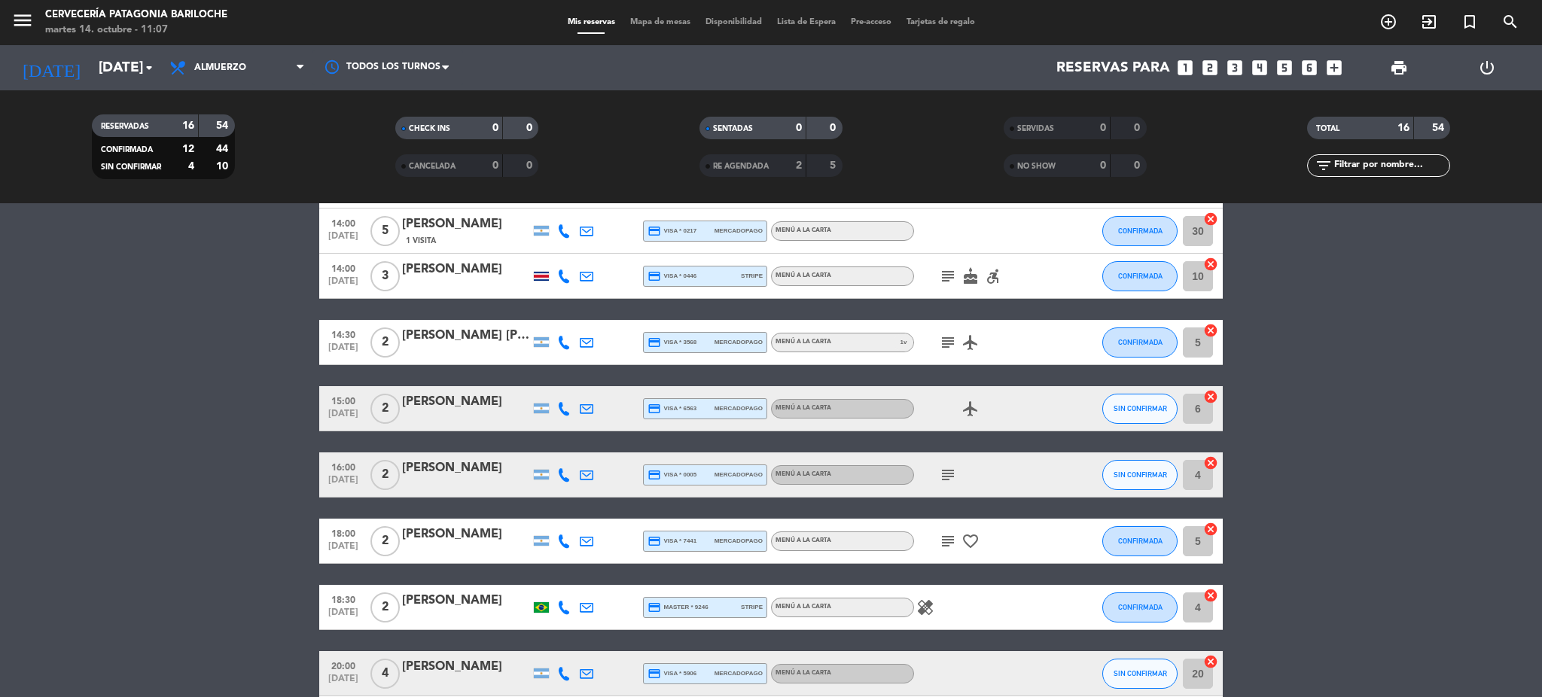
click at [560, 404] on icon at bounding box center [564, 409] width 14 height 14
click at [572, 380] on span "content_paste" at bounding box center [577, 382] width 11 height 11
click at [562, 477] on icon at bounding box center [564, 475] width 14 height 14
click at [572, 443] on span "content_paste" at bounding box center [577, 448] width 11 height 11
click at [1485, 534] on bookings-row "12:30 [DATE] [PERSON_NAME] Catapan credit_card master * 0130 stripe MENÚ A LA C…" at bounding box center [771, 306] width 1542 height 870
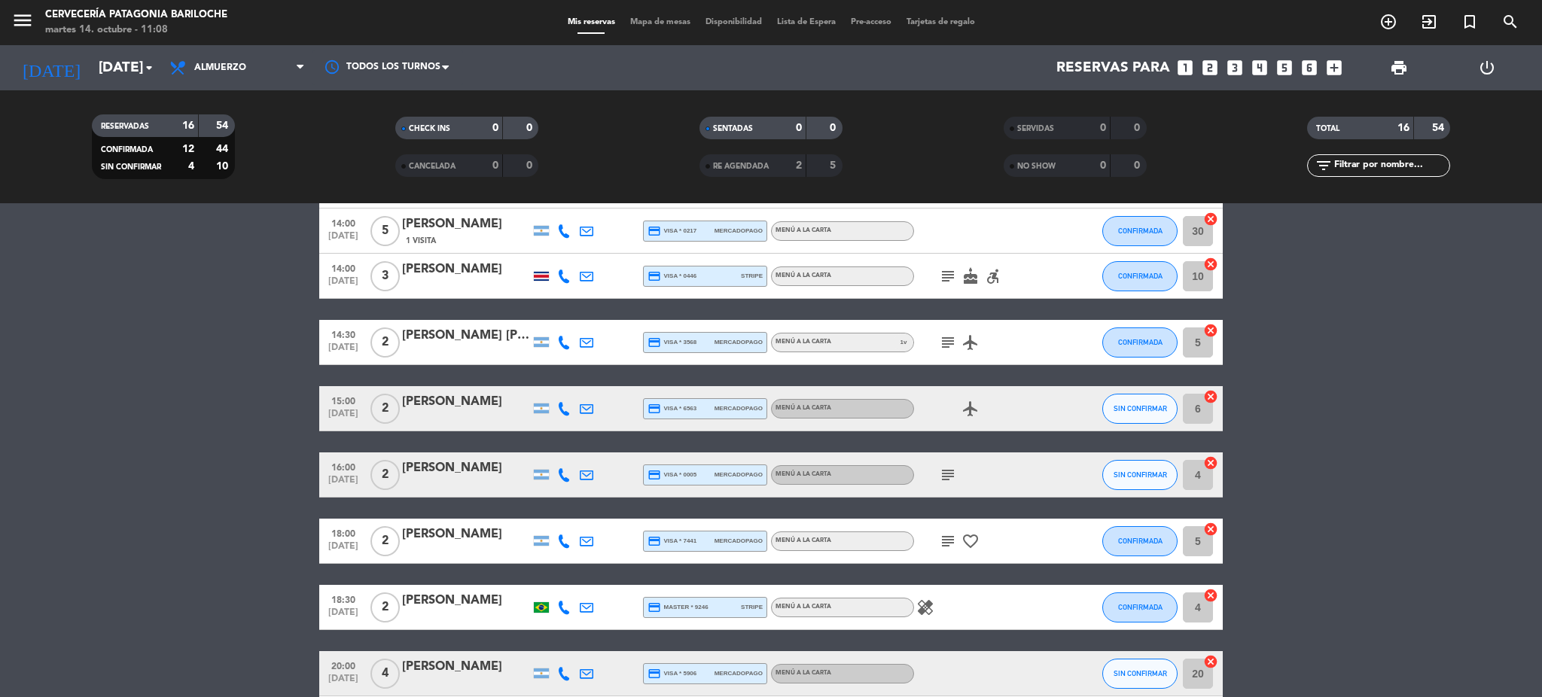
scroll to position [501, 0]
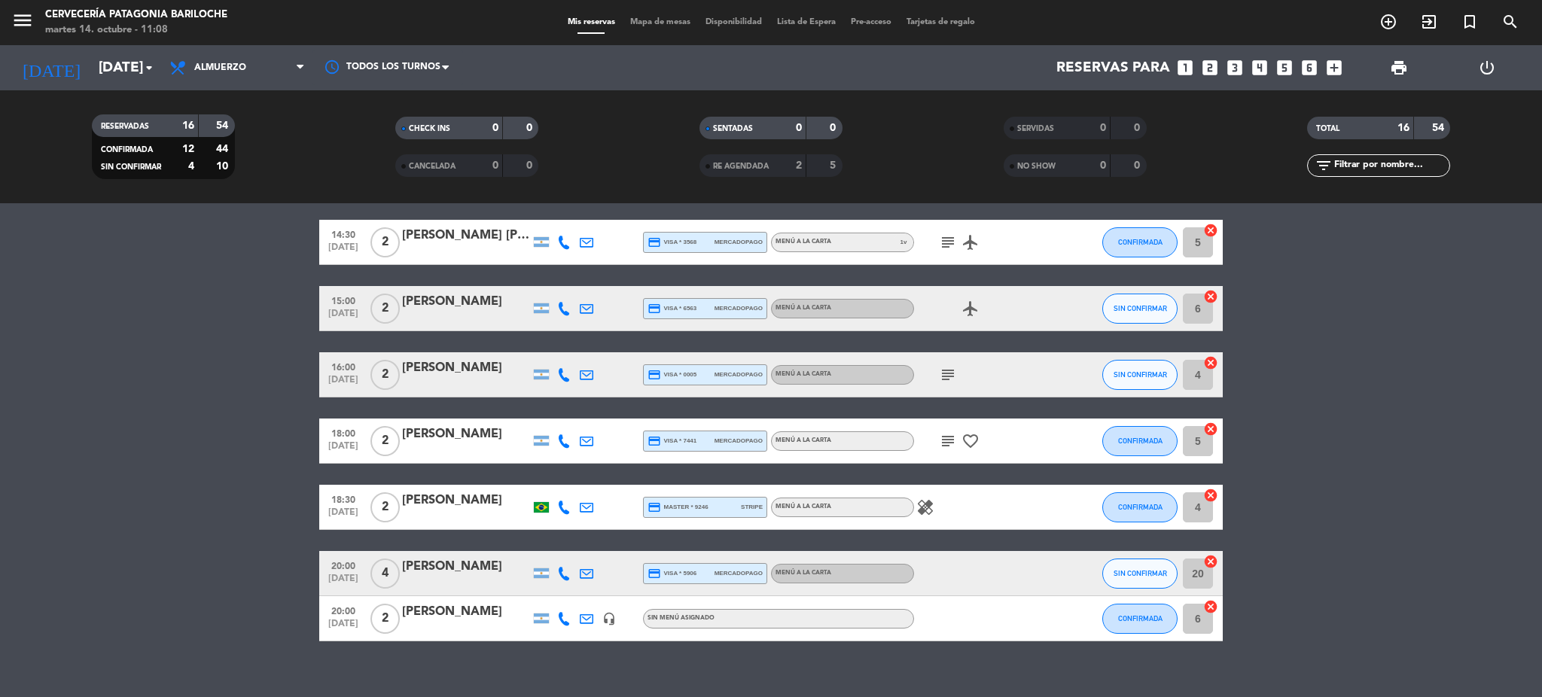
click at [562, 570] on icon at bounding box center [564, 574] width 14 height 14
click at [572, 549] on span "content_paste" at bounding box center [577, 547] width 11 height 11
click at [1459, 445] on bookings-row "12:30 [DATE] [PERSON_NAME] Catapan credit_card master * 0130 stripe MENÚ A LA C…" at bounding box center [771, 206] width 1542 height 870
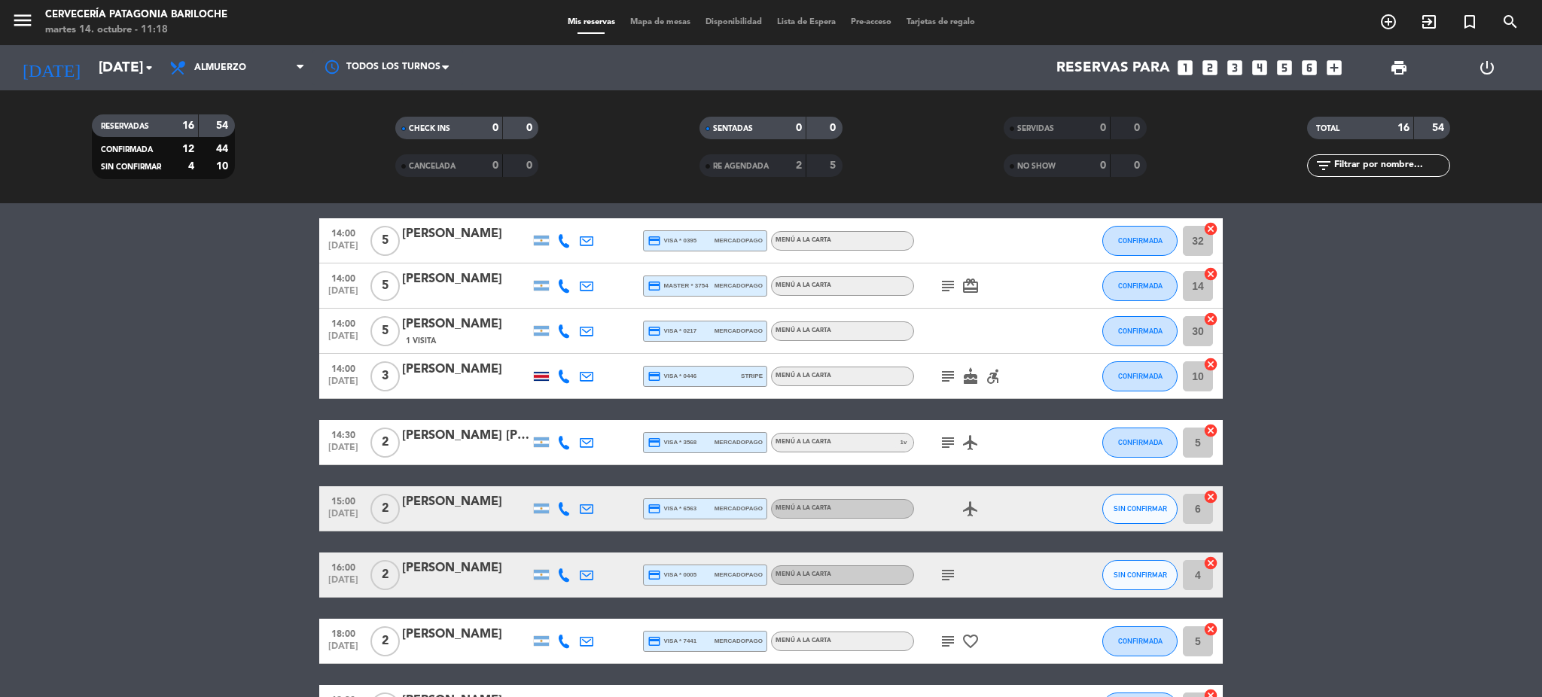
scroll to position [401, 0]
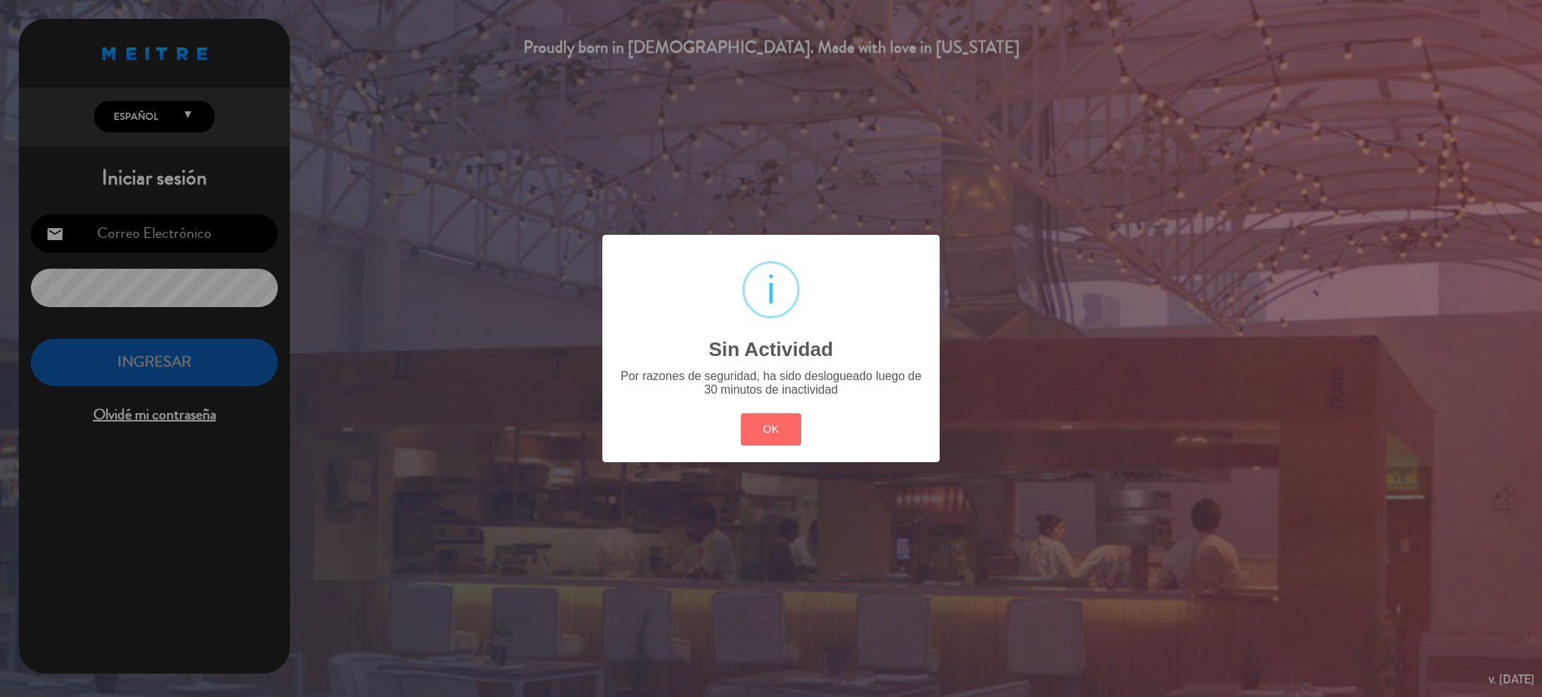
type input "[EMAIL_ADDRESS][DOMAIN_NAME]"
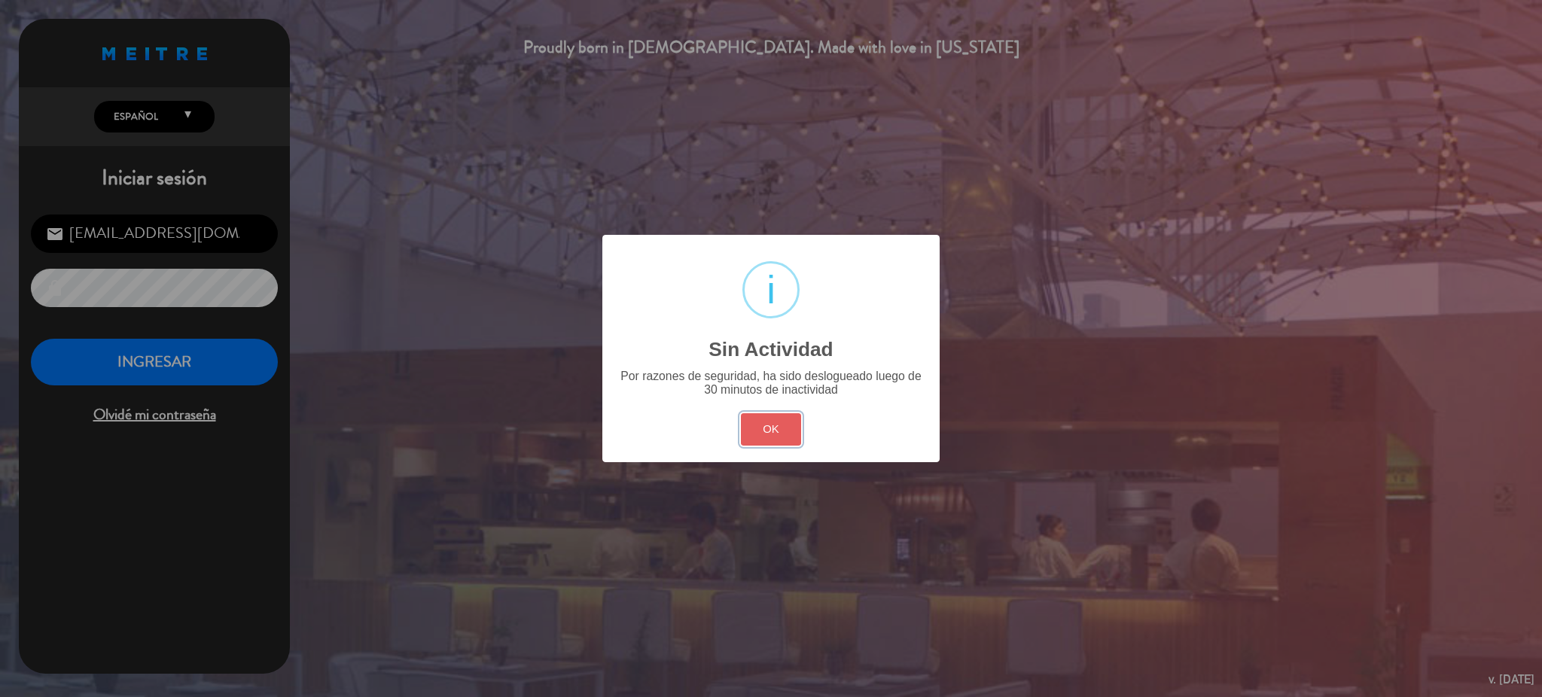
click at [776, 438] on button "OK" at bounding box center [771, 429] width 61 height 32
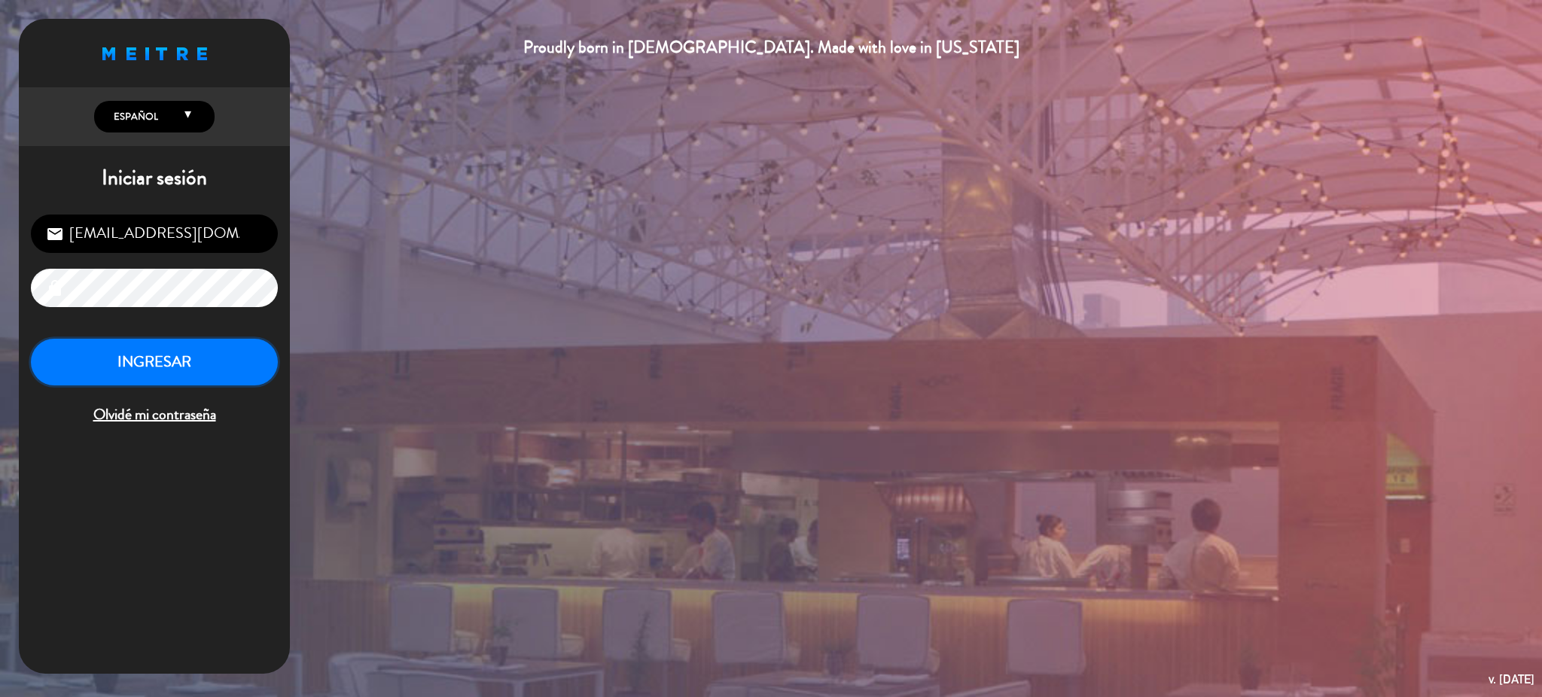
click at [233, 364] on button "INGRESAR" at bounding box center [154, 362] width 247 height 47
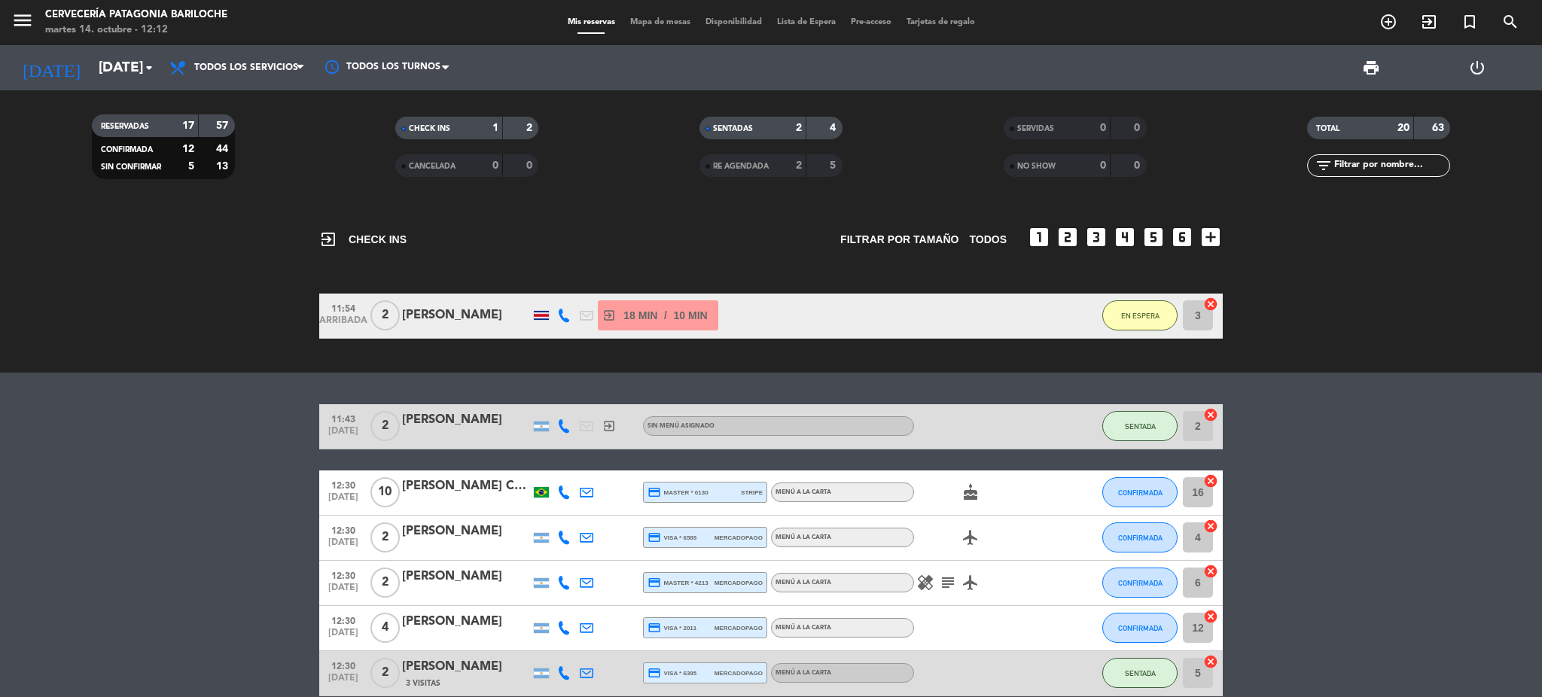
click at [222, 127] on strong "57" at bounding box center [223, 125] width 15 height 11
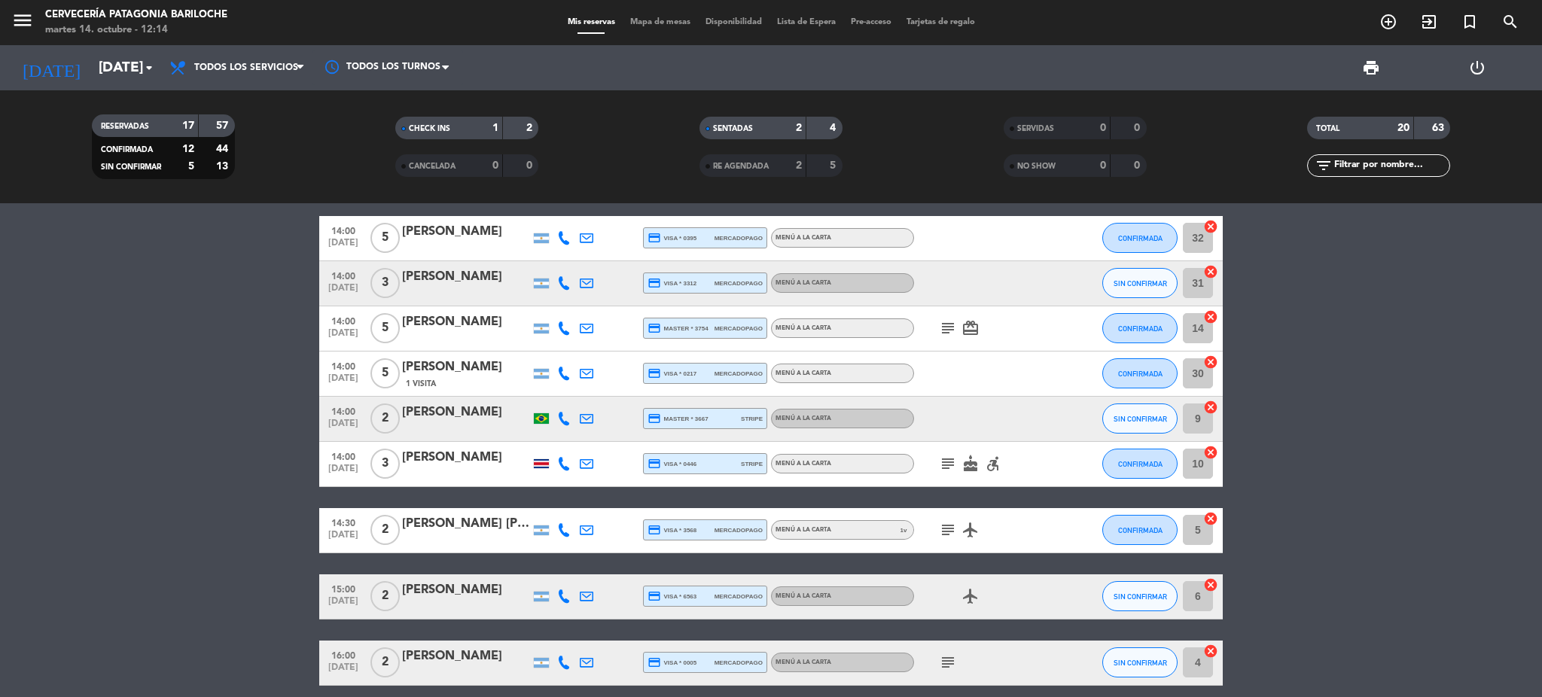
scroll to position [602, 0]
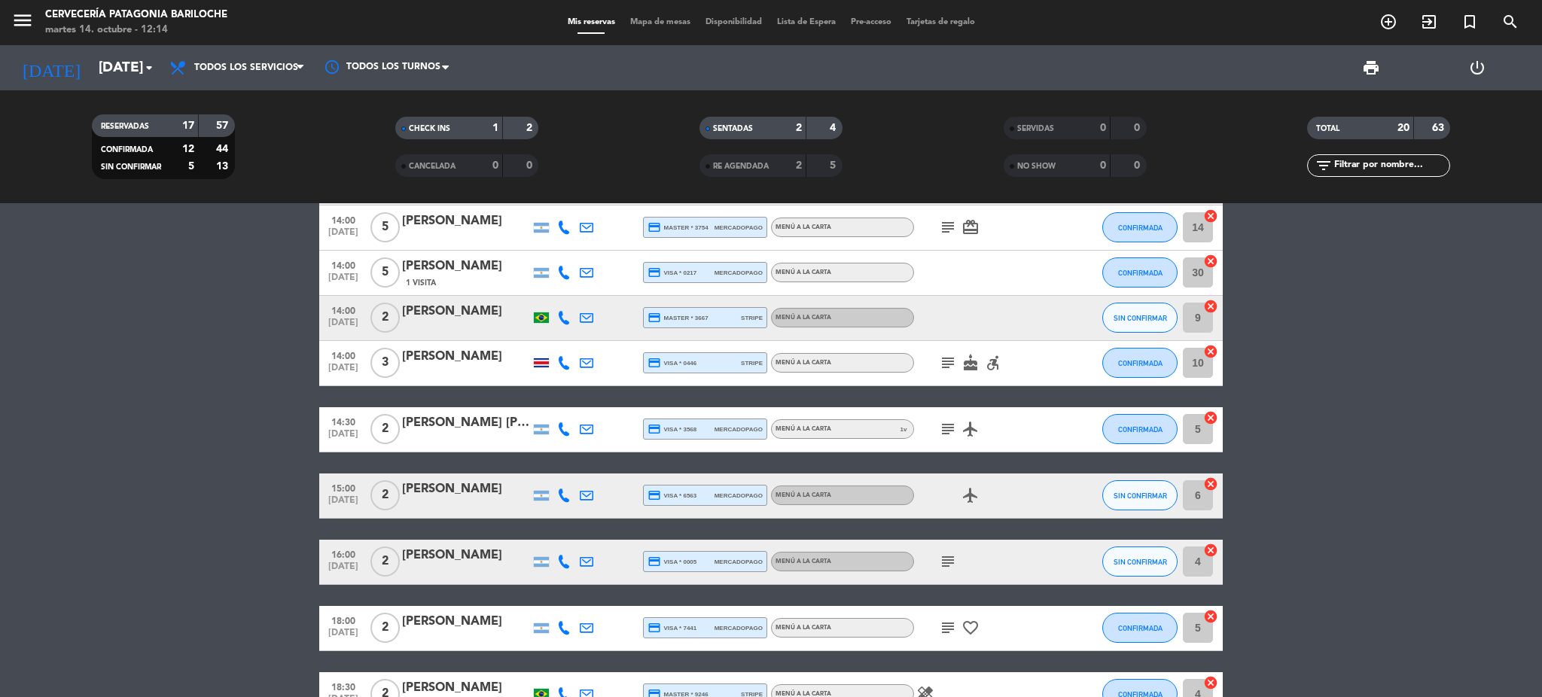
click at [422, 480] on div "[PERSON_NAME]" at bounding box center [466, 490] width 128 height 20
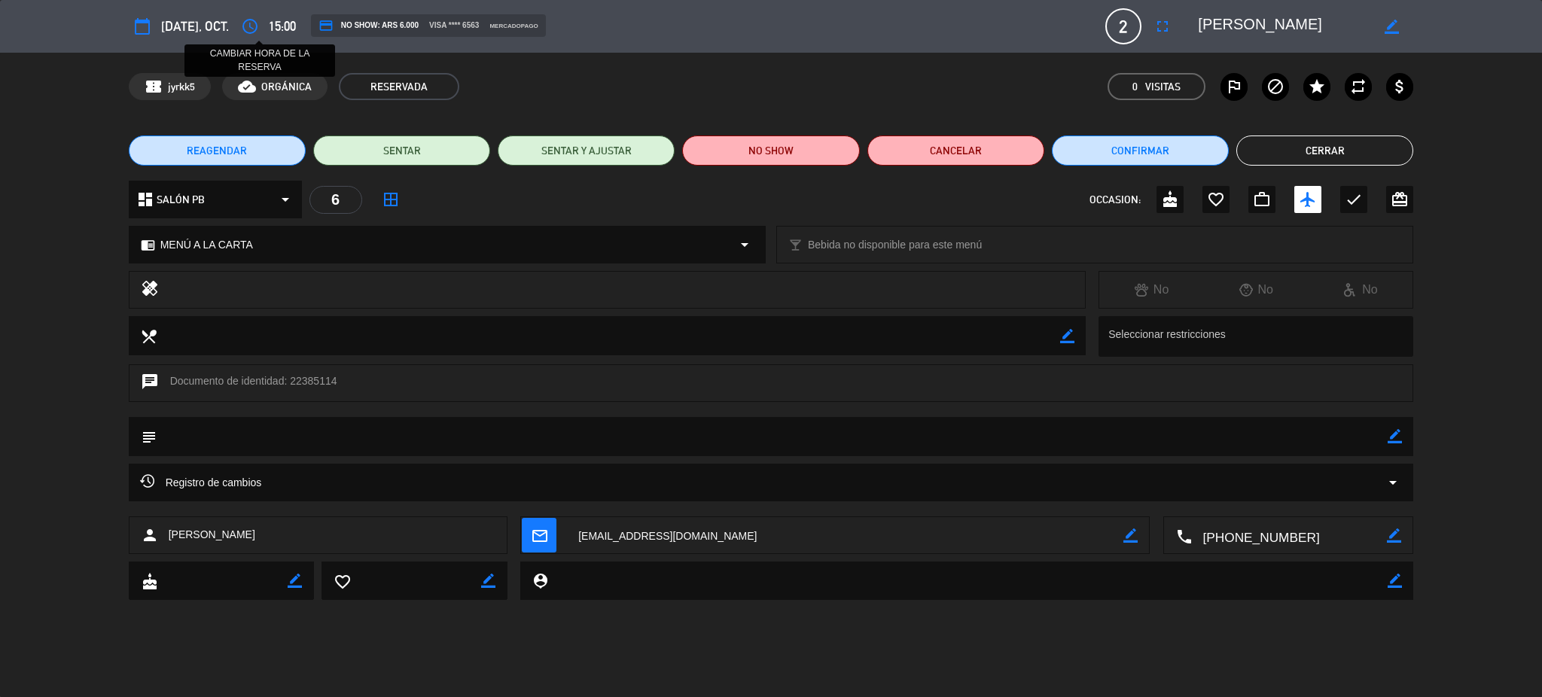
click at [259, 21] on icon "access_time" at bounding box center [250, 26] width 18 height 18
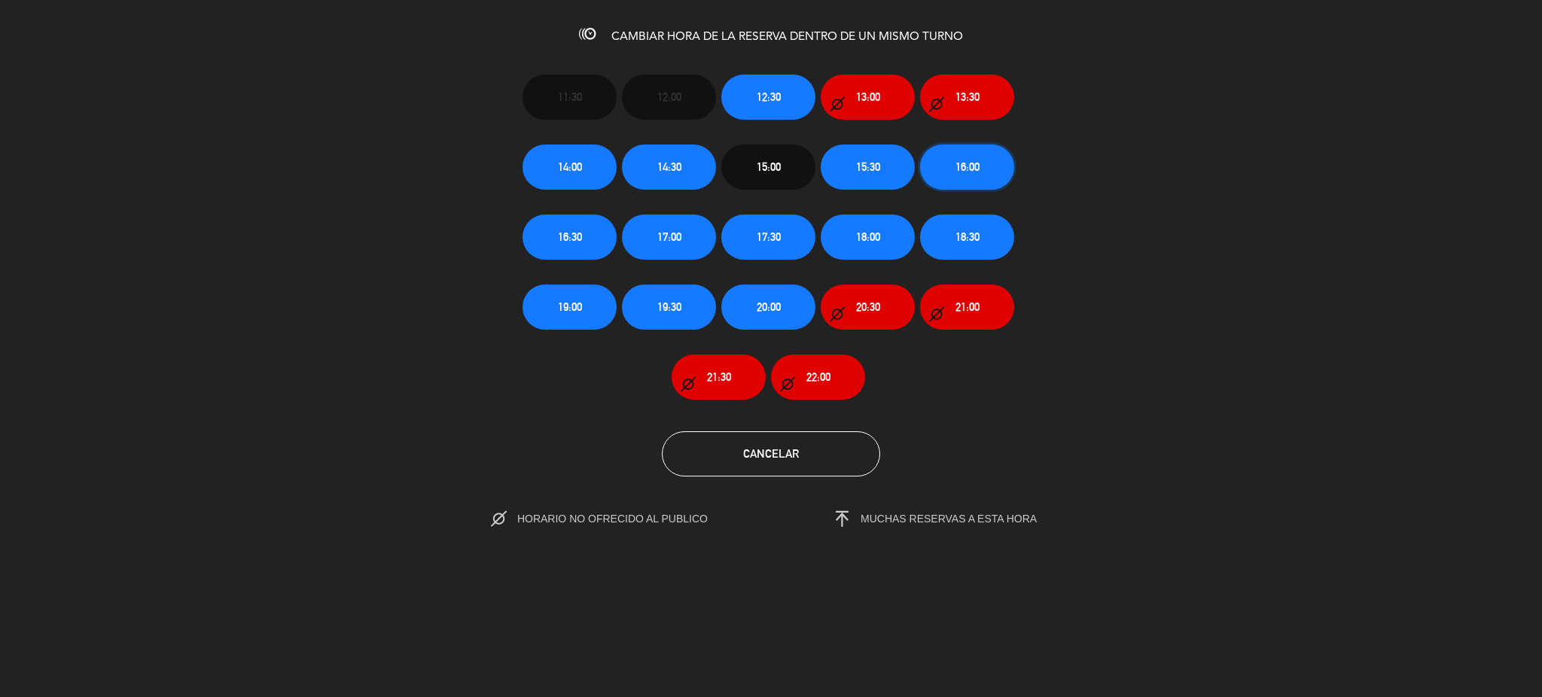
click at [969, 170] on span "16:00" at bounding box center [968, 166] width 24 height 17
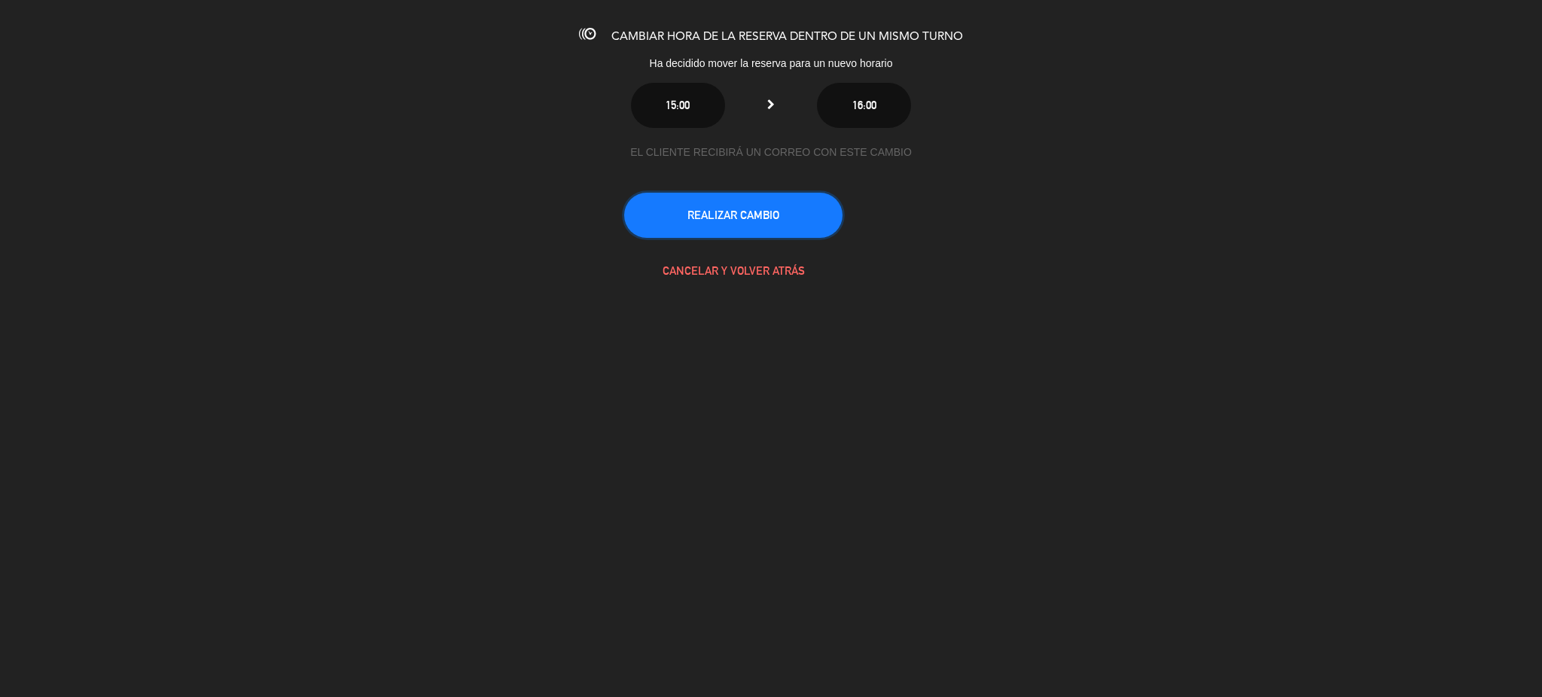
click at [760, 210] on button "REALIZAR CAMBIO" at bounding box center [733, 215] width 218 height 45
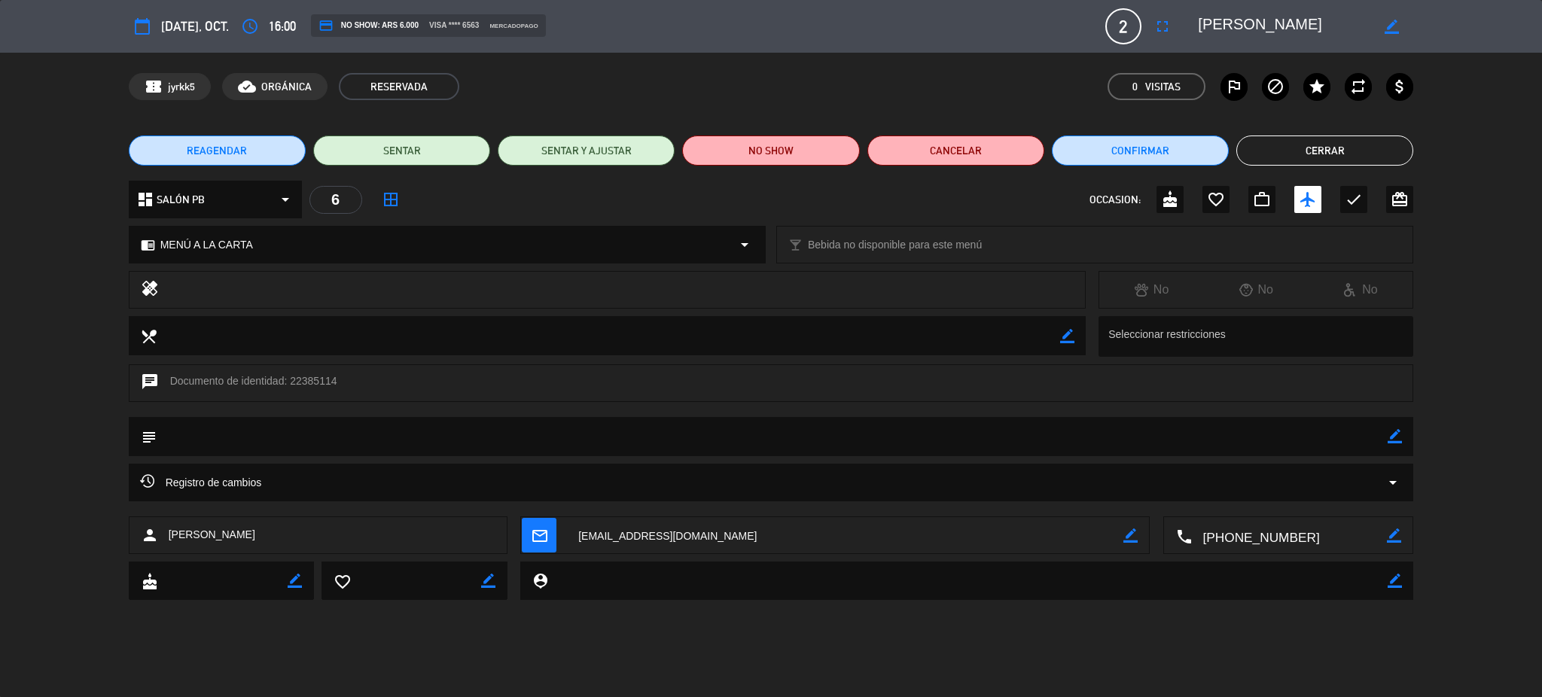
click at [1302, 148] on button "Cerrar" at bounding box center [1324, 151] width 177 height 30
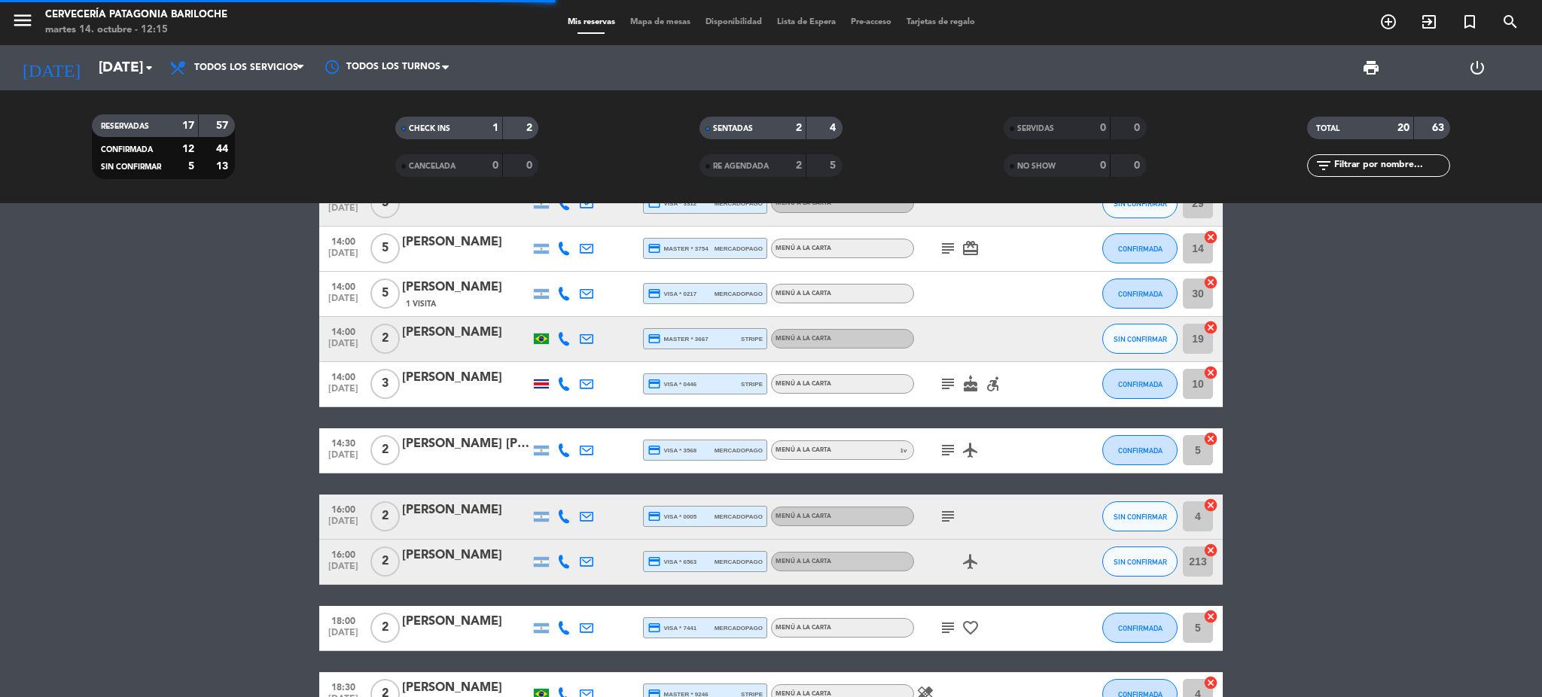
scroll to position [714, 0]
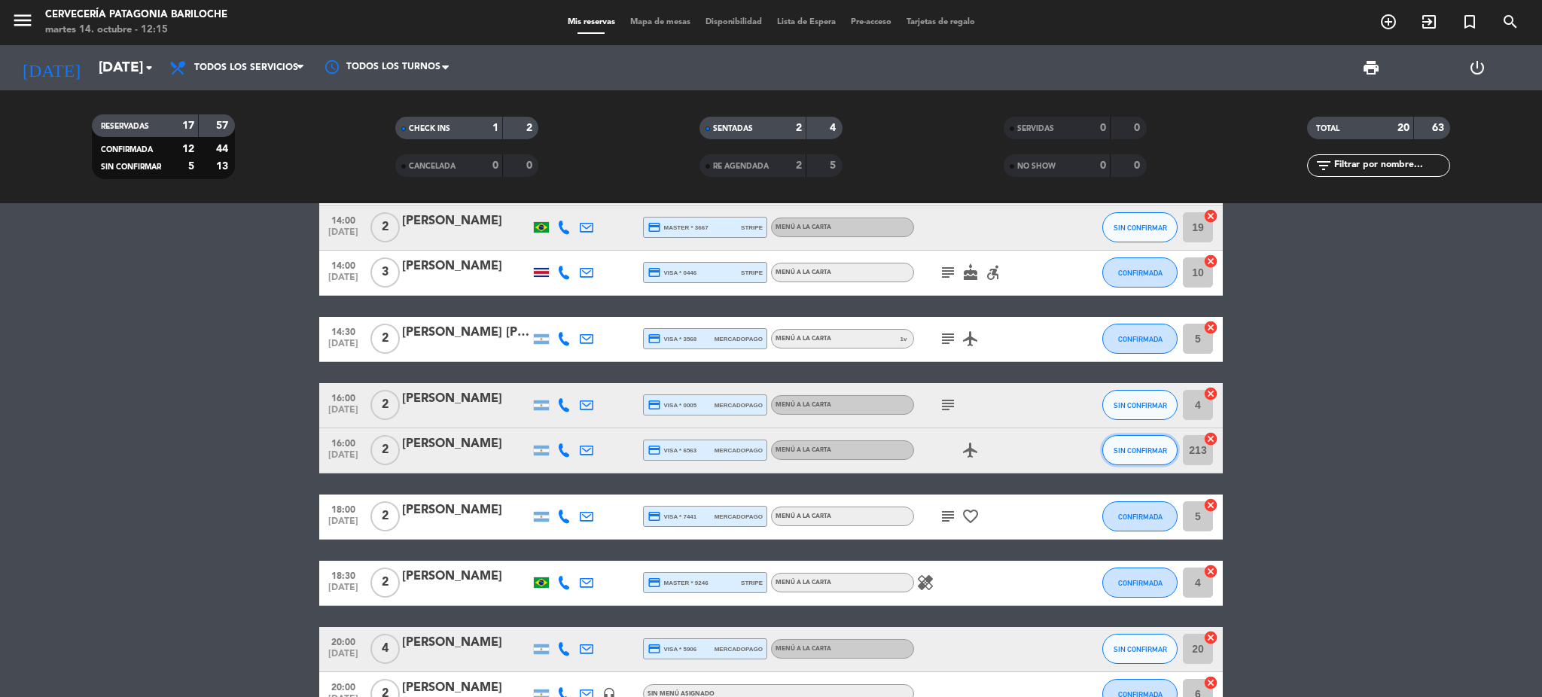
click at [1151, 452] on span "SIN CONFIRMAR" at bounding box center [1140, 451] width 53 height 8
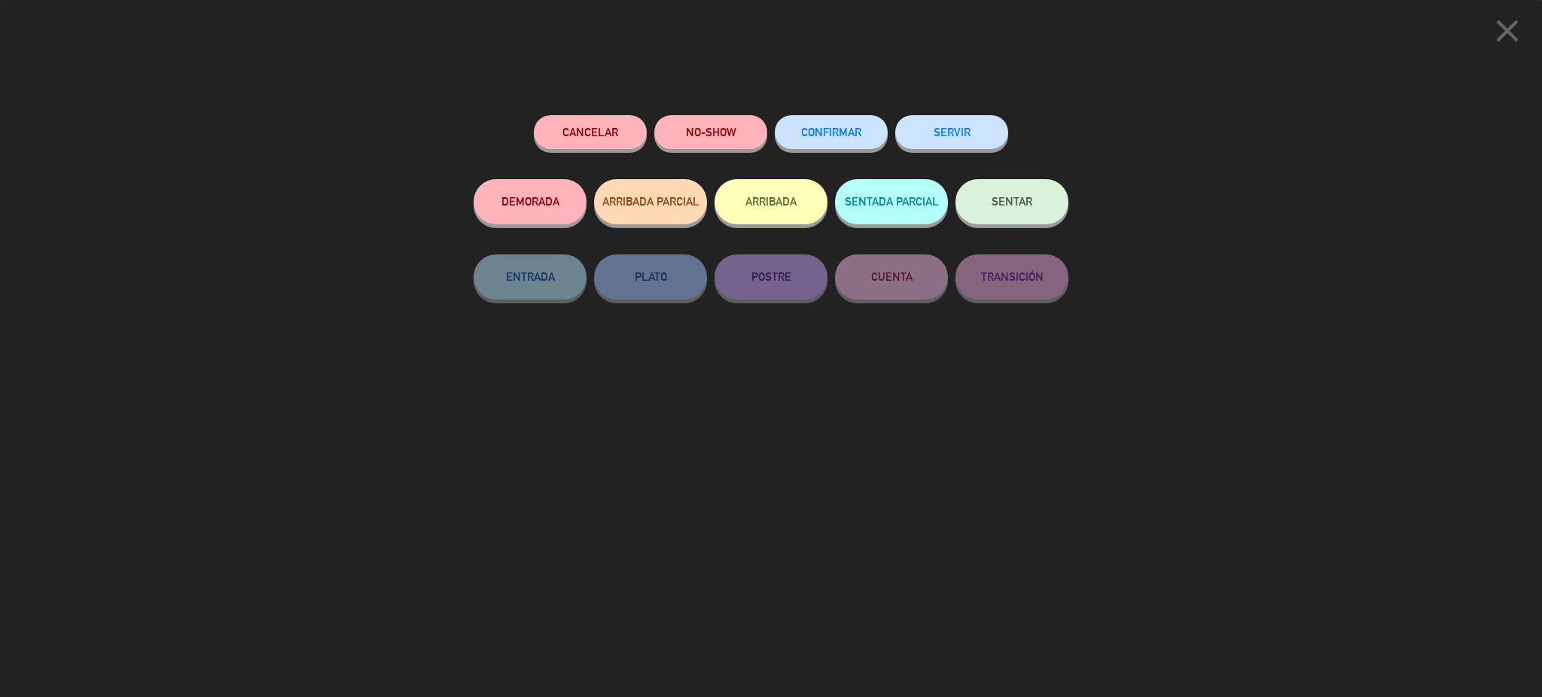
click at [848, 128] on span "CONFIRMAR" at bounding box center [831, 132] width 60 height 13
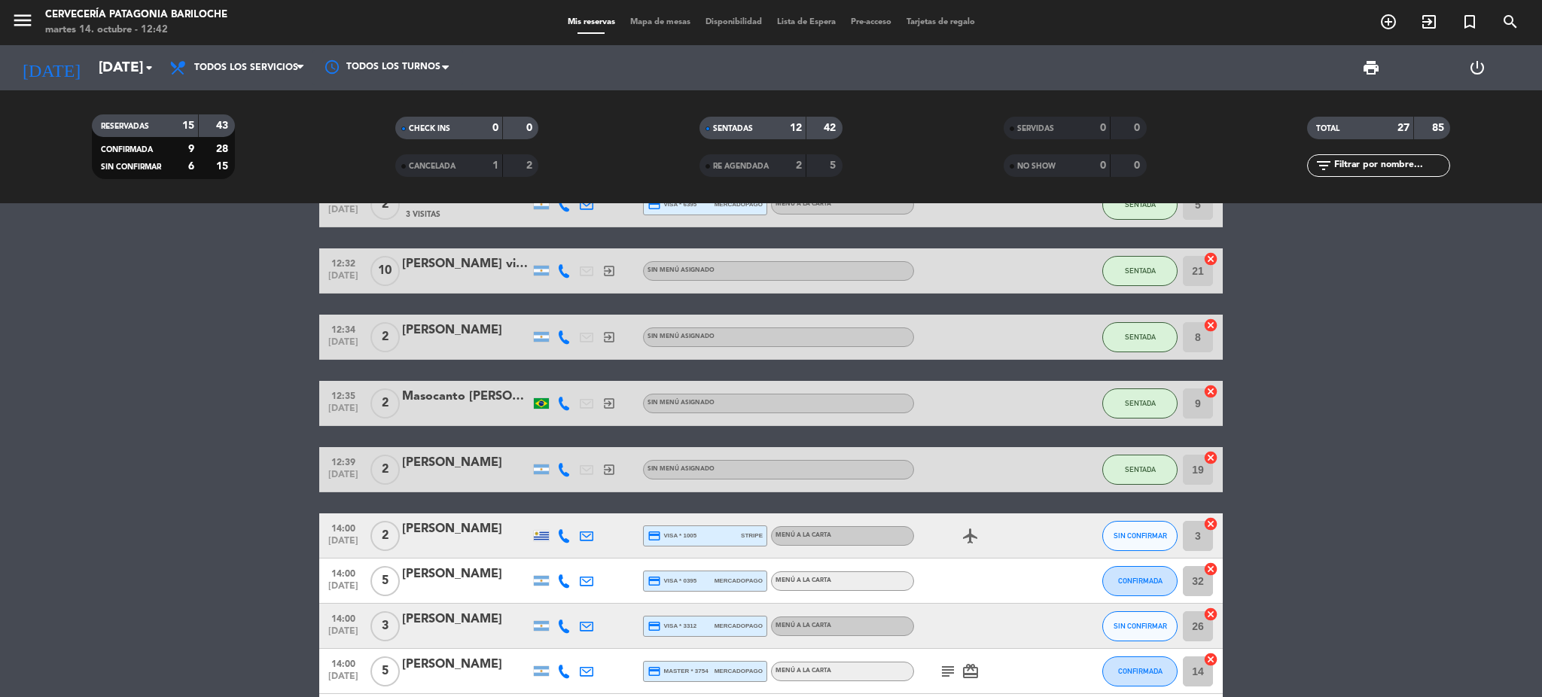
scroll to position [533, 0]
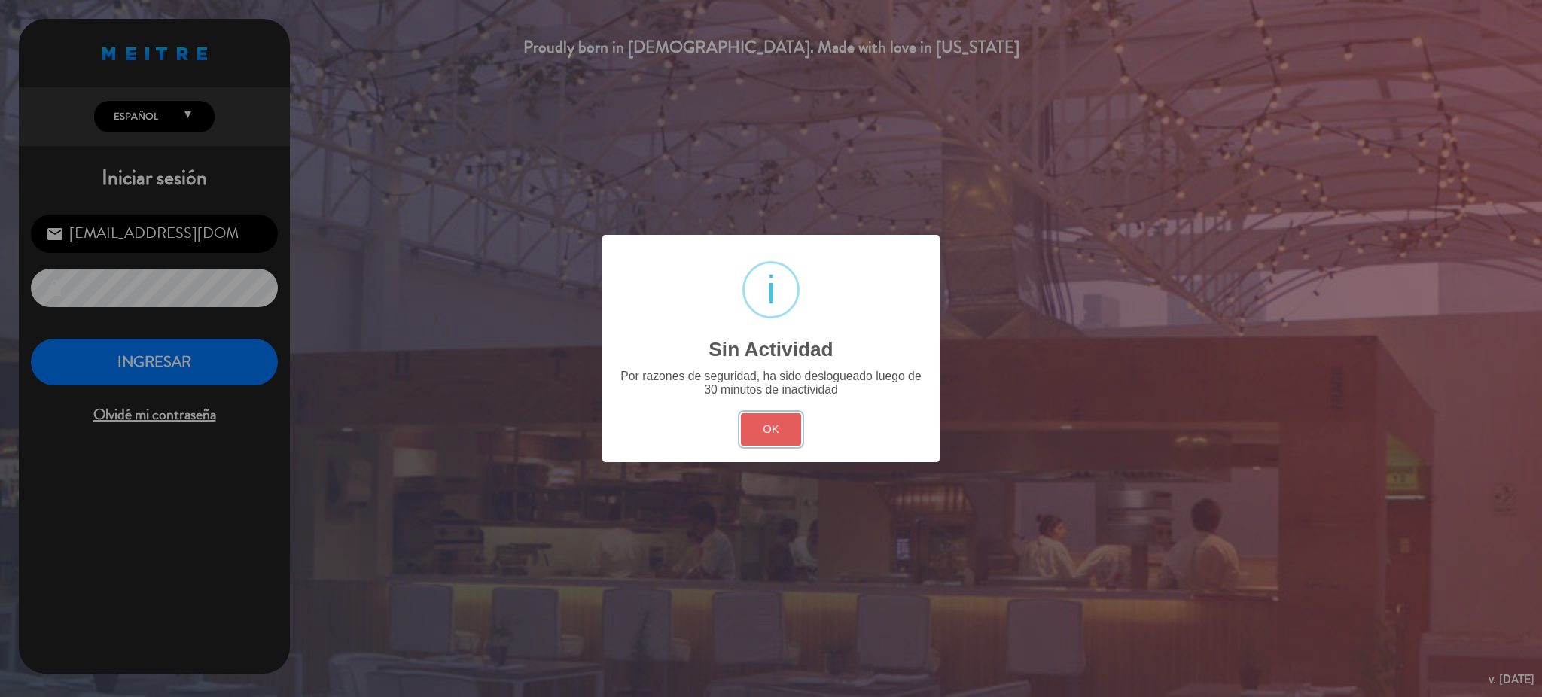
click at [785, 431] on button "OK" at bounding box center [771, 429] width 61 height 32
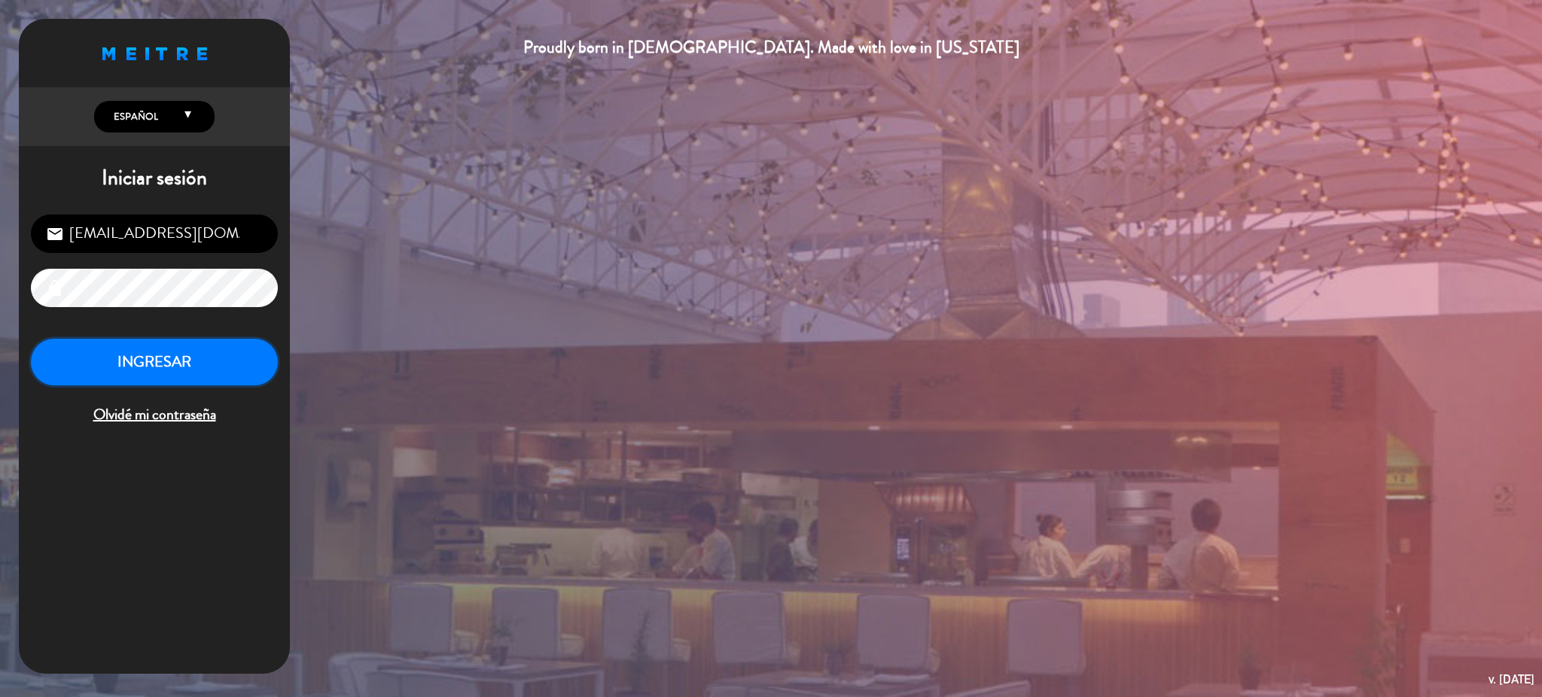
click at [234, 367] on button "INGRESAR" at bounding box center [154, 362] width 247 height 47
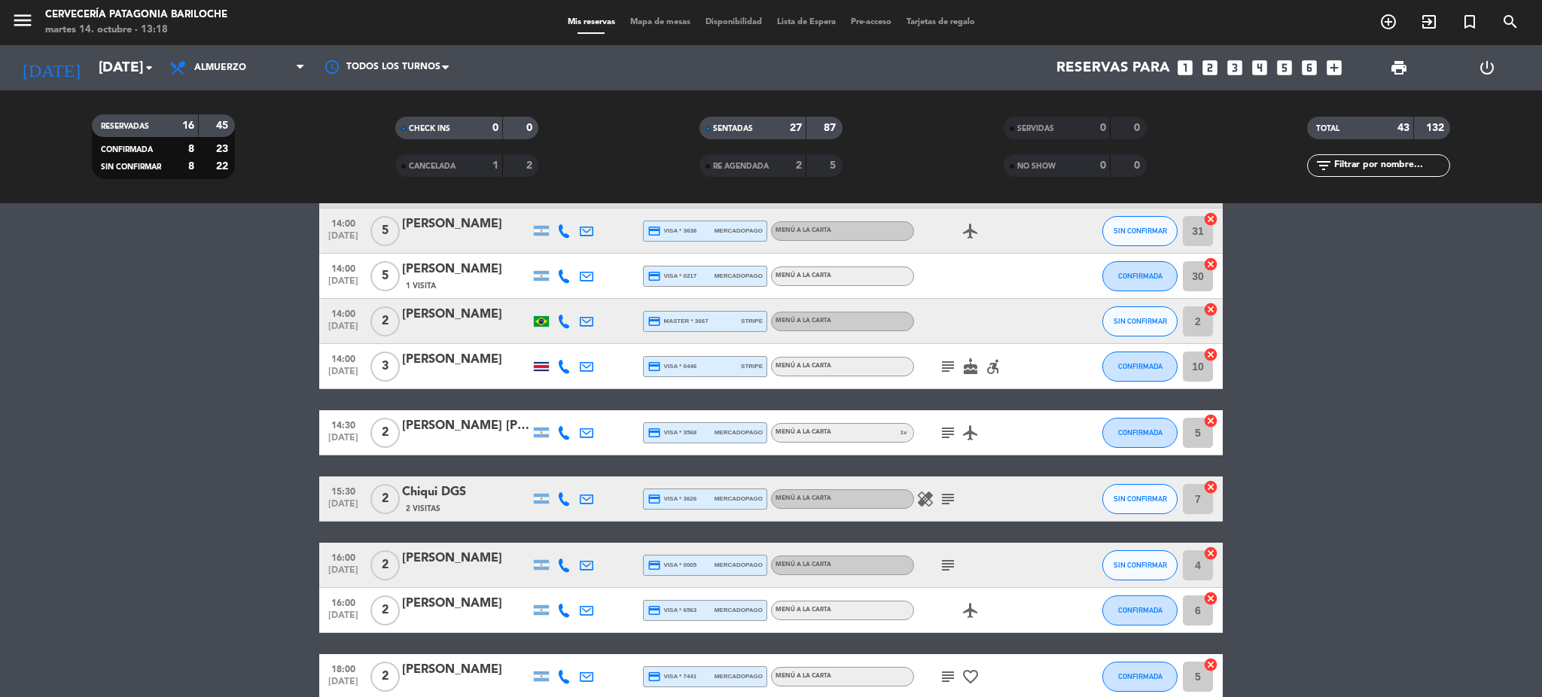
scroll to position [2007, 0]
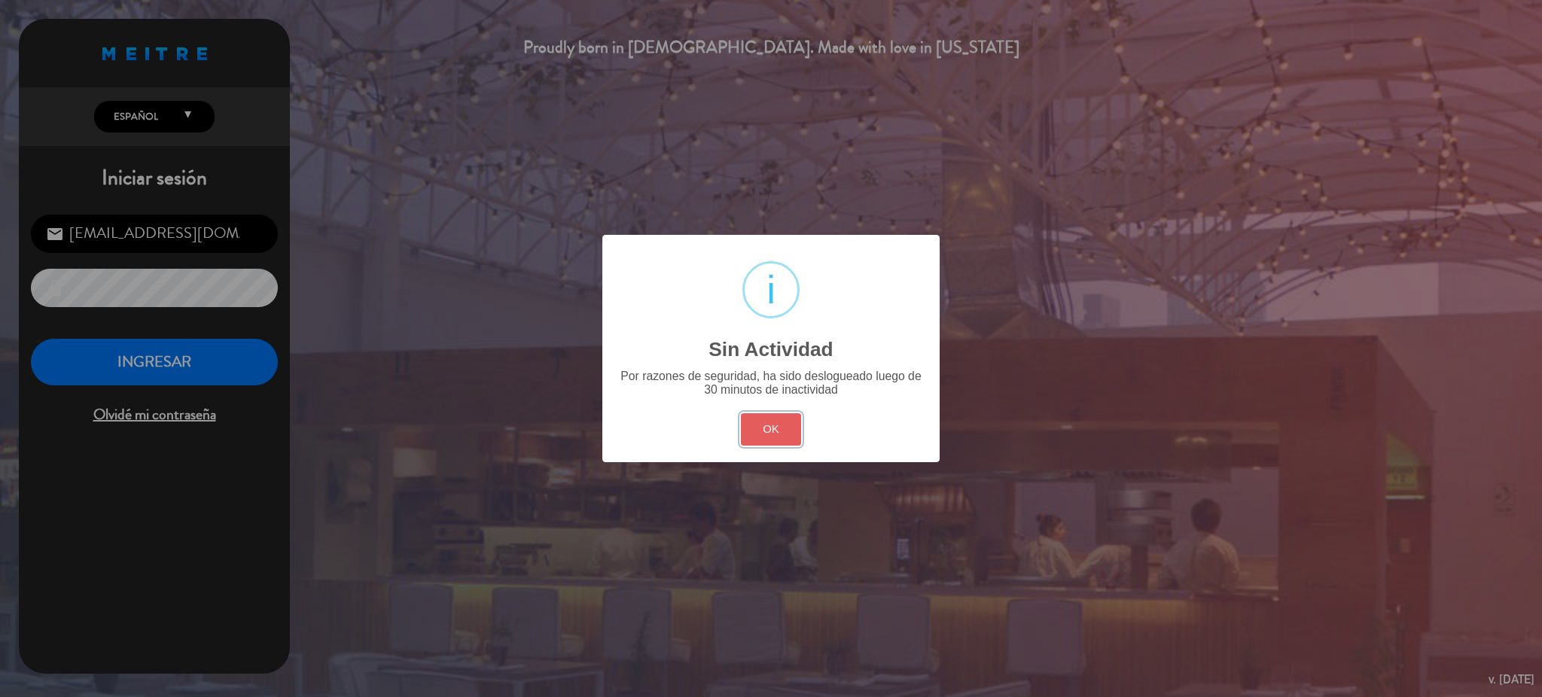
click at [774, 416] on button "OK" at bounding box center [771, 429] width 61 height 32
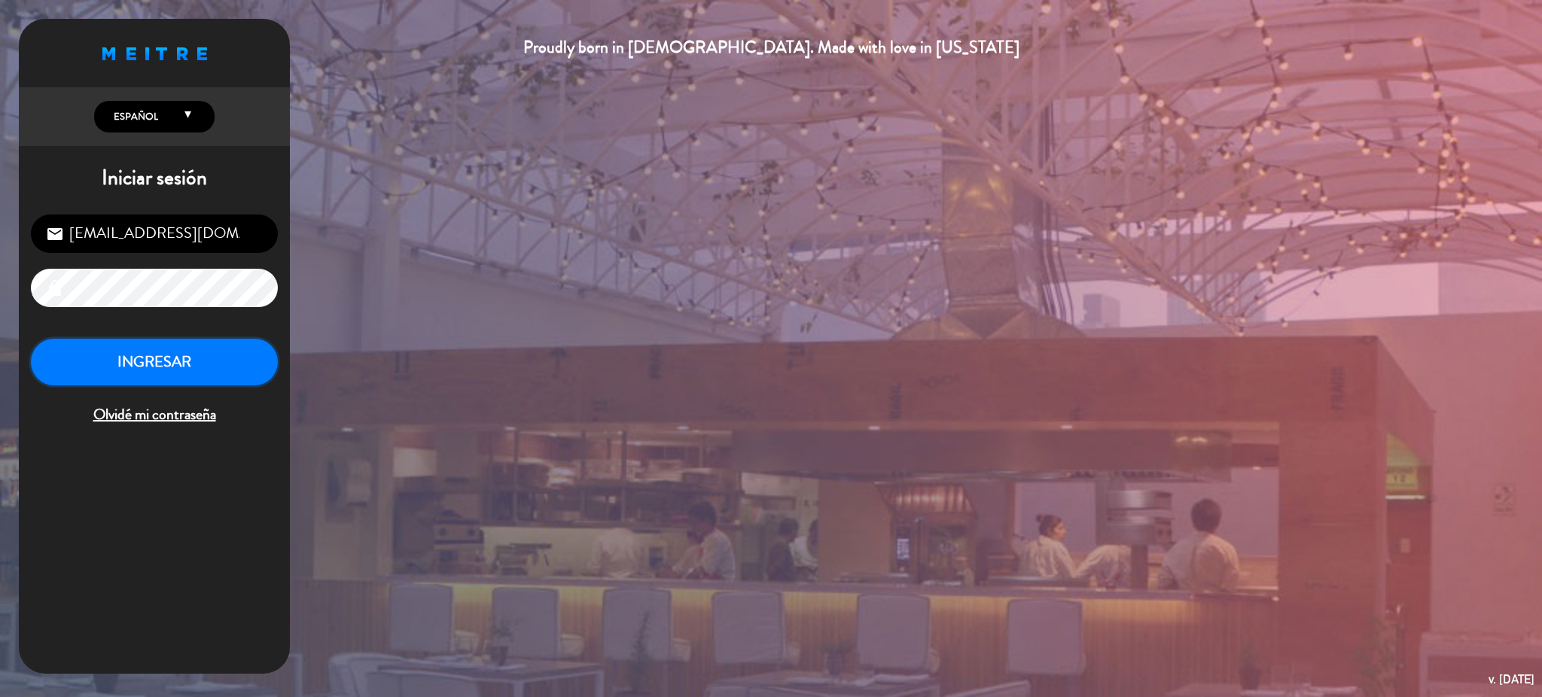
click at [224, 353] on button "INGRESAR" at bounding box center [154, 362] width 247 height 47
